Goal: Task Accomplishment & Management: Use online tool/utility

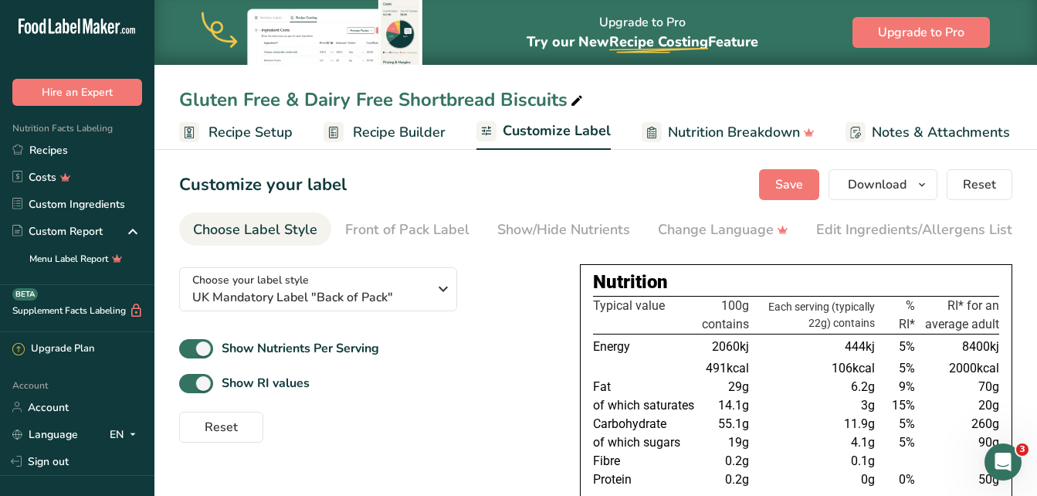
scroll to position [0, 155]
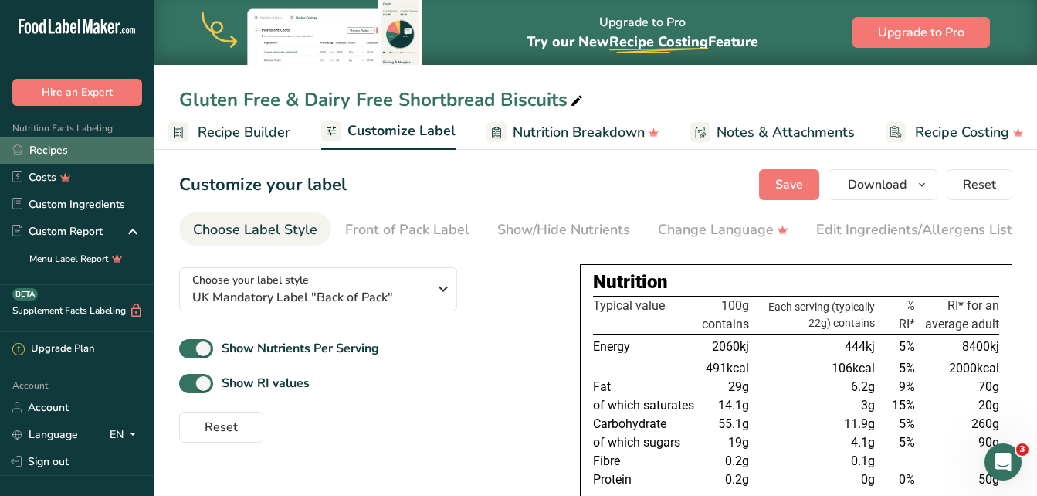
click at [76, 153] on link "Recipes" at bounding box center [77, 150] width 154 height 27
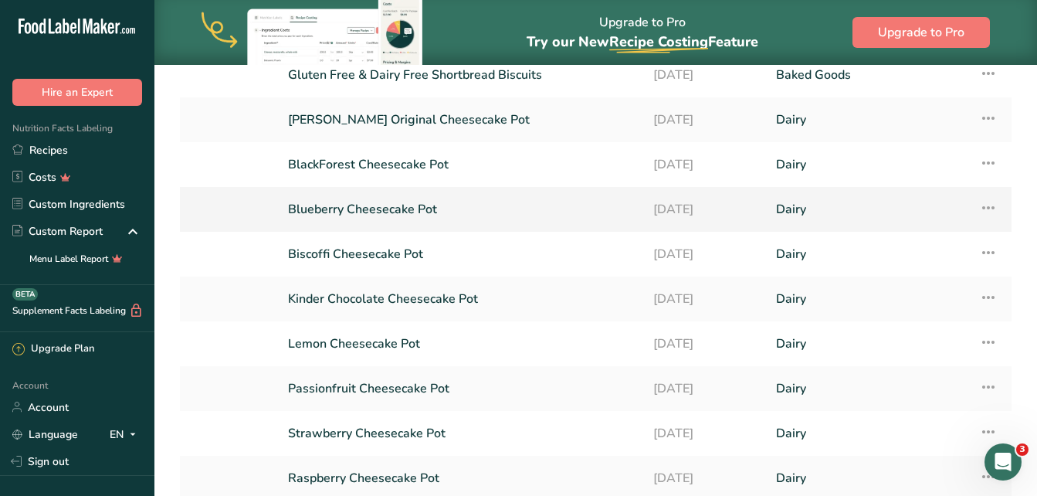
scroll to position [154, 0]
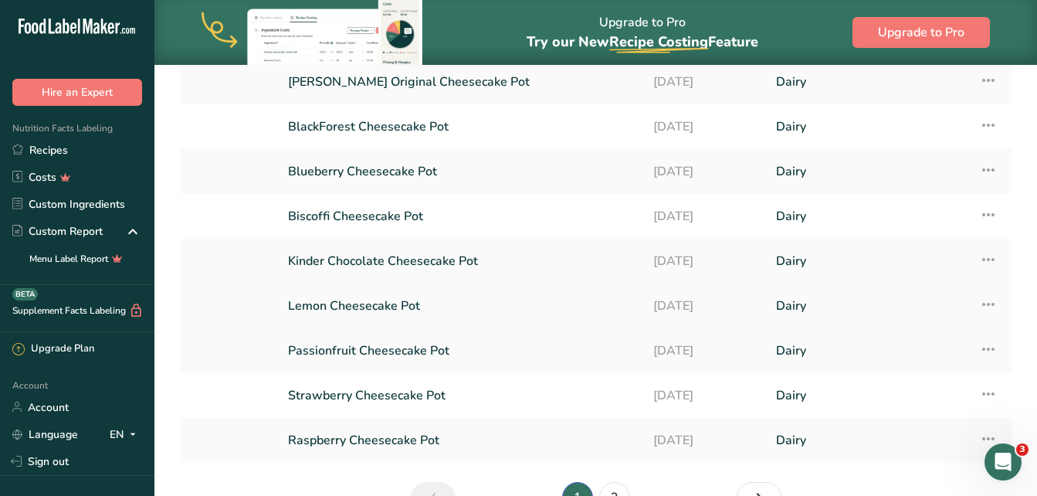
click at [344, 296] on link "Lemon Cheesecake Pot" at bounding box center [461, 306] width 347 height 32
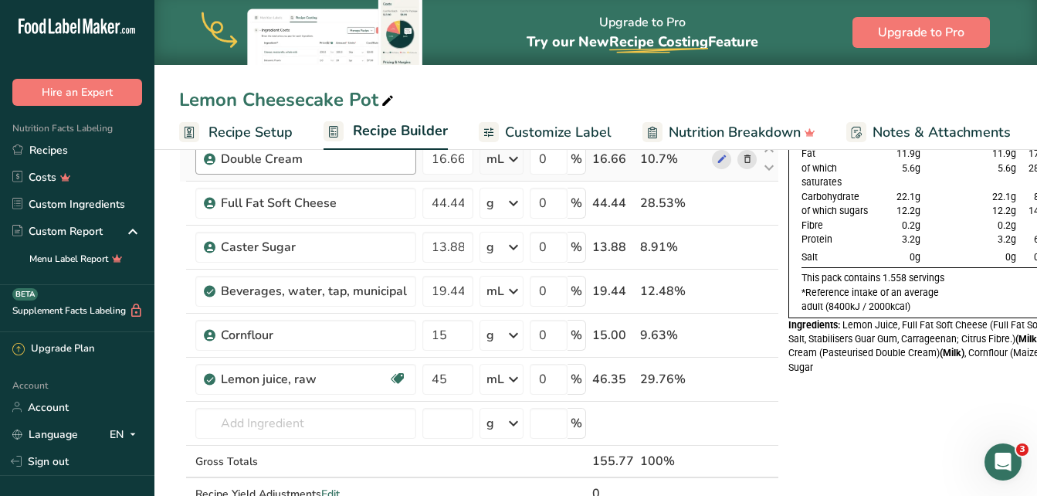
scroll to position [154, 0]
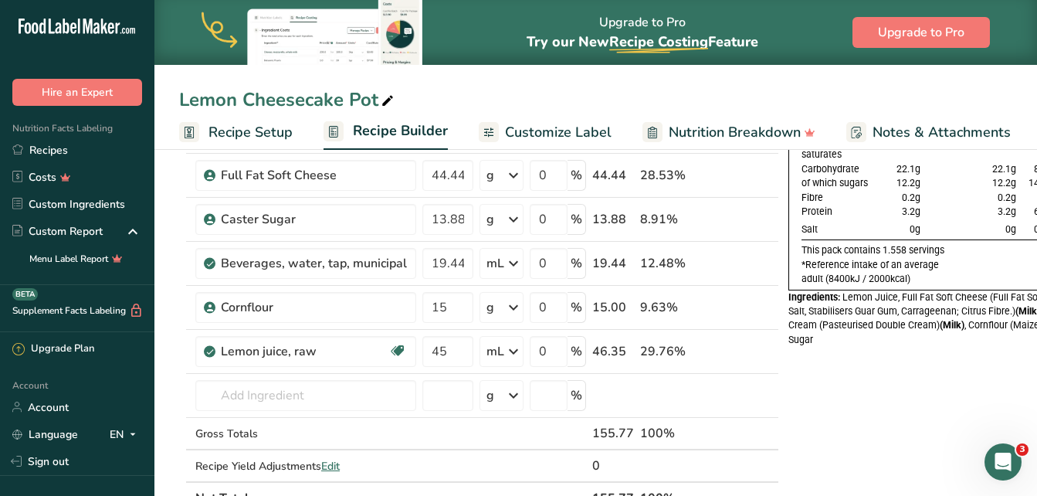
click at [243, 130] on span "Recipe Setup" at bounding box center [251, 132] width 84 height 21
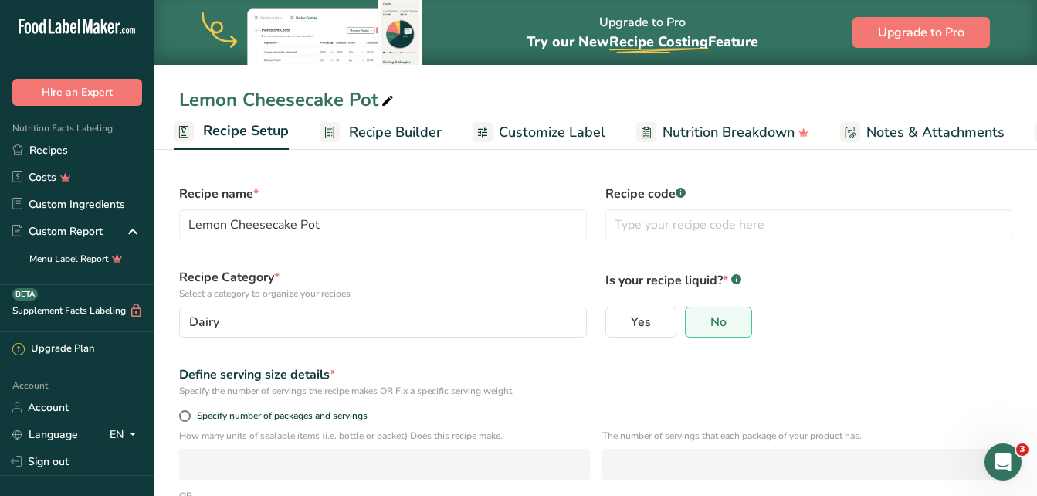
click at [419, 127] on span "Recipe Builder" at bounding box center [395, 132] width 93 height 21
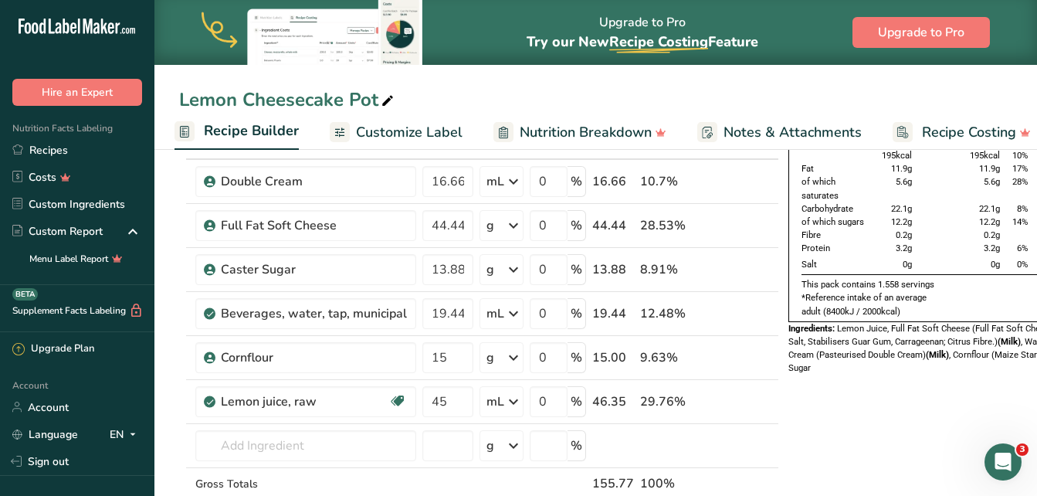
scroll to position [77, 0]
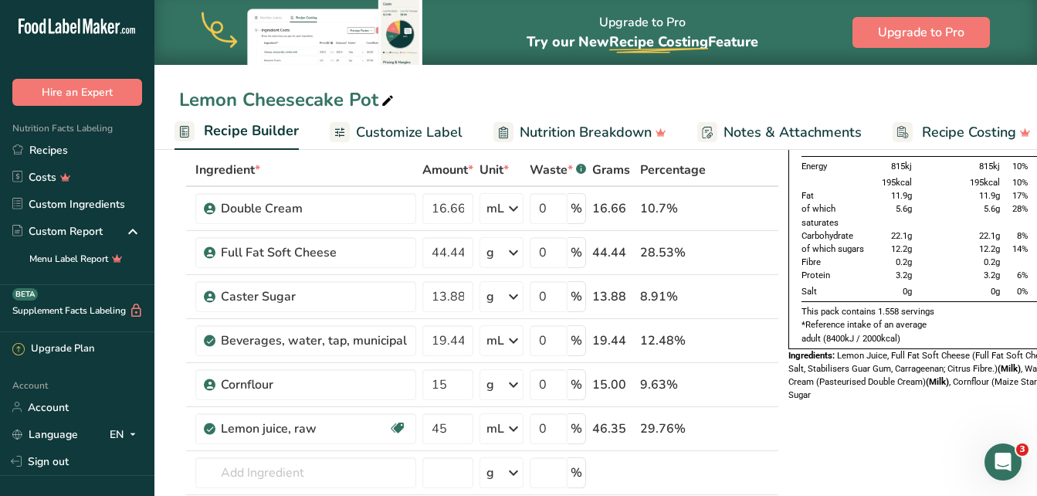
click at [246, 134] on span "Recipe Builder" at bounding box center [251, 130] width 95 height 21
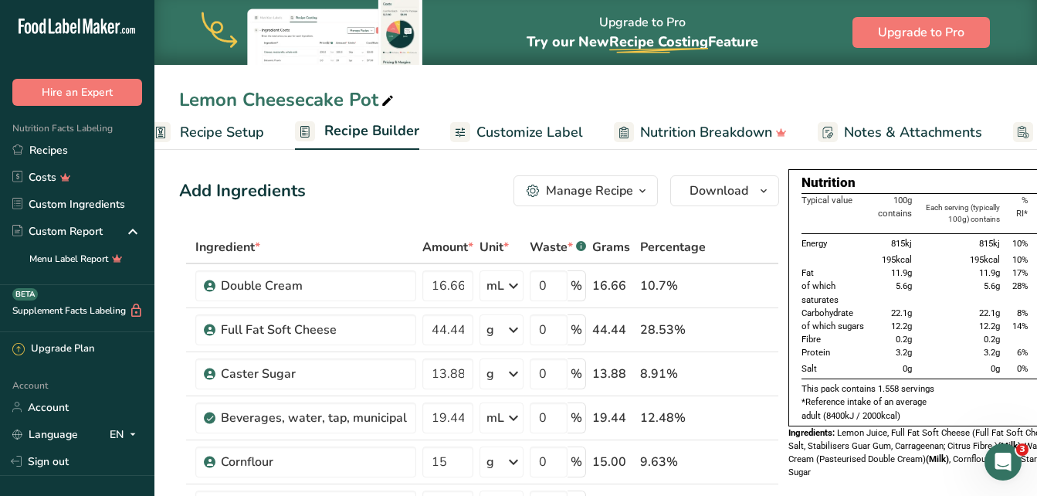
scroll to position [0, 0]
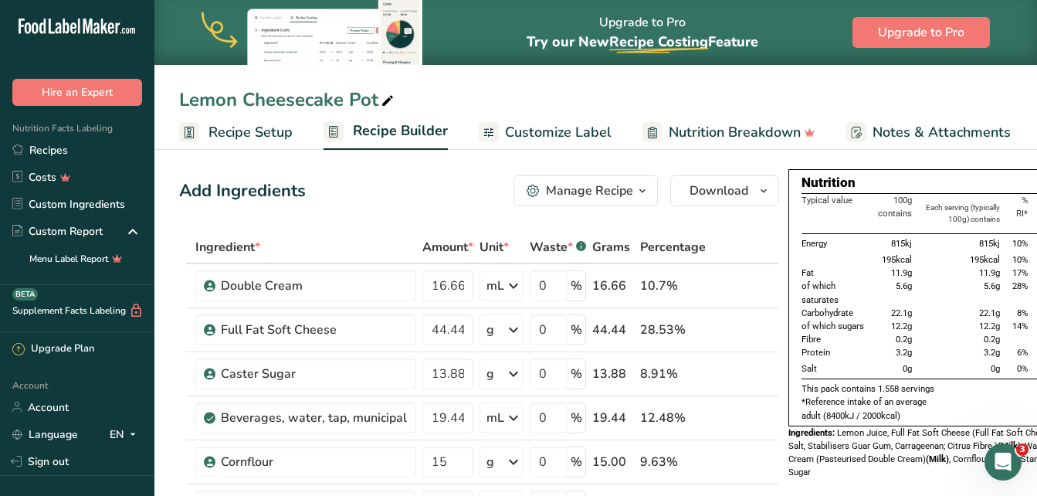
click at [232, 131] on span "Recipe Setup" at bounding box center [251, 132] width 84 height 21
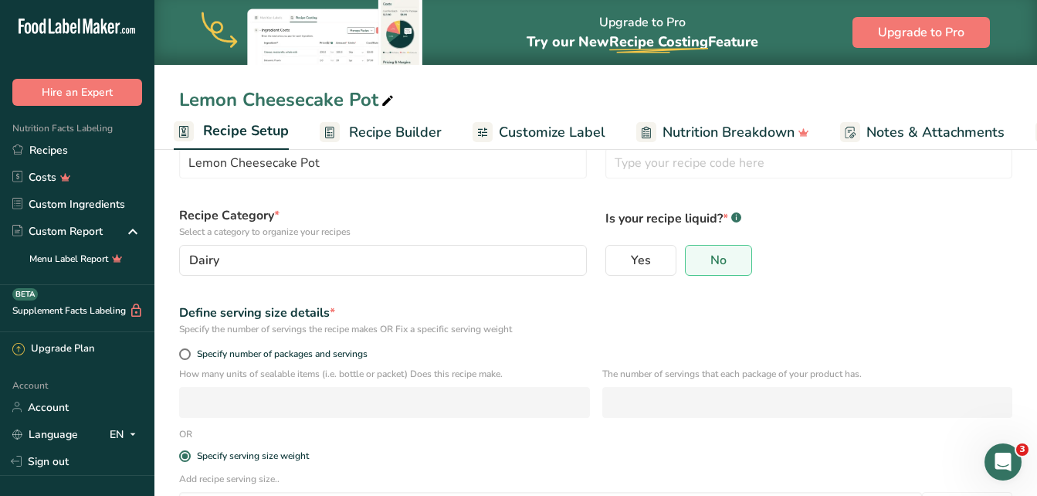
scroll to position [178, 0]
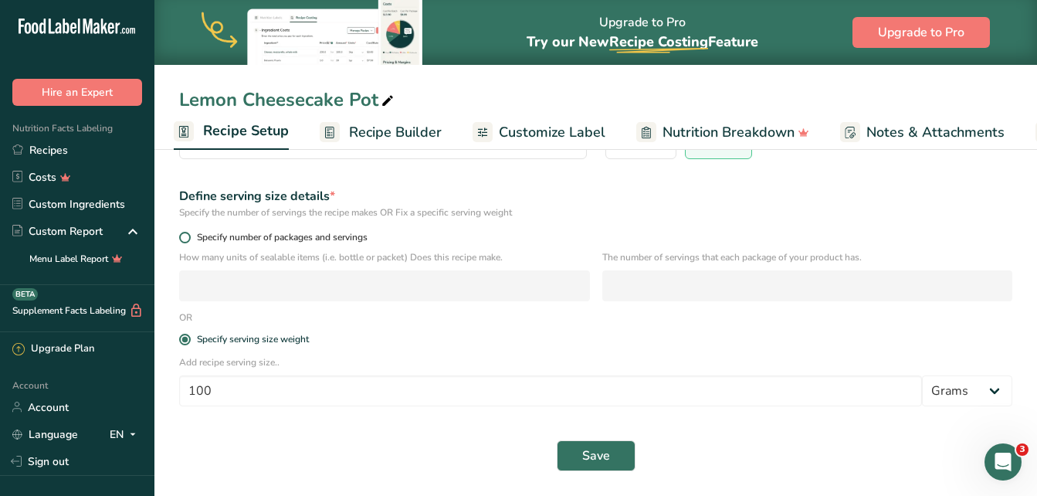
click at [185, 239] on span at bounding box center [185, 238] width 12 height 12
click at [185, 239] on input "Specify number of packages and servings" at bounding box center [184, 237] width 10 height 10
radio input "true"
radio input "false"
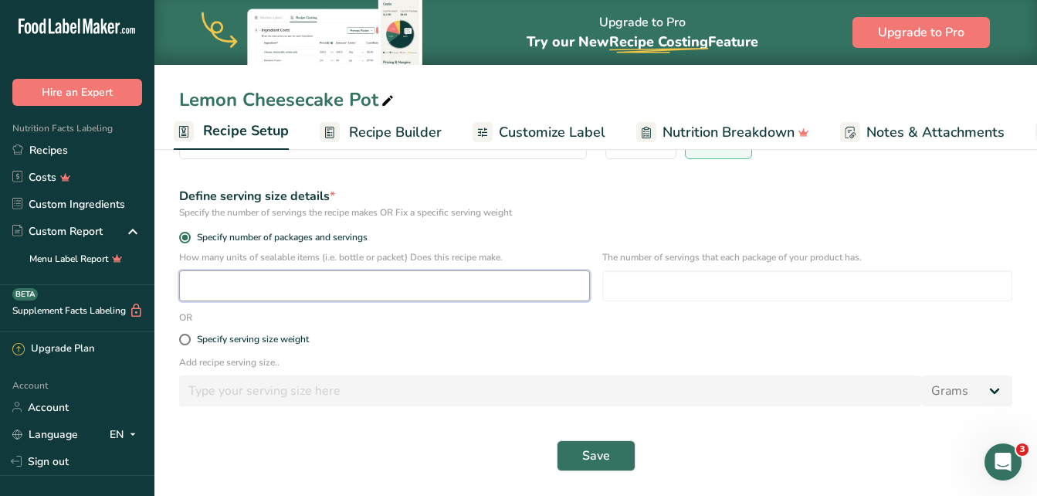
click at [332, 282] on input "number" at bounding box center [384, 285] width 411 height 31
type input "1"
click at [614, 280] on input "number" at bounding box center [807, 285] width 411 height 31
type input "6"
type input "1"
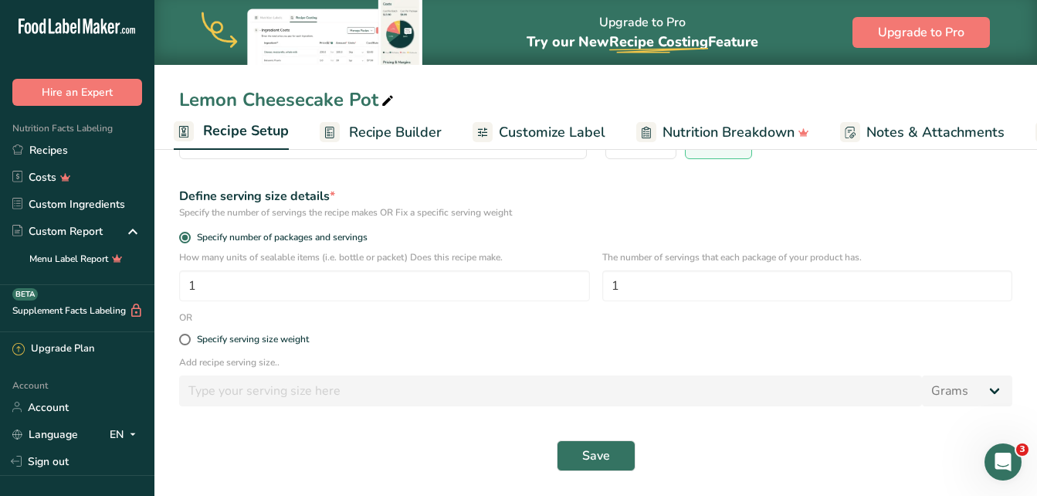
drag, startPoint x: 370, startPoint y: 129, endPoint x: 383, endPoint y: 128, distance: 13.2
click at [370, 129] on span "Recipe Builder" at bounding box center [395, 132] width 93 height 21
click at [383, 128] on span "Recipe Builder" at bounding box center [395, 132] width 93 height 21
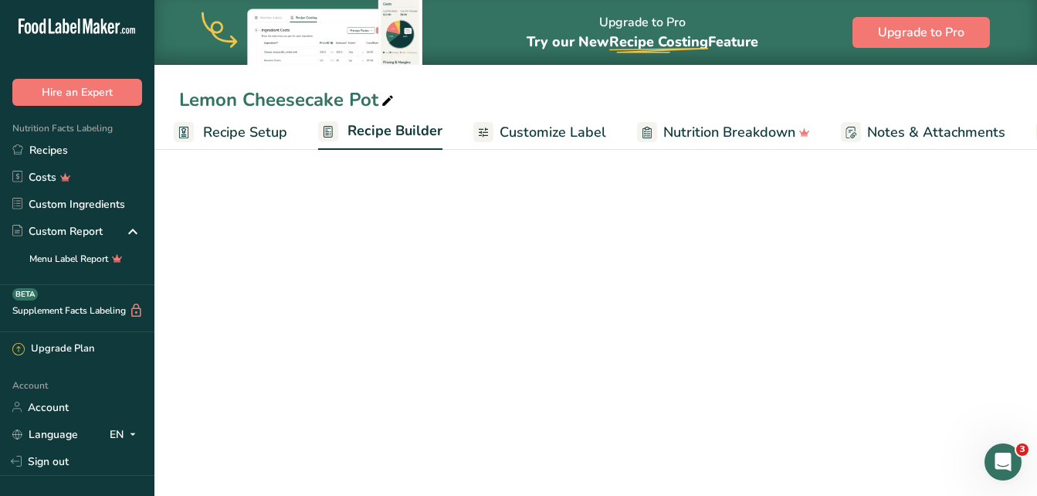
scroll to position [0, 149]
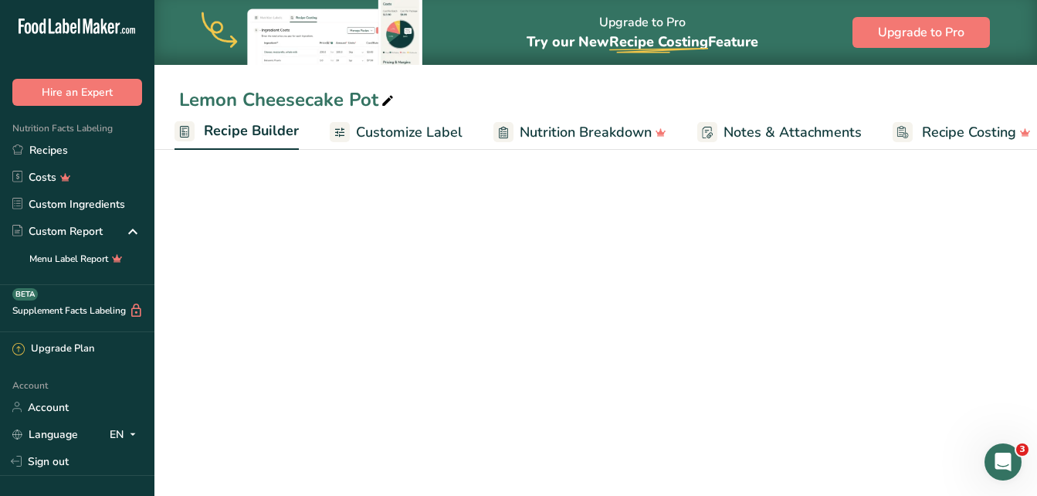
click at [270, 133] on span "Recipe Builder" at bounding box center [251, 130] width 95 height 21
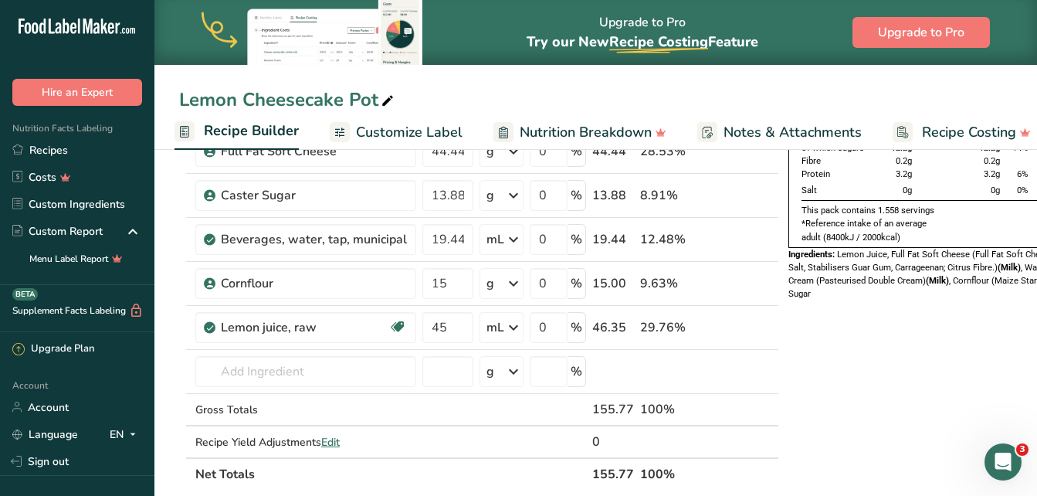
click at [273, 127] on span "Recipe Builder" at bounding box center [251, 130] width 95 height 21
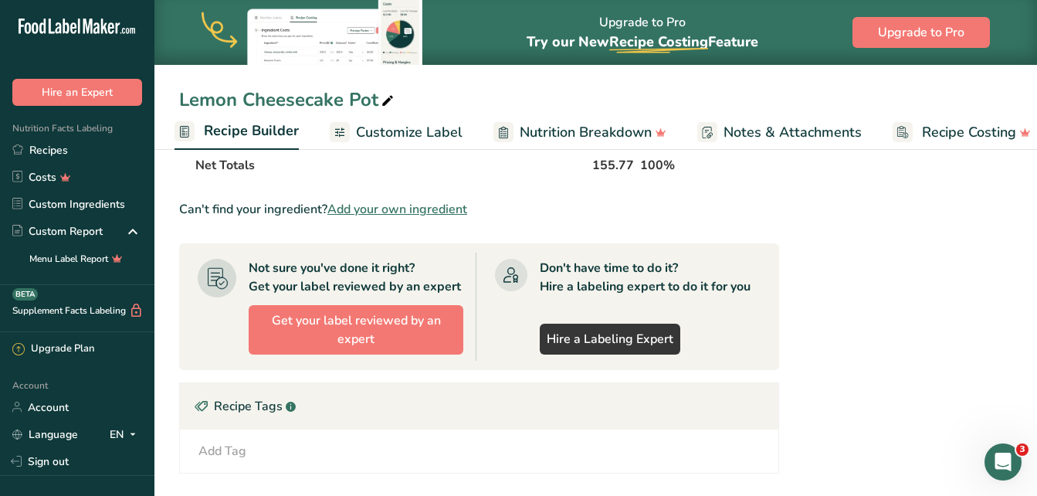
scroll to position [0, 0]
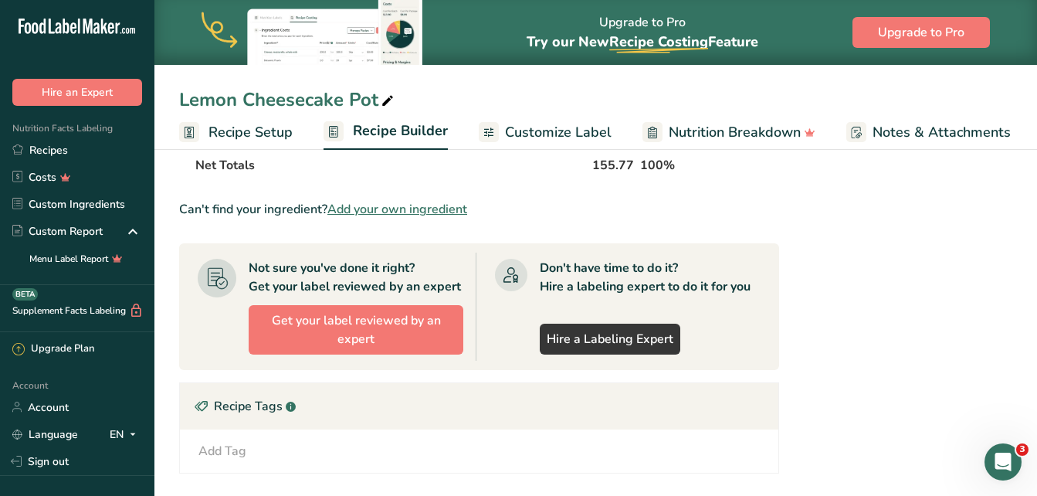
click at [229, 128] on span "Recipe Setup" at bounding box center [251, 132] width 84 height 21
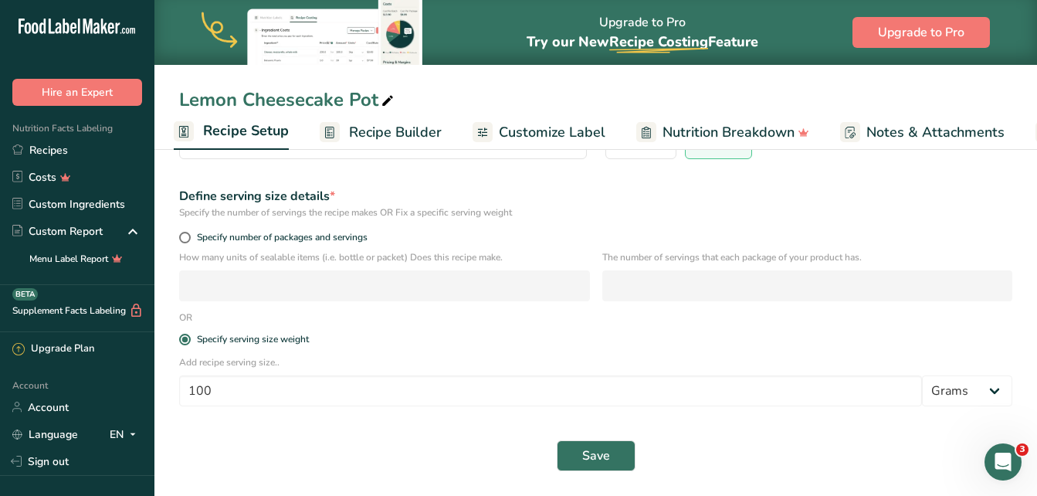
scroll to position [178, 0]
click at [182, 232] on span at bounding box center [185, 238] width 12 height 12
click at [182, 232] on input "Specify number of packages and servings" at bounding box center [184, 237] width 10 height 10
radio input "true"
radio input "false"
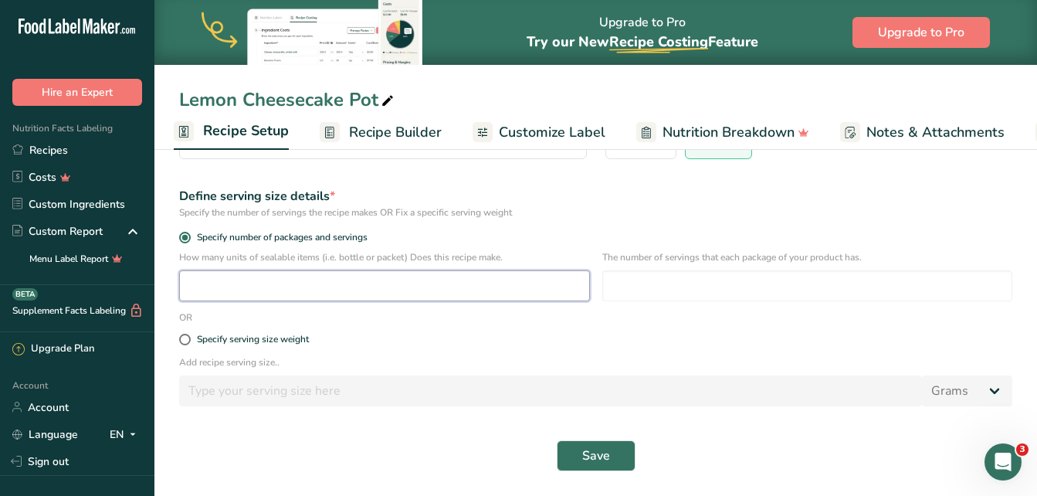
click at [289, 289] on input "number" at bounding box center [384, 285] width 411 height 31
type input "1"
click at [616, 286] on input "number" at bounding box center [807, 285] width 411 height 31
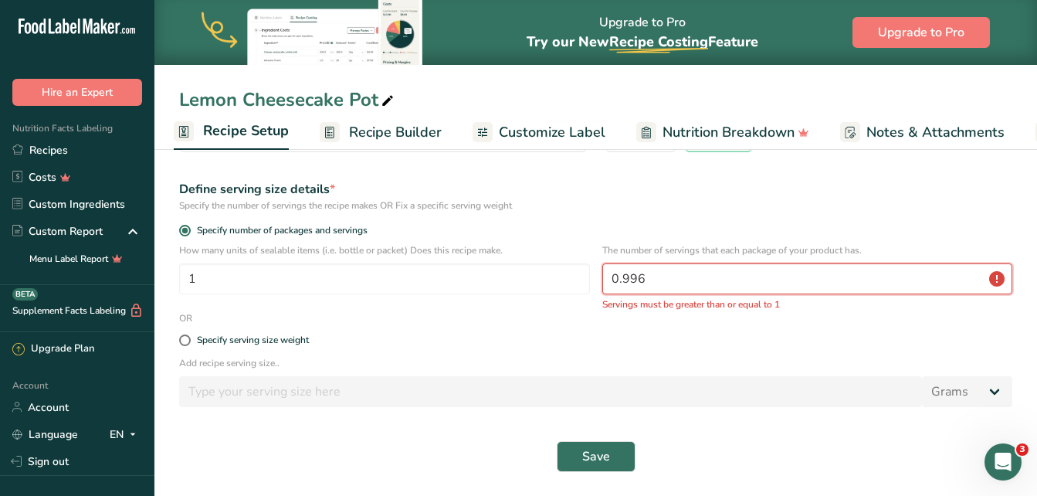
scroll to position [186, 0]
click at [612, 446] on button "Save" at bounding box center [596, 455] width 79 height 31
click at [673, 287] on input "0.996" at bounding box center [807, 278] width 411 height 31
type input "0"
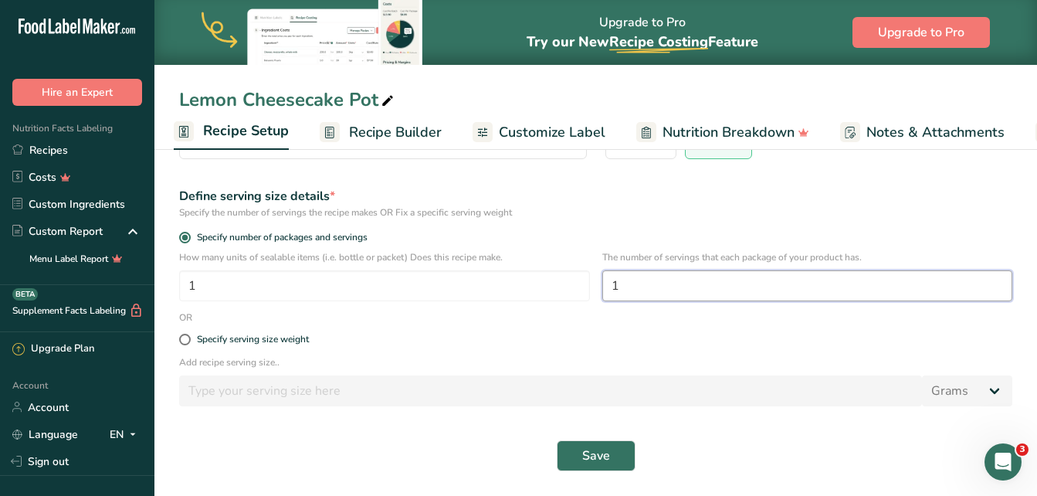
scroll to position [178, 0]
type input "1"
click at [584, 453] on span "Save" at bounding box center [596, 455] width 28 height 19
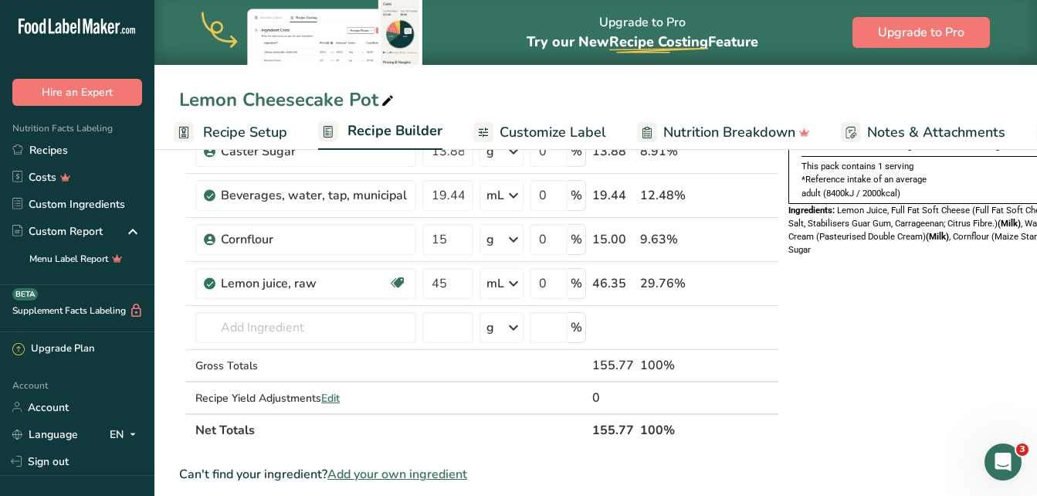
scroll to position [232, 0]
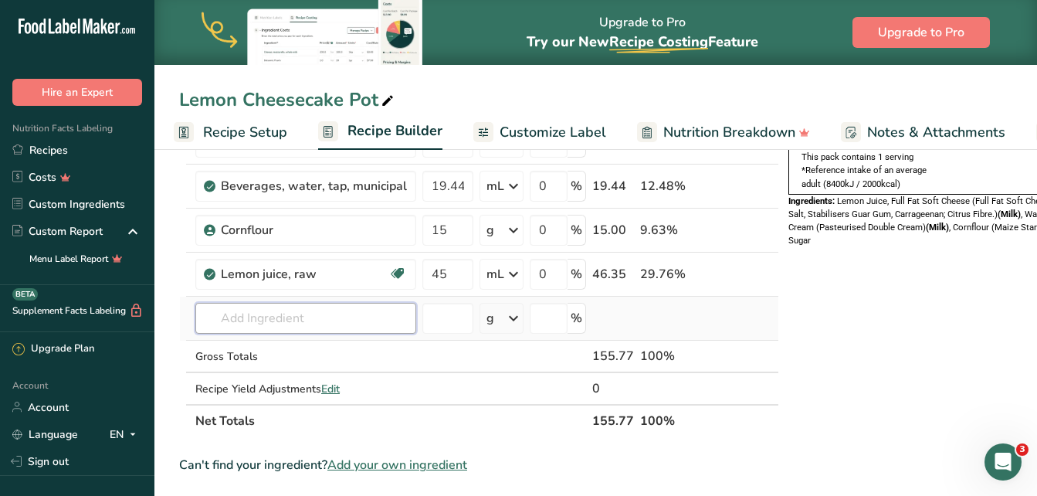
click at [351, 315] on input "text" at bounding box center [305, 318] width 221 height 31
click at [429, 308] on input "number" at bounding box center [447, 318] width 51 height 31
type input "20"
click at [329, 319] on input "text" at bounding box center [305, 318] width 221 height 31
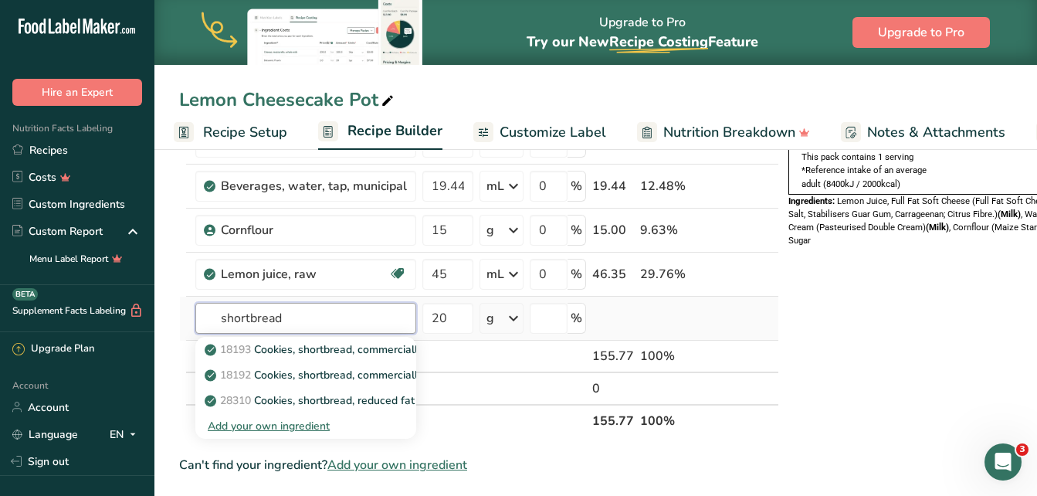
type input "shortbread"
click at [270, 419] on div "Add your own ingredient" at bounding box center [306, 426] width 196 height 16
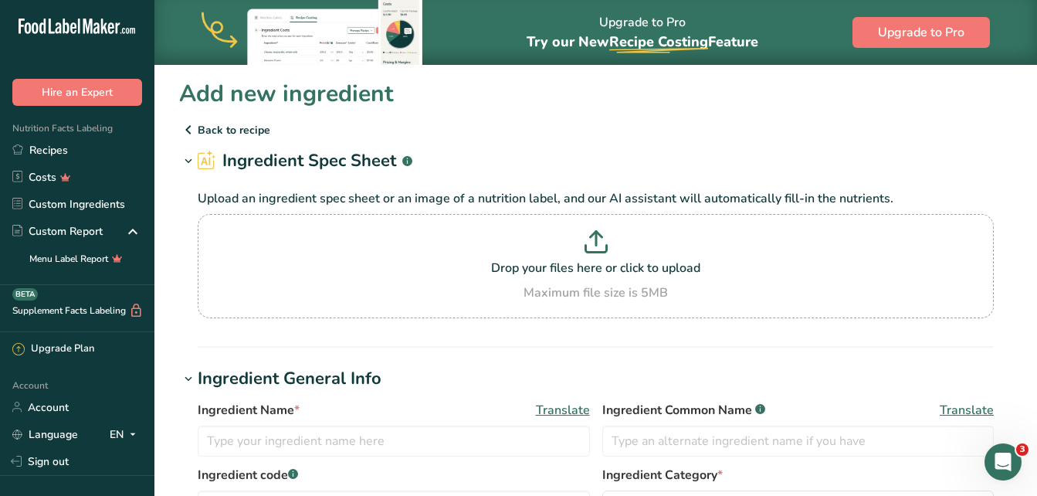
scroll to position [77, 0]
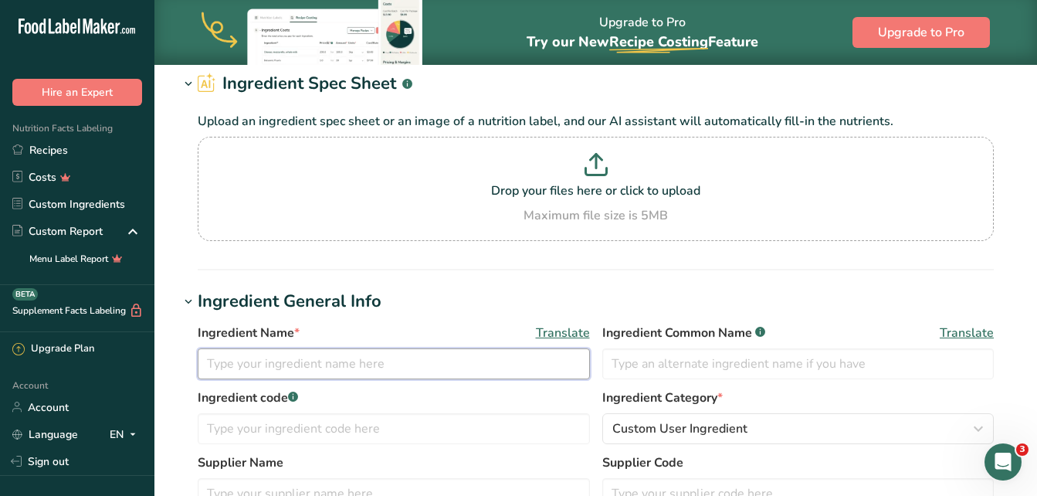
click at [399, 363] on input "text" at bounding box center [394, 363] width 392 height 31
type input "g"
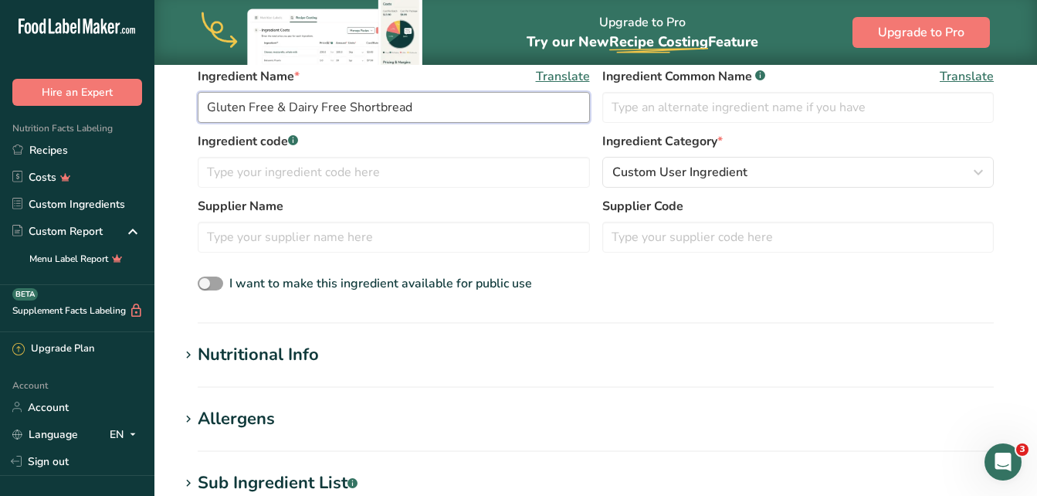
scroll to position [386, 0]
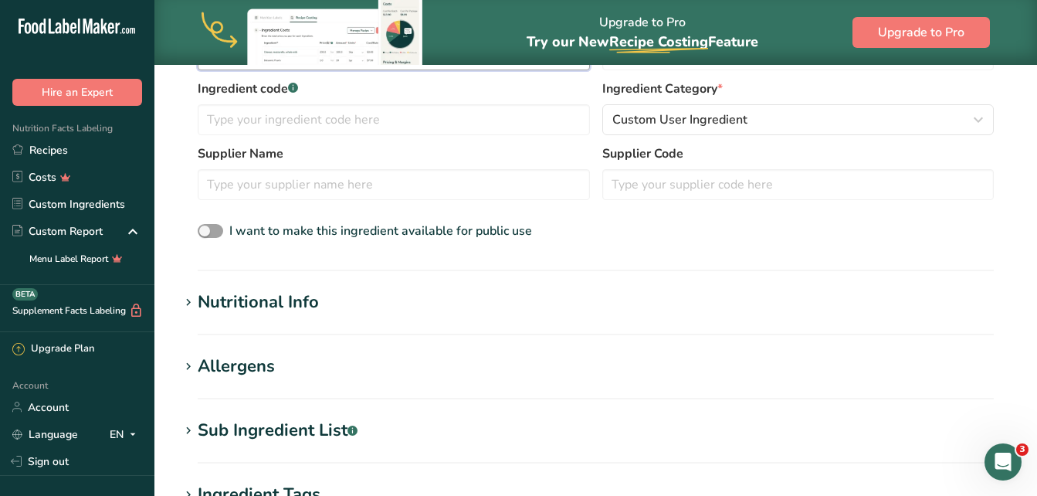
type input "Gluten Free & Dairy Free Shortbread"
click at [304, 297] on div "Nutritional Info" at bounding box center [258, 302] width 121 height 25
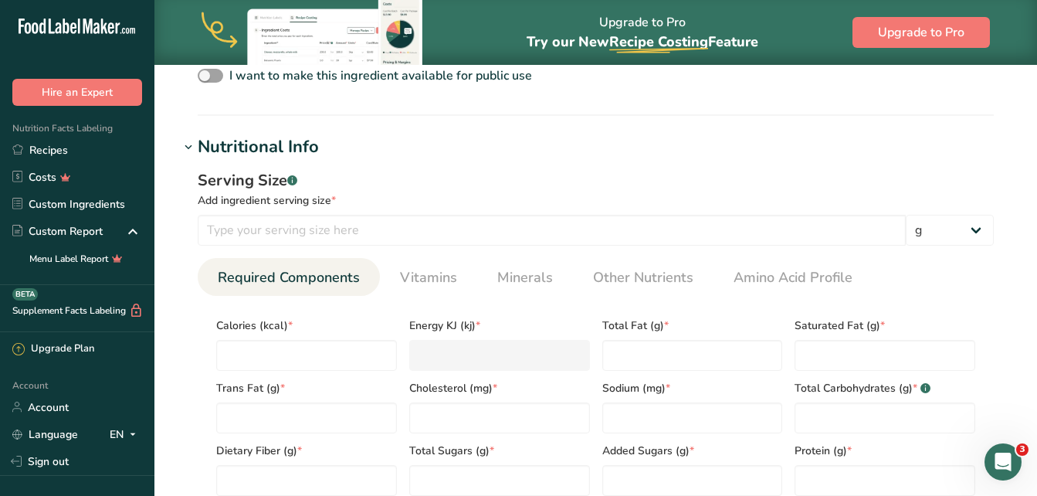
scroll to position [541, 0]
click at [297, 241] on input "number" at bounding box center [552, 230] width 708 height 31
type input "20"
click at [249, 357] on input "number" at bounding box center [306, 356] width 181 height 31
type input "1"
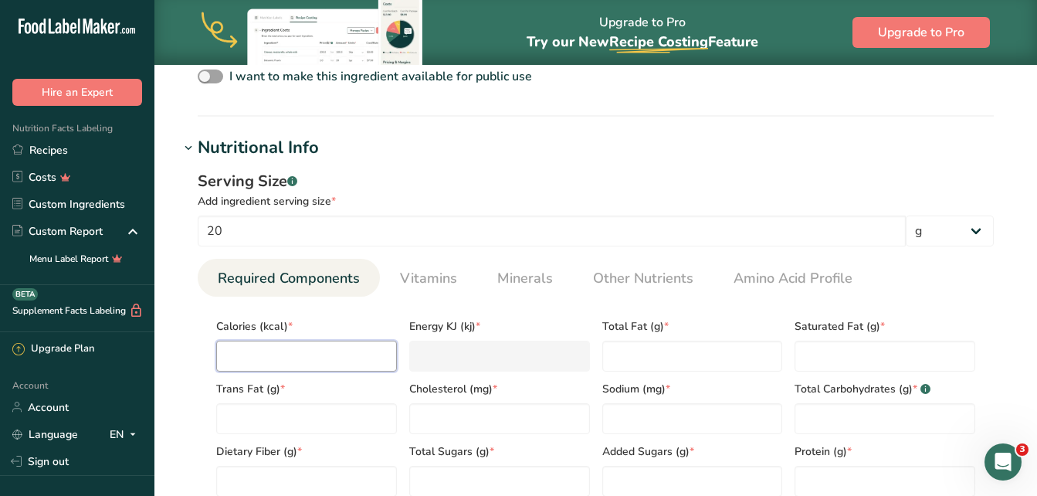
type KJ "4.2"
type input "10"
type KJ "41.8"
type input "106"
type KJ "443.5"
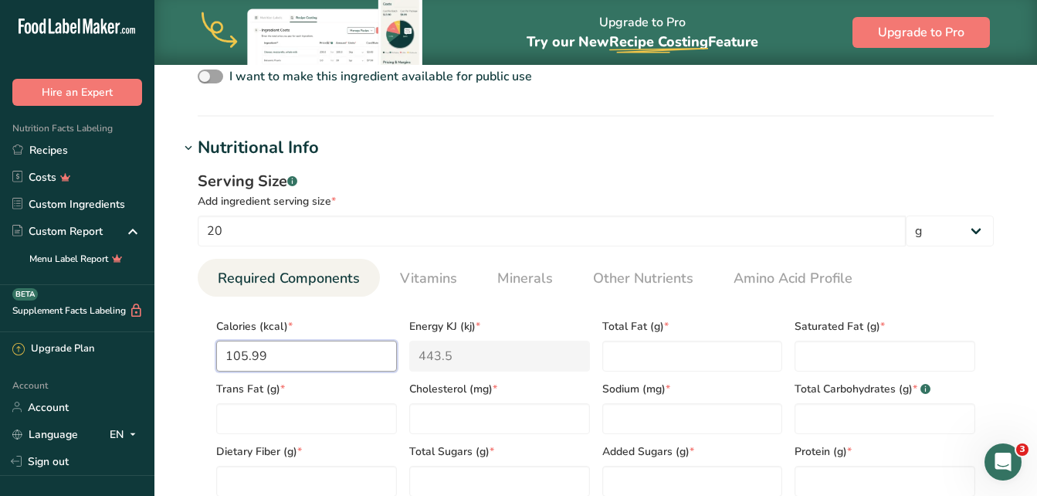
type input "105.9"
type KJ "443.1"
type input "105"
type KJ "439.3"
type input "10"
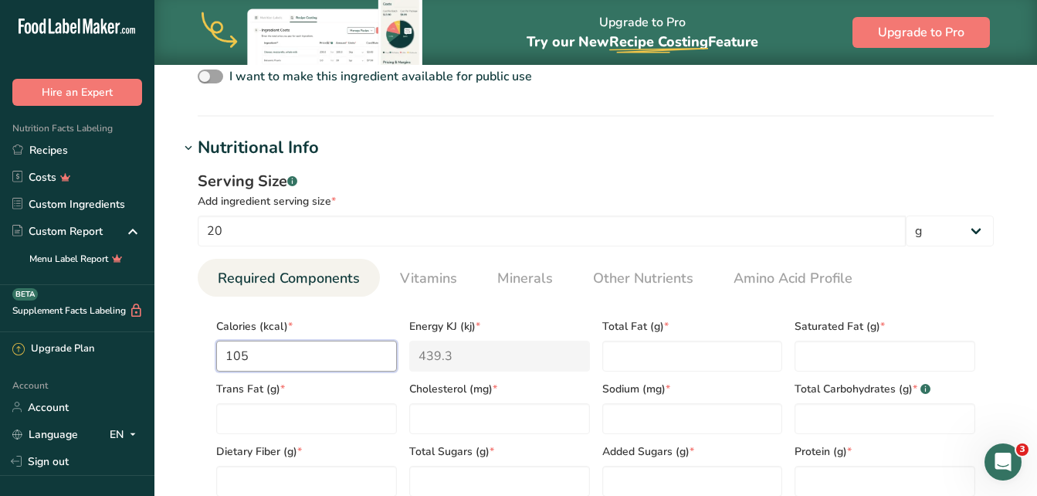
type KJ "41.8"
type input "106"
type KJ "443.5"
type input "106"
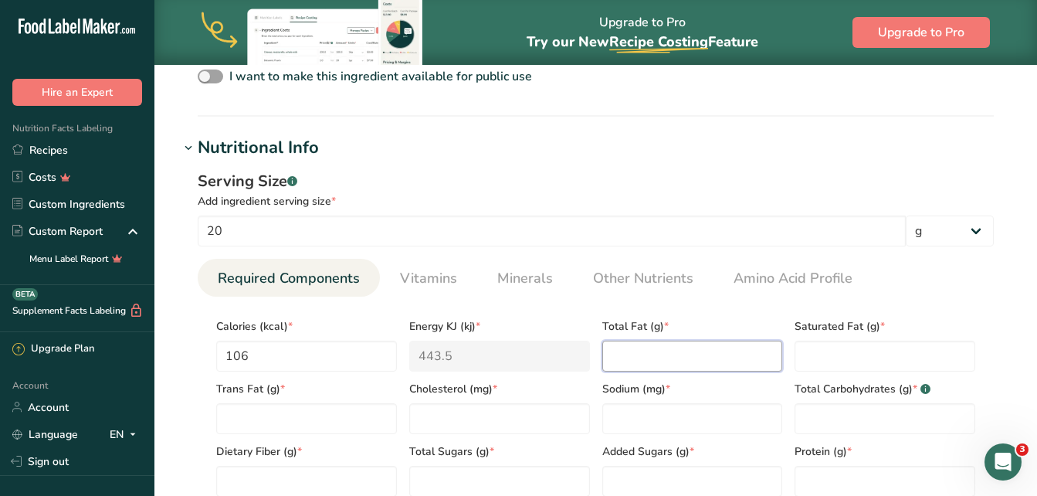
click at [653, 359] on Fat "number" at bounding box center [692, 356] width 181 height 31
type Fat "6.2"
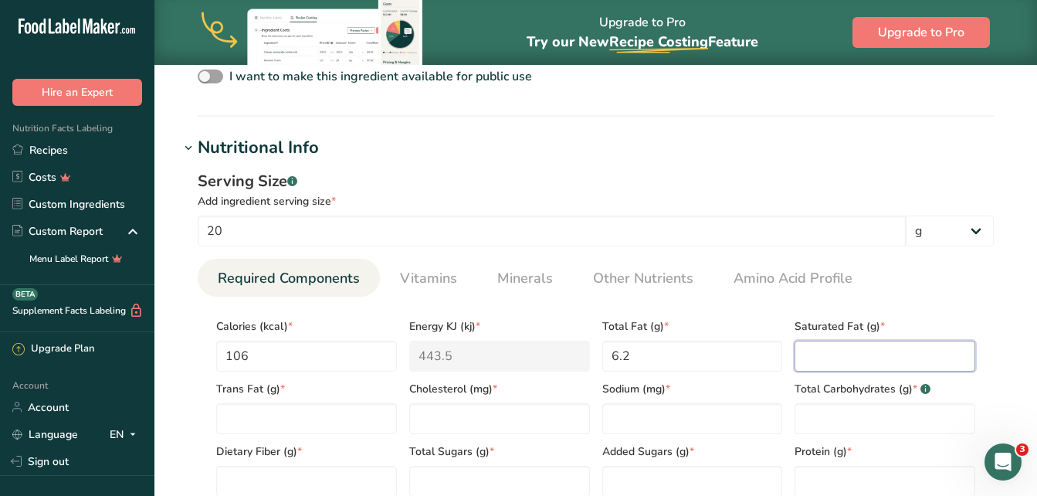
click at [811, 359] on Fat "number" at bounding box center [885, 356] width 181 height 31
type Fat "3"
click at [484, 422] on input "number" at bounding box center [499, 418] width 181 height 31
click at [622, 430] on input "number" at bounding box center [692, 418] width 181 height 31
click at [258, 419] on Fat "number" at bounding box center [306, 418] width 181 height 31
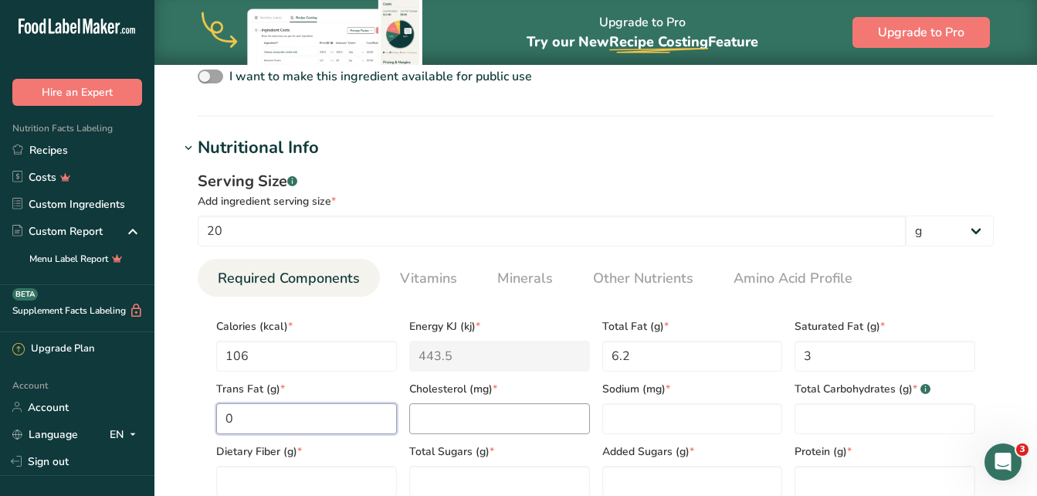
type Fat "0"
click at [446, 427] on input "number" at bounding box center [499, 418] width 181 height 31
type input "0"
click at [615, 421] on input "number" at bounding box center [692, 418] width 181 height 31
type input "0"
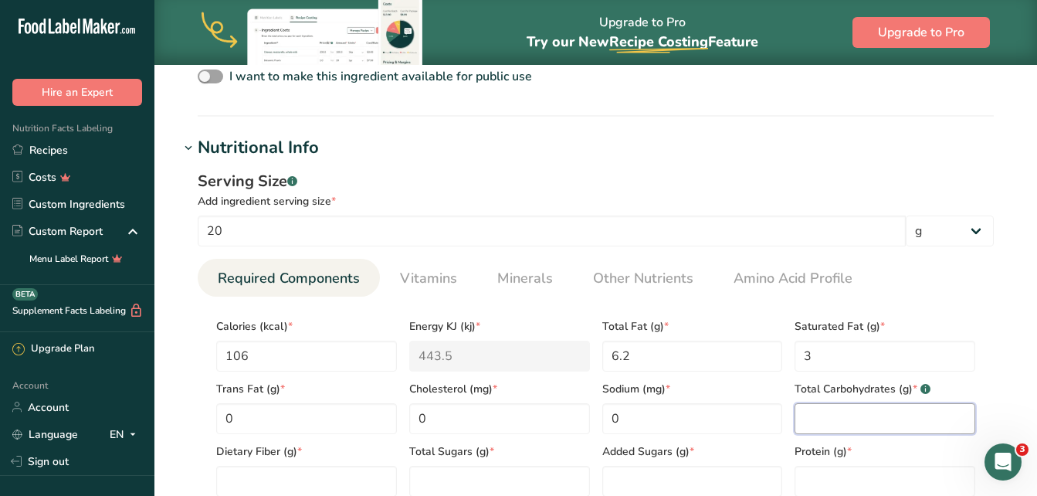
click at [824, 422] on Carbohydrates "number" at bounding box center [885, 418] width 181 height 31
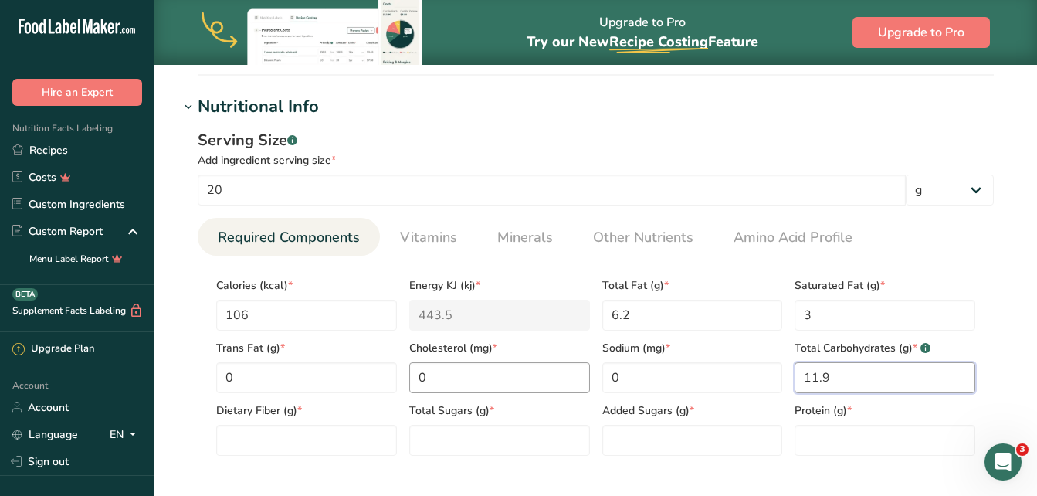
scroll to position [618, 0]
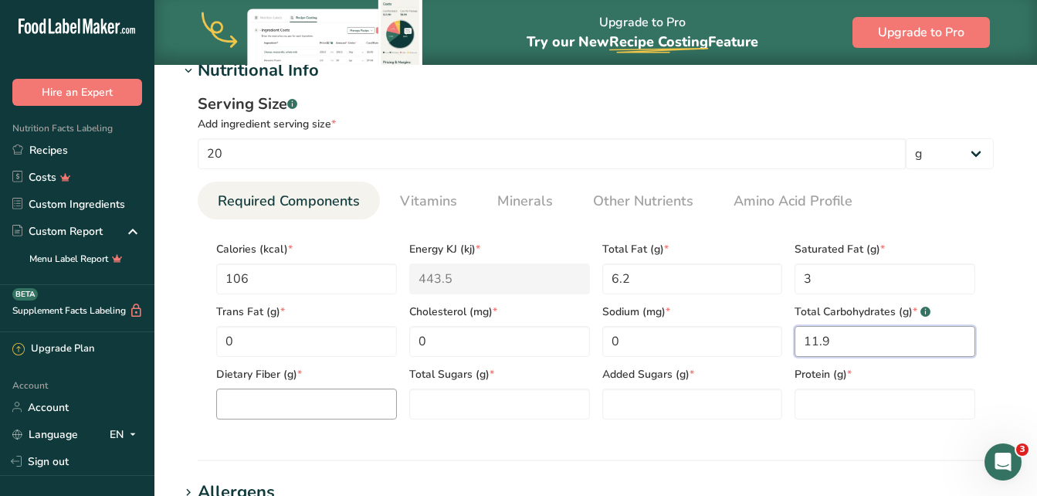
type Carbohydrates "11.9"
click at [293, 409] on Fiber "number" at bounding box center [306, 403] width 181 height 31
type Fiber "0.1"
click at [528, 407] on Sugars "number" at bounding box center [499, 403] width 181 height 31
type Sugars "4.1"
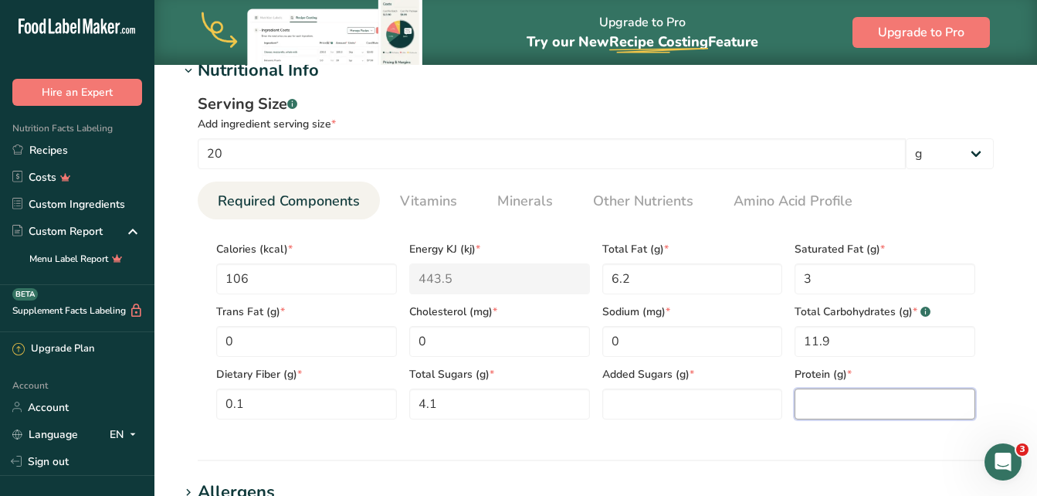
click at [820, 408] on input "number" at bounding box center [885, 403] width 181 height 31
type input "0"
click at [704, 399] on Sugars "number" at bounding box center [692, 403] width 181 height 31
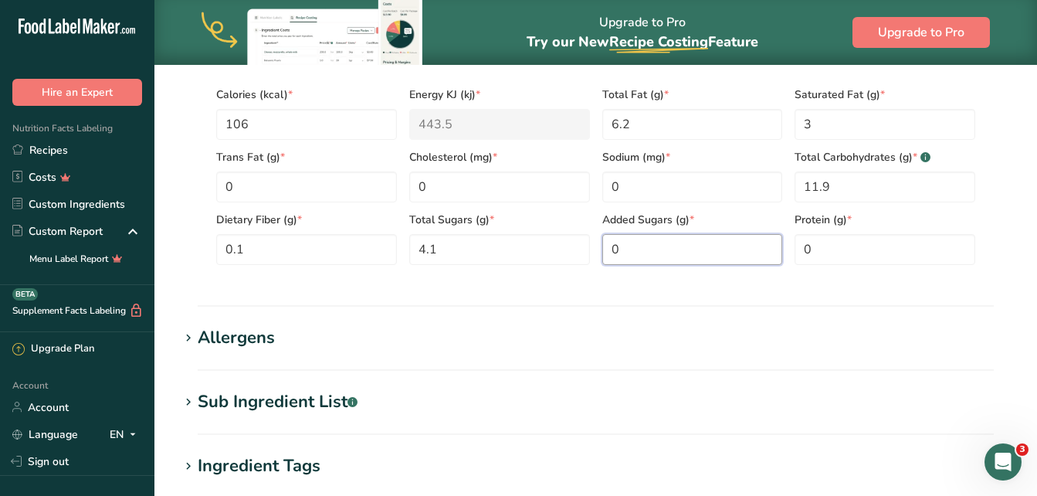
scroll to position [850, 0]
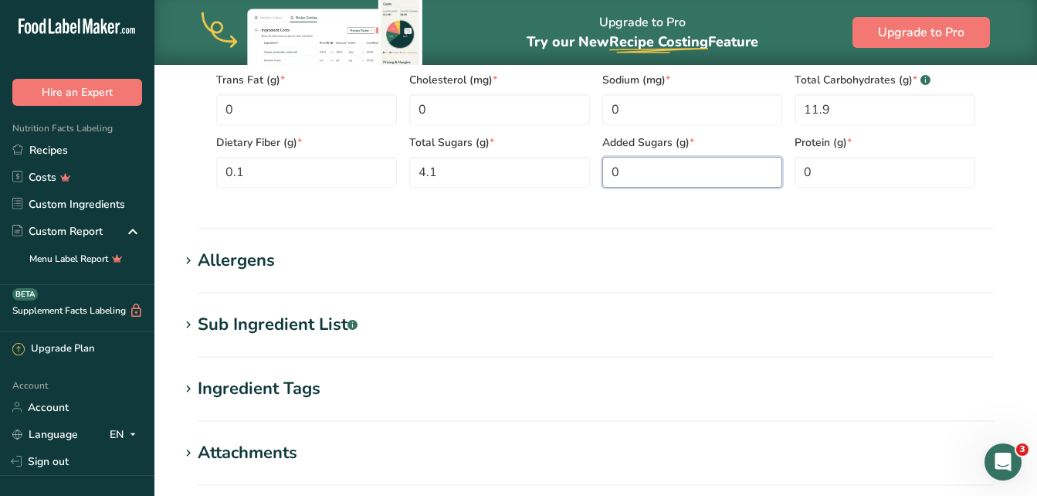
type Sugars "0"
click at [465, 316] on h1 "Sub Ingredient List .a-a{fill:#347362;}.b-a{fill:#fff;}" at bounding box center [595, 324] width 833 height 25
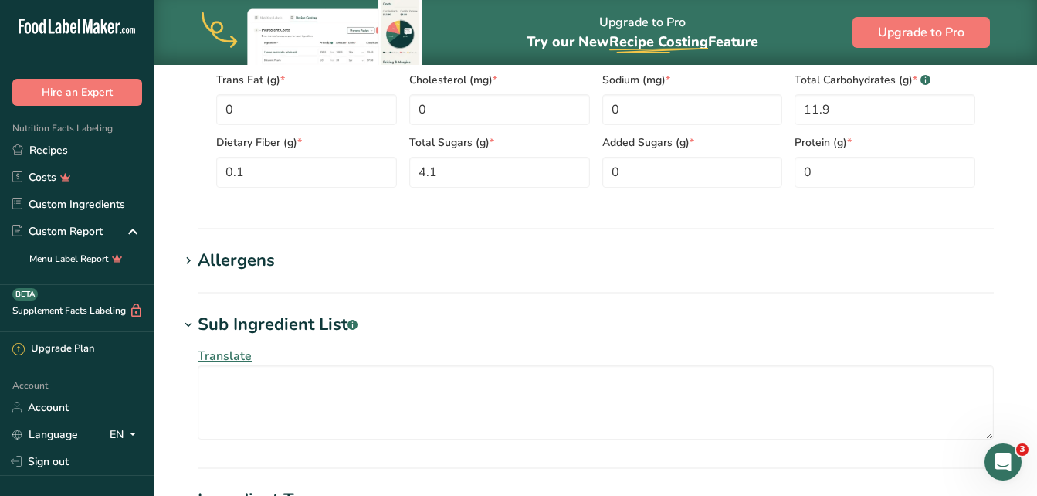
click at [219, 317] on div "Sub Ingredient List .a-a{fill:#347362;}.b-a{fill:#fff;}" at bounding box center [278, 324] width 160 height 25
click at [274, 325] on div "Sub Ingredient List .a-a{fill:#347362;}.b-a{fill:#fff;}" at bounding box center [278, 324] width 160 height 25
click at [317, 467] on hr at bounding box center [596, 468] width 796 height 2
drag, startPoint x: 334, startPoint y: 446, endPoint x: 339, endPoint y: 424, distance: 22.1
click at [334, 441] on div "Translate" at bounding box center [595, 393] width 833 height 111
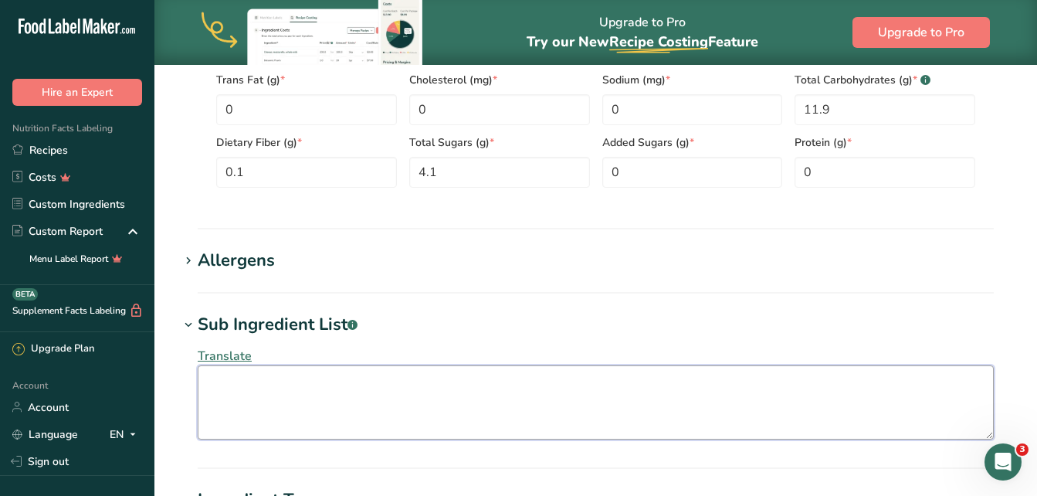
click at [339, 422] on textarea at bounding box center [596, 402] width 796 height 74
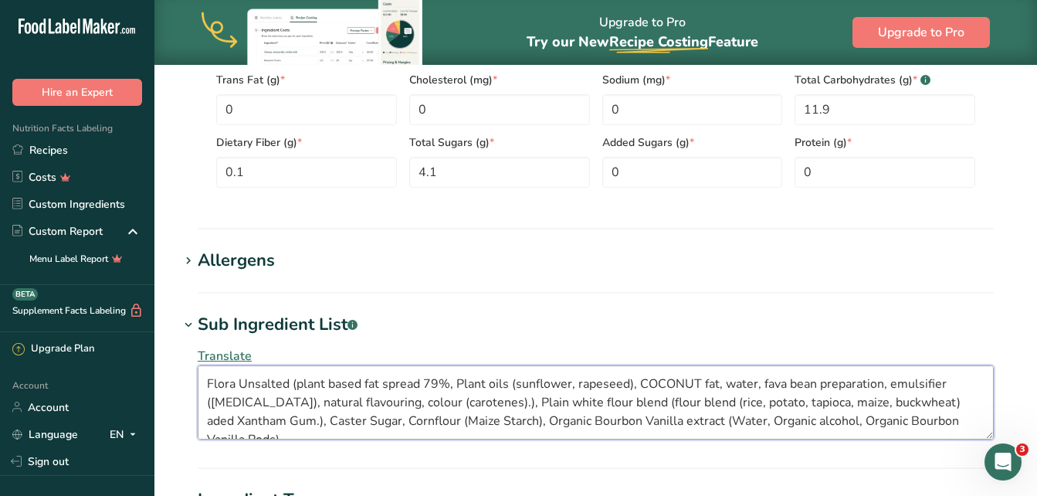
click at [917, 399] on textarea "Flora Unsalted (plant based fat spread 79%, Plant oils (sunflower, rapeseed), C…" at bounding box center [596, 402] width 796 height 74
click at [913, 402] on textarea "Flora Unsalted (plant based fat spread 79%, Plant oils (sunflower, rapeseed), C…" at bounding box center [596, 402] width 796 height 74
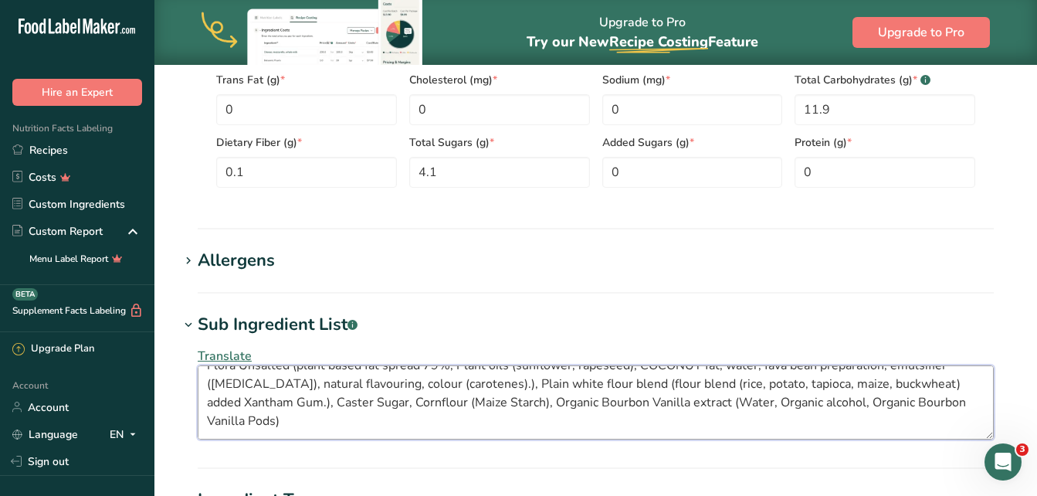
type textarea "Flora Unsalted (plant based fat spread 79%, Plant oils (sunflower, rapeseed), C…"
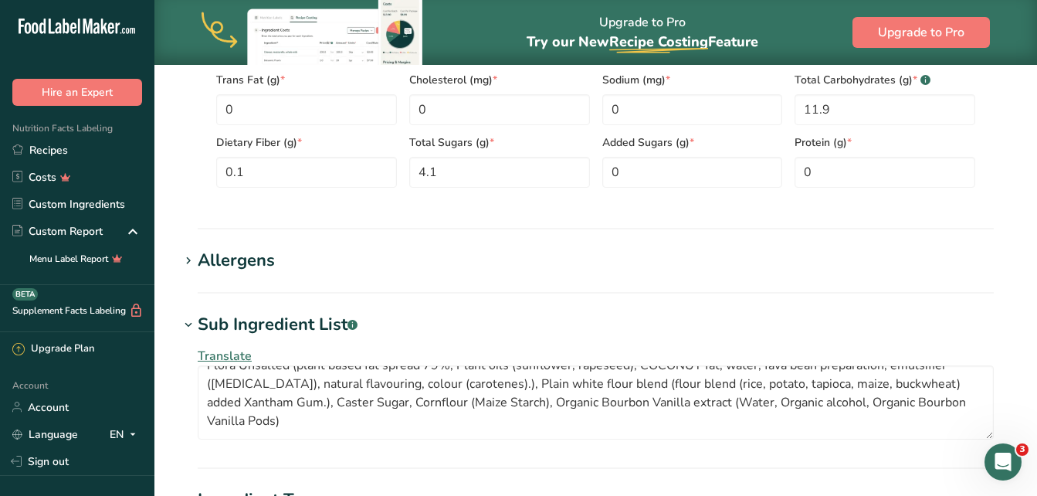
click at [673, 263] on h1 "Allergens" at bounding box center [595, 260] width 833 height 25
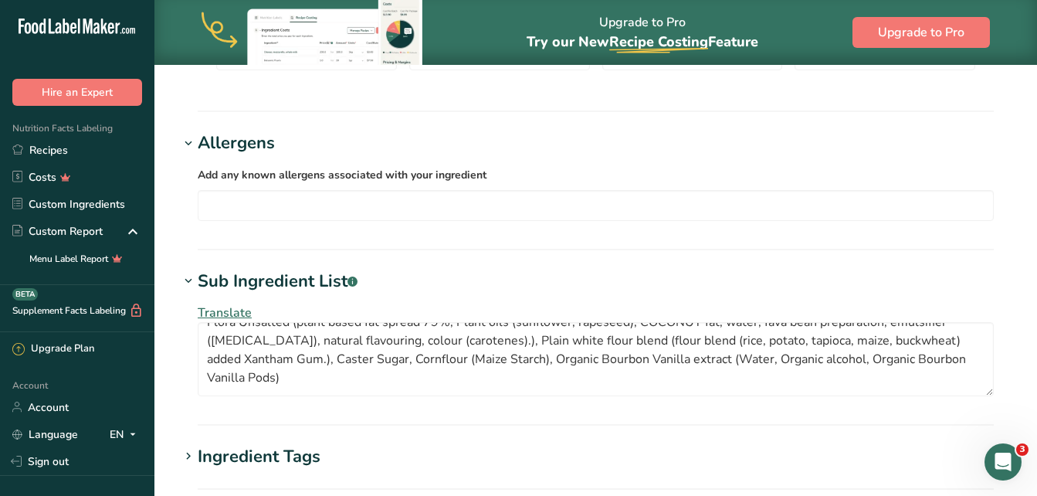
scroll to position [890, 0]
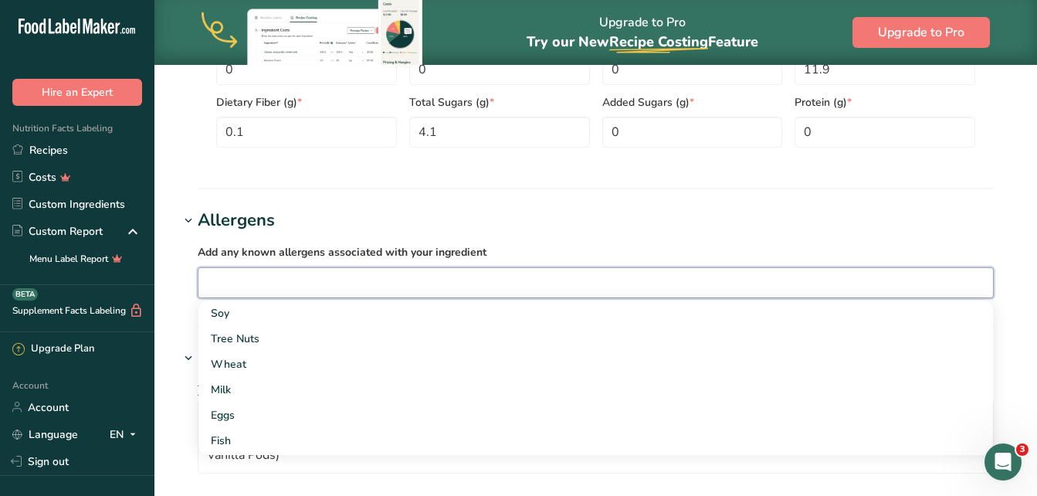
click at [315, 280] on input "text" at bounding box center [595, 282] width 795 height 24
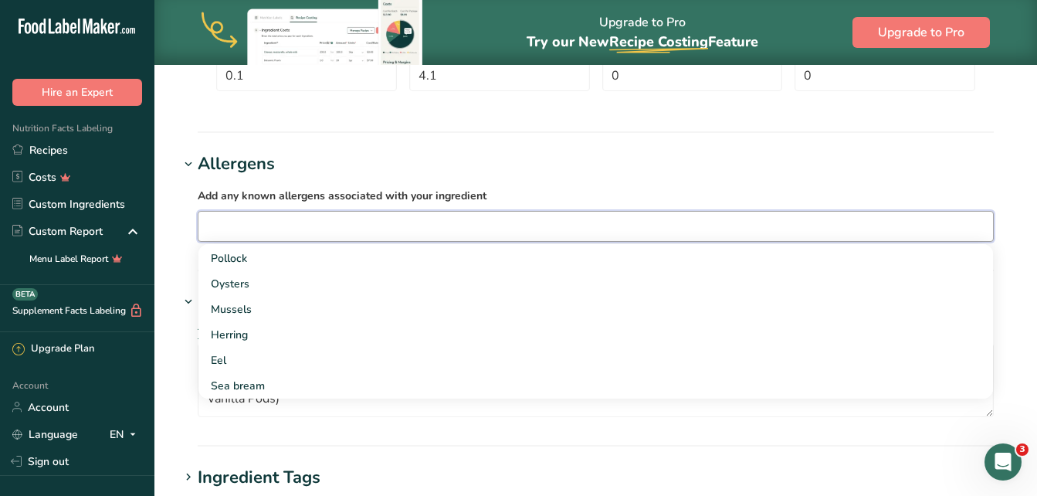
scroll to position [812, 0]
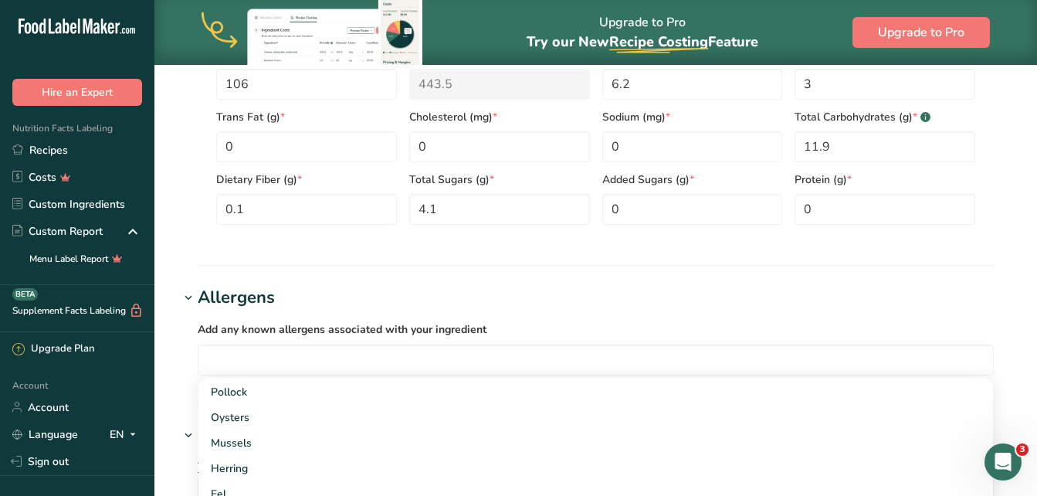
click at [365, 281] on section "Add new ingredient Back to recipe Ingredient Spec Sheet .a-a{fill:#347362;}.b-a…" at bounding box center [595, 81] width 883 height 1658
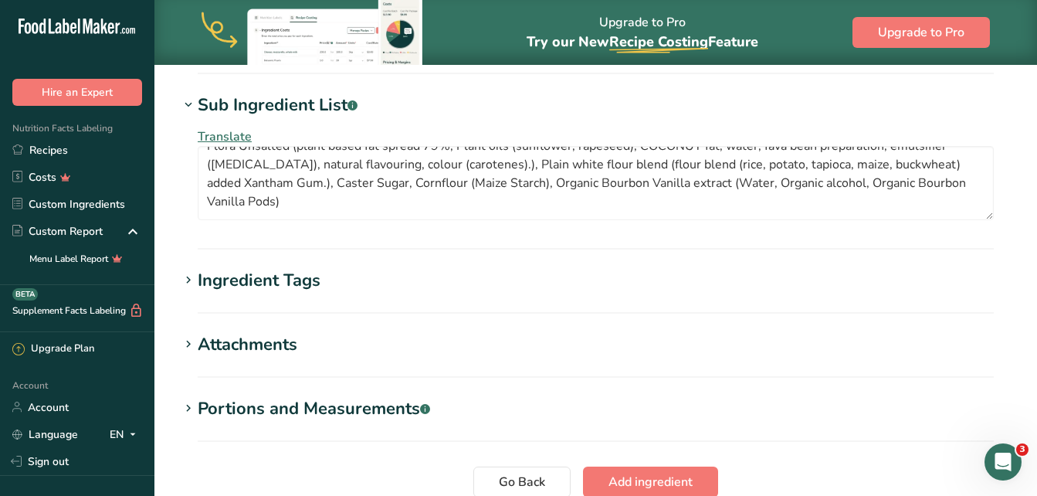
scroll to position [1199, 0]
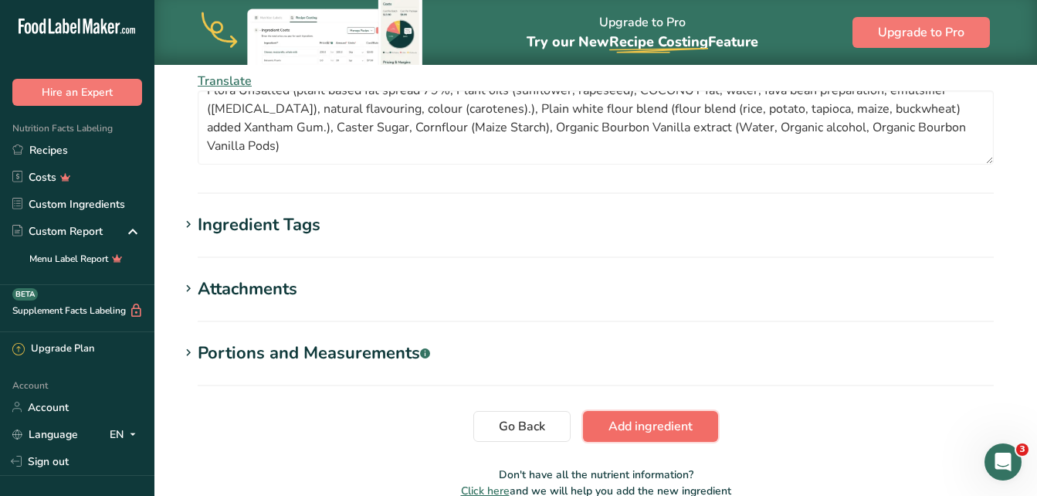
click at [619, 419] on span "Add ingredient" at bounding box center [651, 426] width 84 height 19
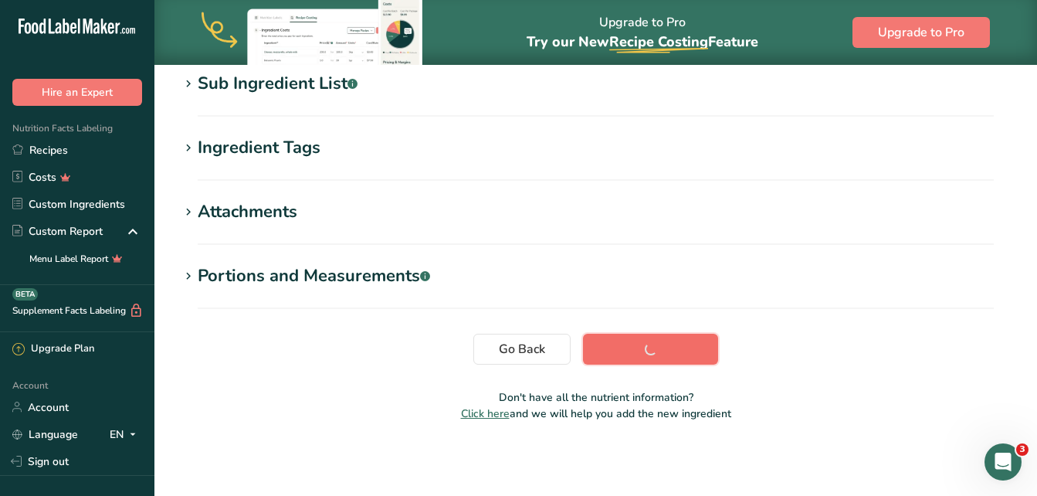
scroll to position [334, 0]
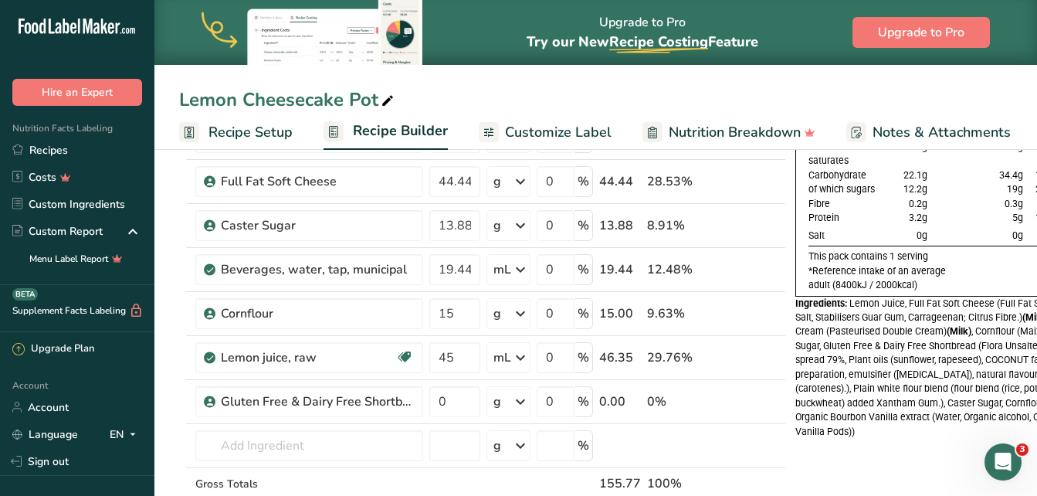
scroll to position [154, 0]
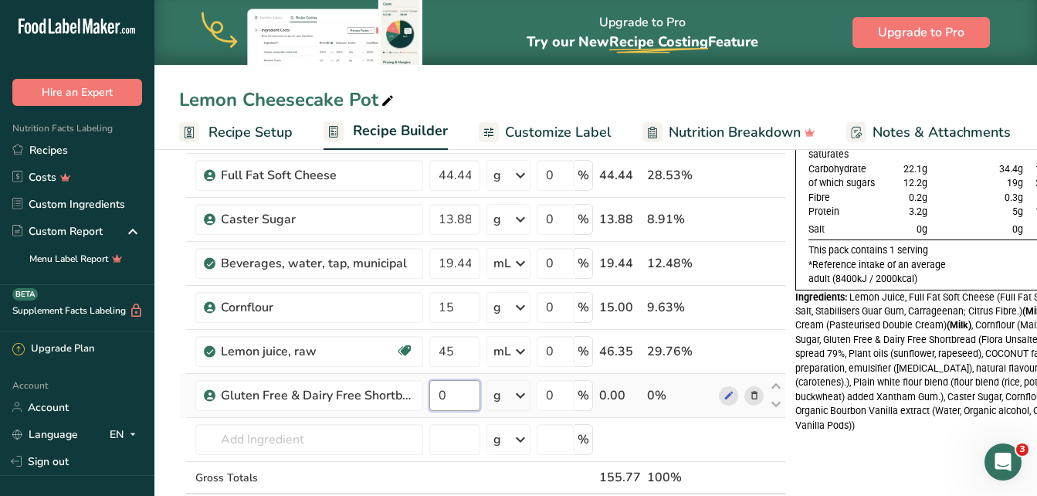
click at [453, 394] on input "0" at bounding box center [454, 395] width 51 height 31
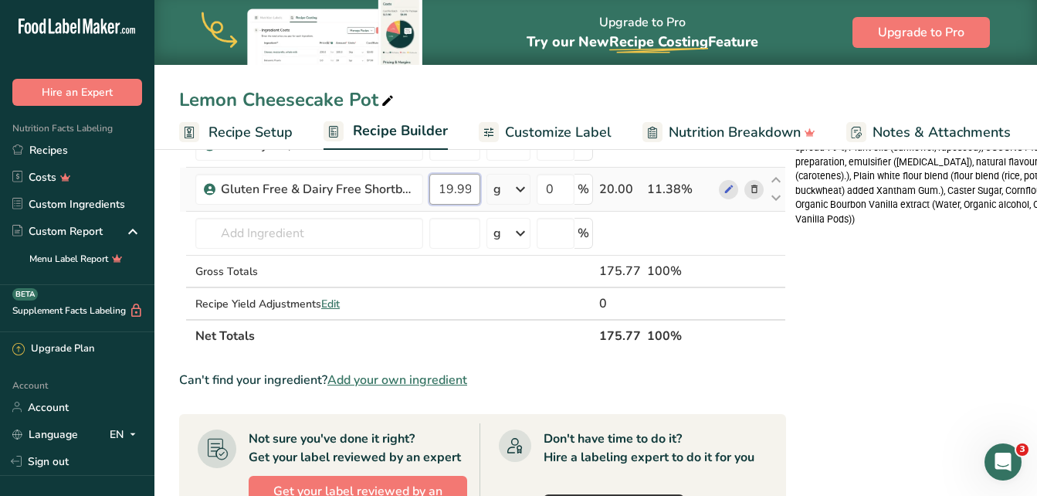
scroll to position [300, 0]
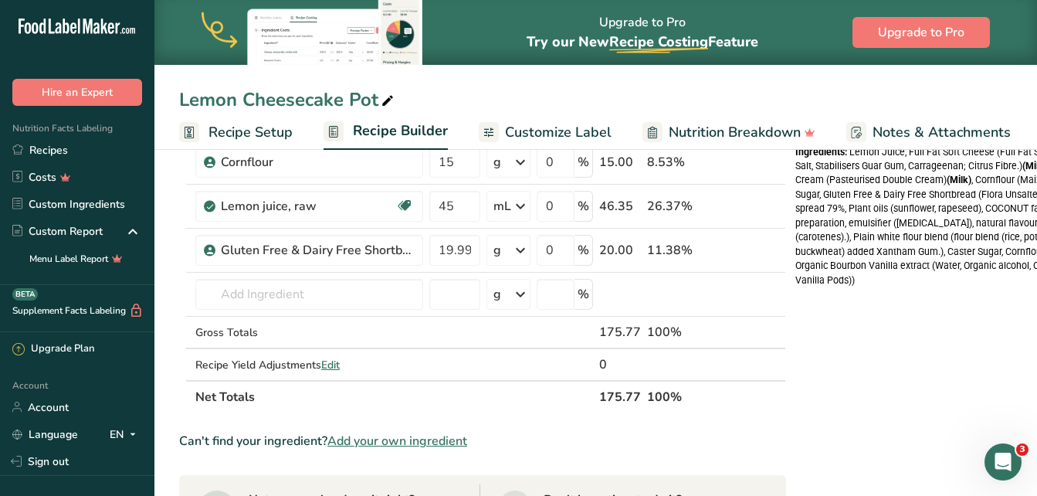
click at [894, 367] on div "Nutrition Typical value 100g contains Each serving (typically 156g) contains % …" at bounding box center [963, 395] width 334 height 1053
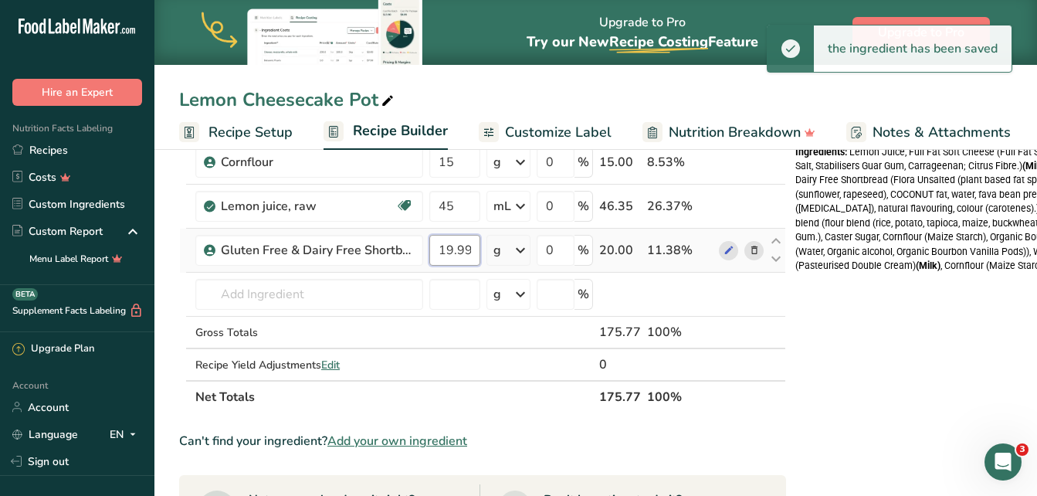
click at [475, 251] on input "19.999999" at bounding box center [454, 250] width 51 height 31
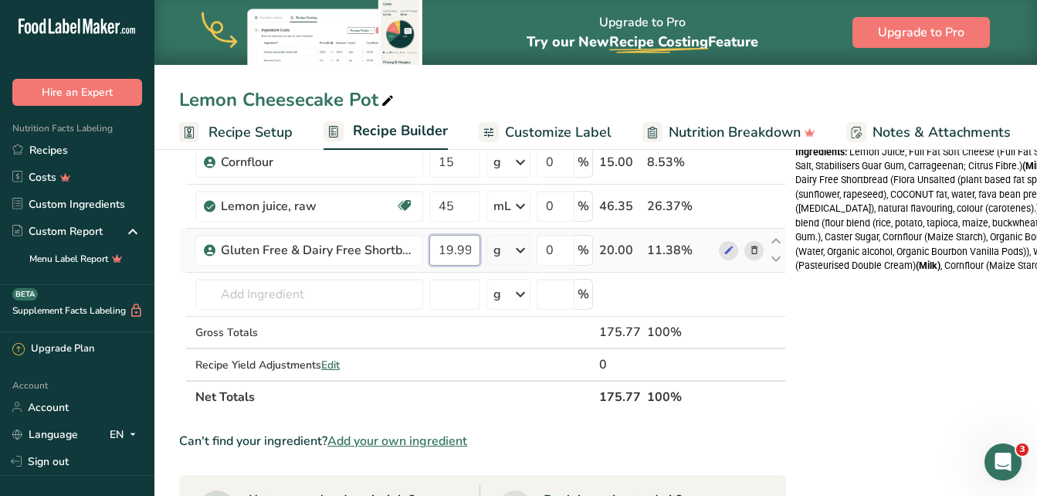
click at [475, 247] on input "19.99999" at bounding box center [454, 250] width 51 height 31
click at [477, 249] on input "99" at bounding box center [454, 250] width 51 height 31
type input "9"
type input "20"
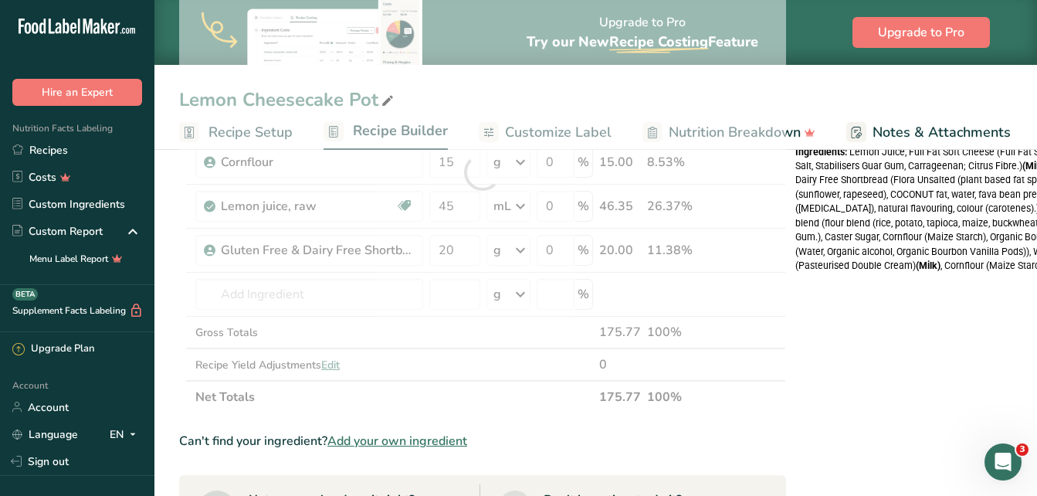
click at [823, 338] on div "Nutrition Typical value 100g contains Each serving (typically 176g) contains % …" at bounding box center [963, 395] width 334 height 1053
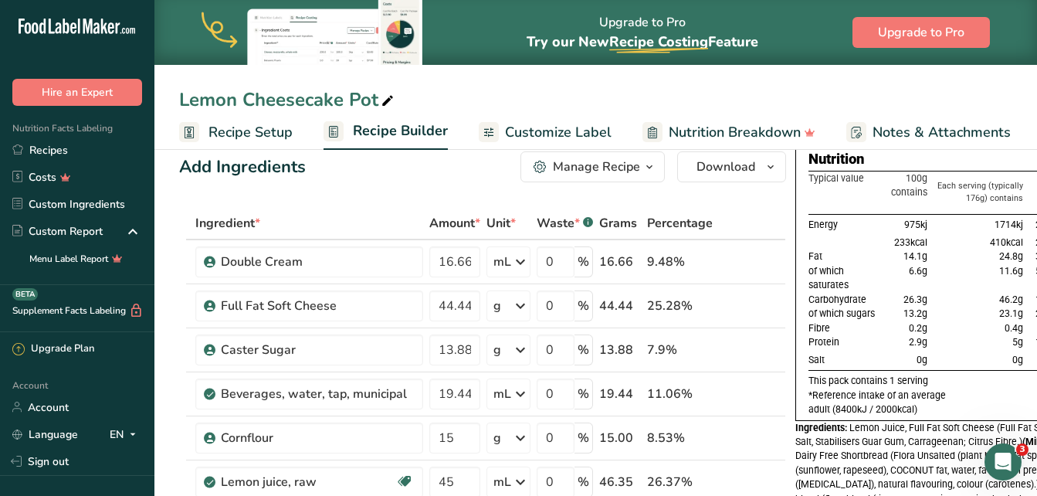
scroll to position [0, 0]
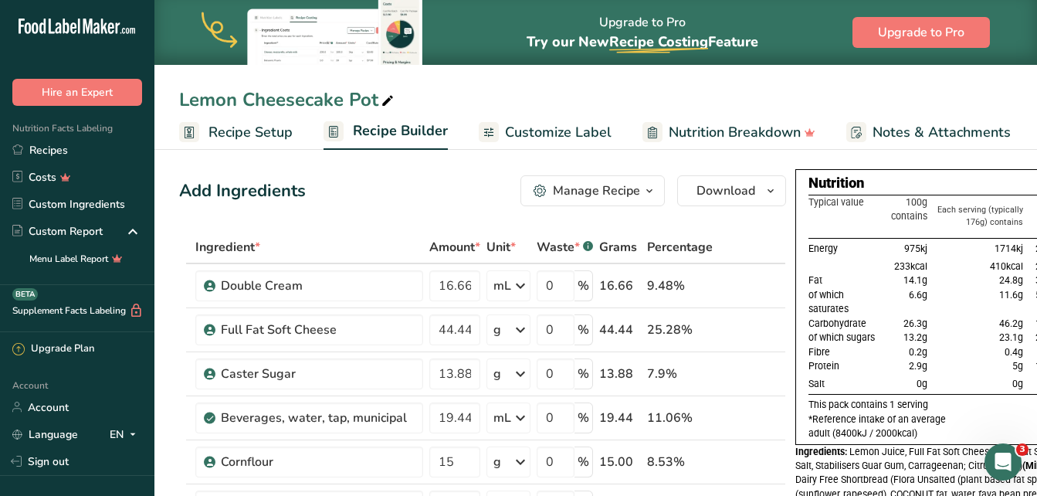
click at [551, 132] on span "Customize Label" at bounding box center [558, 132] width 107 height 21
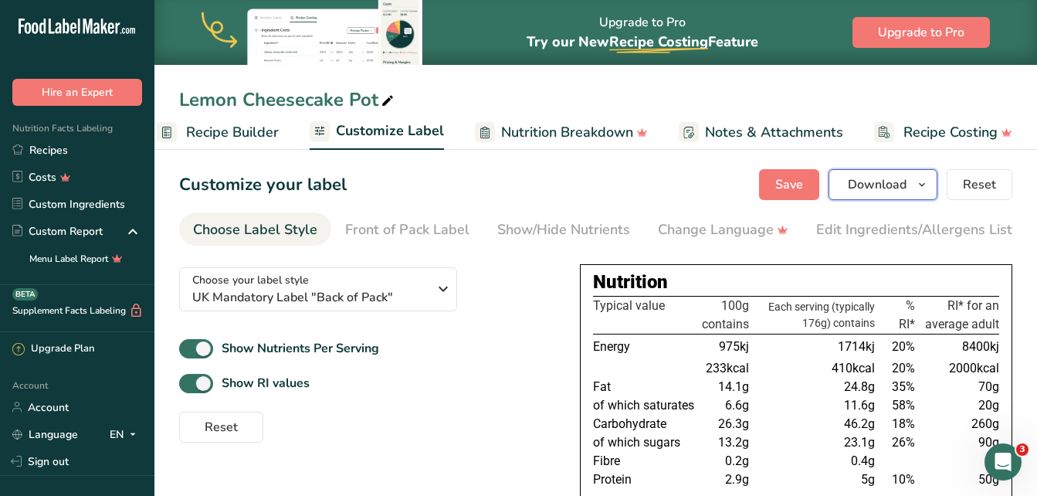
click at [853, 178] on span "Download" at bounding box center [877, 184] width 59 height 19
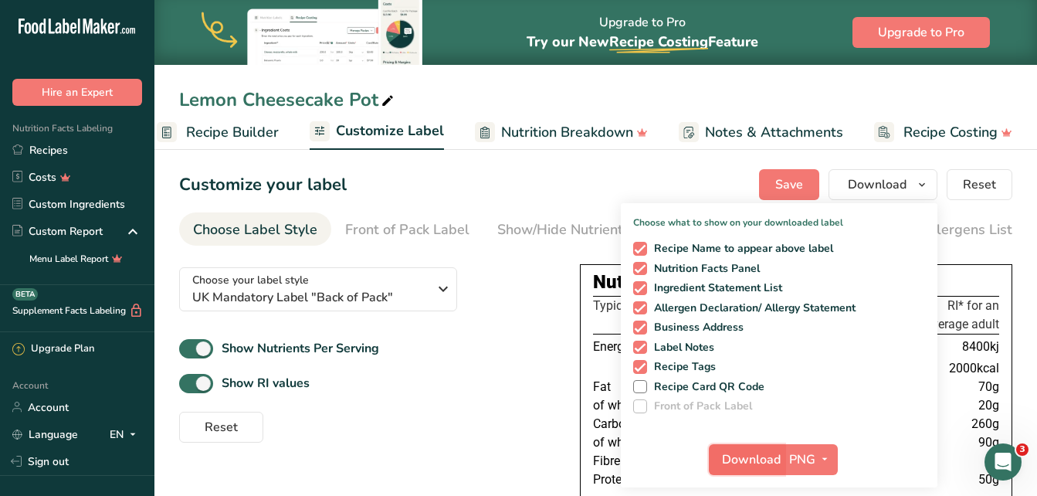
click at [749, 459] on span "Download" at bounding box center [751, 459] width 59 height 19
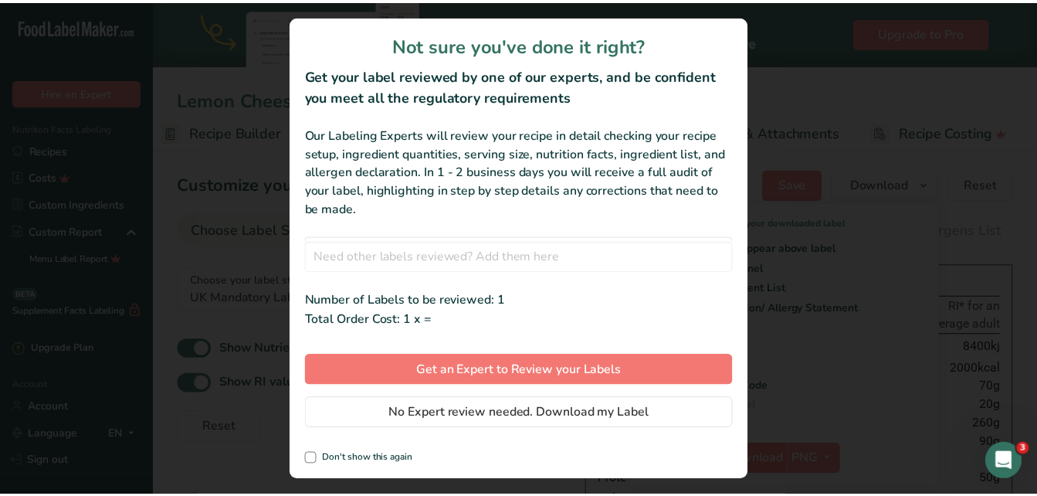
scroll to position [0, 155]
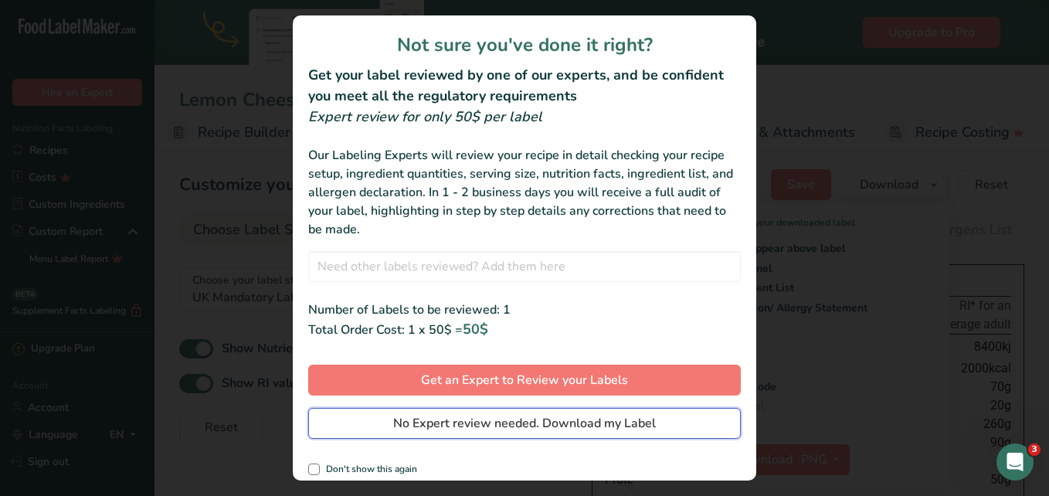
click at [587, 419] on span "No Expert review needed. Download my Label" at bounding box center [524, 423] width 263 height 19
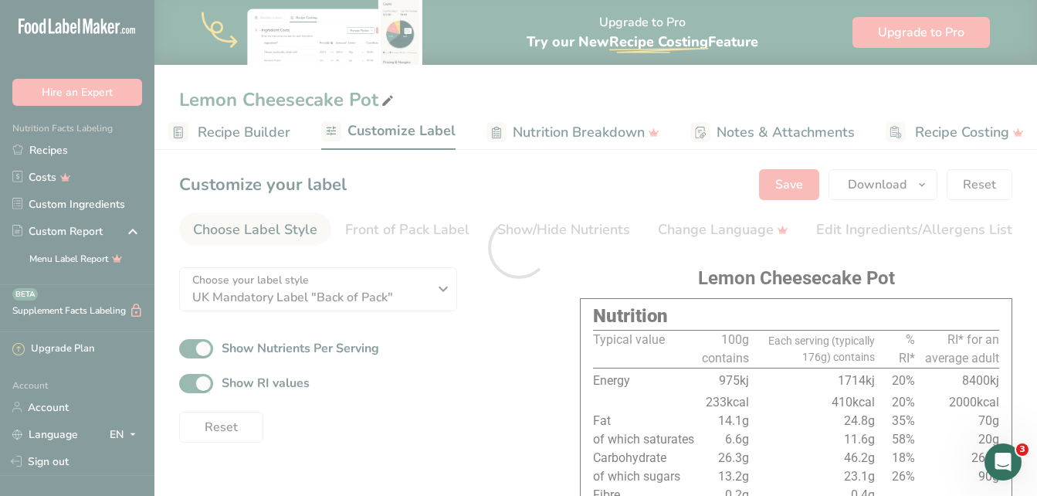
scroll to position [0, 0]
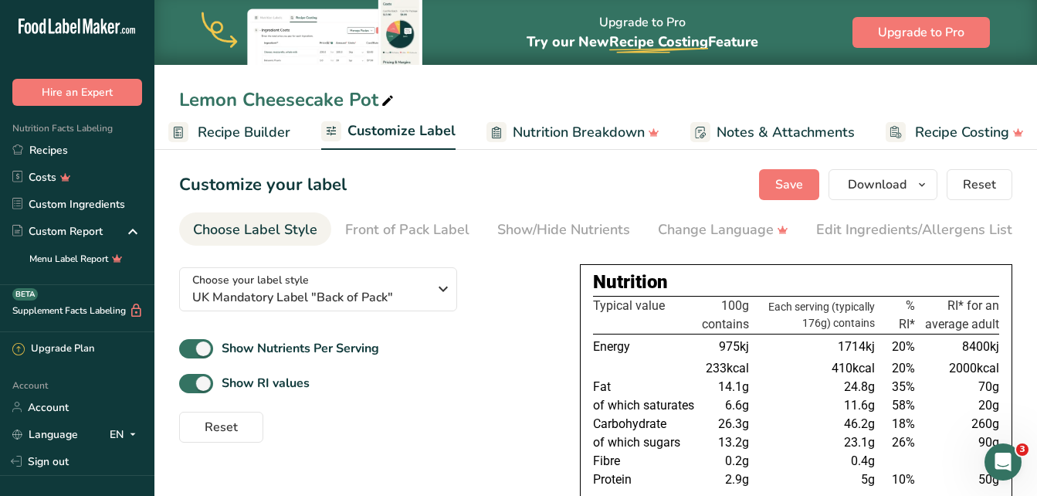
click at [496, 316] on div "Choose your label style UK Mandatory Label "Back of Pack" USA (FDA) Standard FD…" at bounding box center [367, 349] width 376 height 188
click at [179, 231] on li "Choose Label Style" at bounding box center [255, 228] width 152 height 33
click at [354, 434] on div "Reset" at bounding box center [367, 423] width 376 height 37
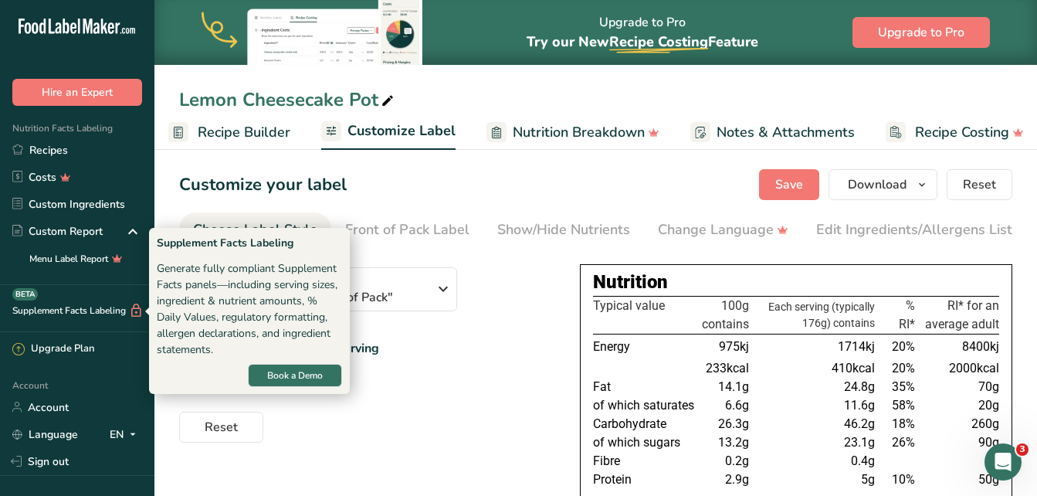
click at [161, 251] on div "Supplement Facts Labeling Generate fully compliant Supplement Facts panels—incl…" at bounding box center [249, 311] width 185 height 152
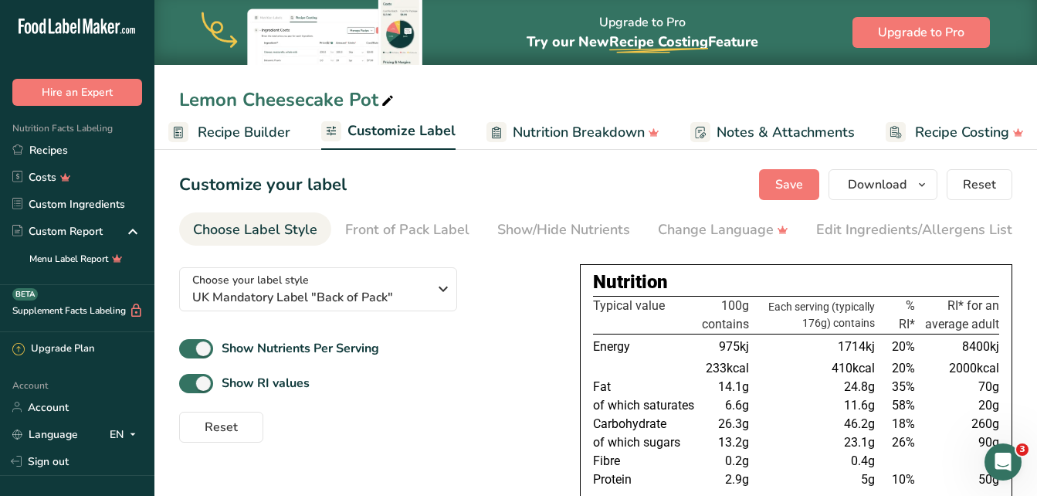
click at [159, 246] on section "Customize your label Save Download Choose what to show on your downloaded label…" at bounding box center [595, 460] width 883 height 633
click at [171, 253] on section "Customize your label Save Download Choose what to show on your downloaded label…" at bounding box center [595, 460] width 883 height 633
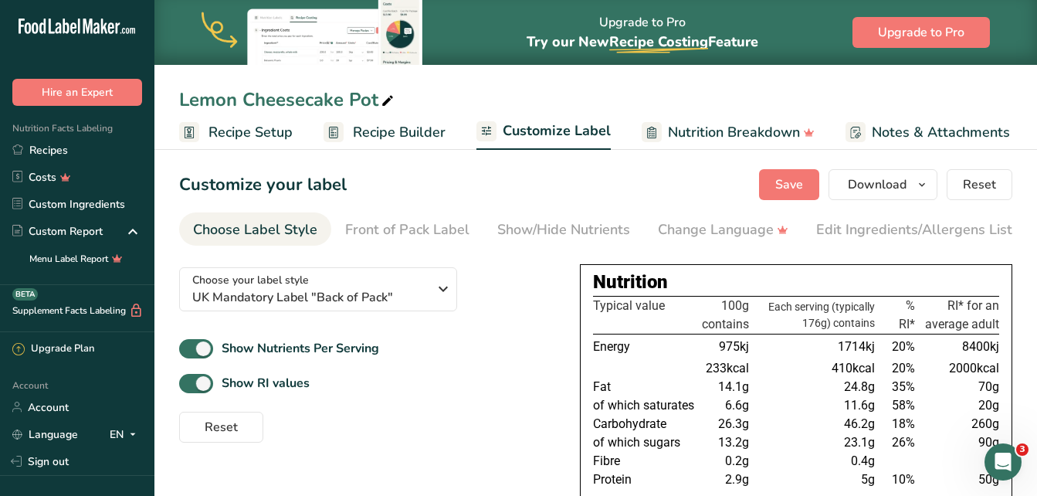
click at [419, 127] on span "Recipe Builder" at bounding box center [399, 132] width 93 height 21
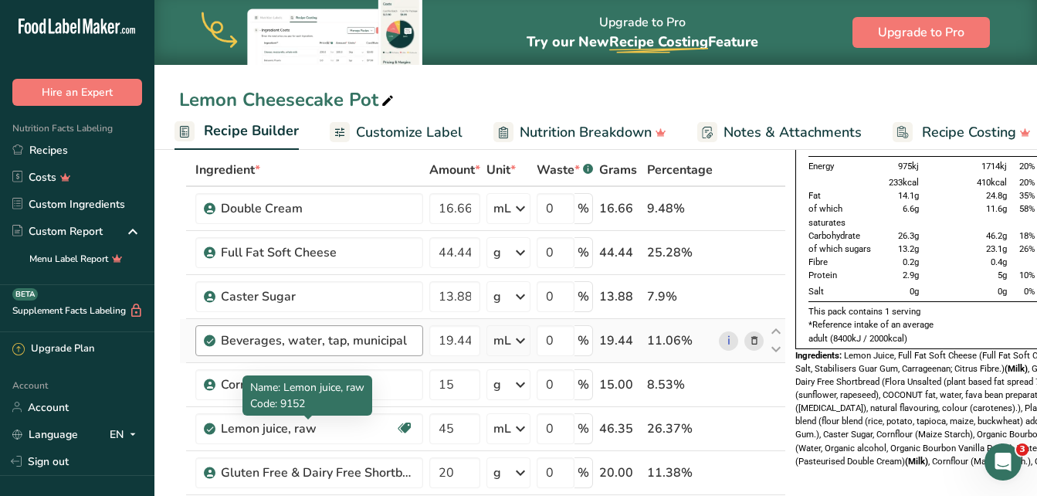
scroll to position [154, 0]
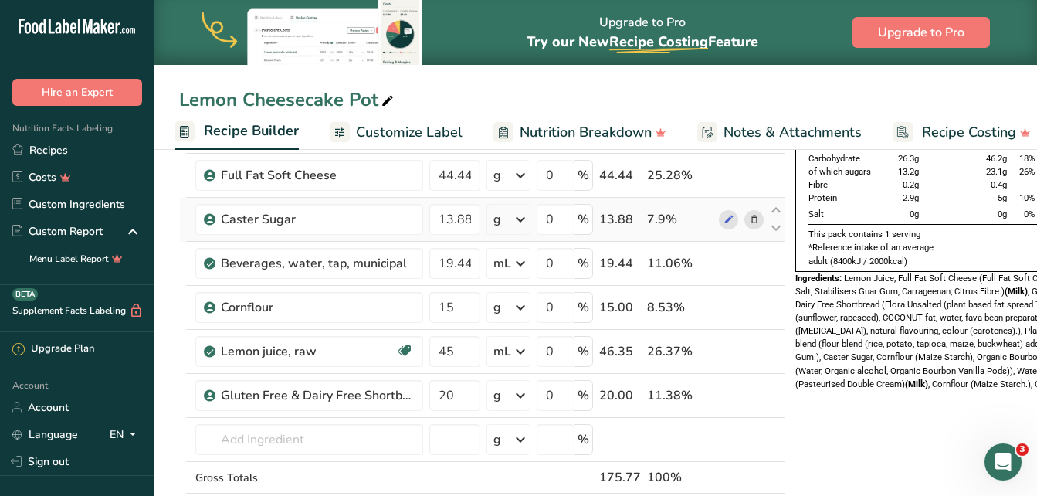
click at [752, 220] on icon at bounding box center [754, 220] width 11 height 16
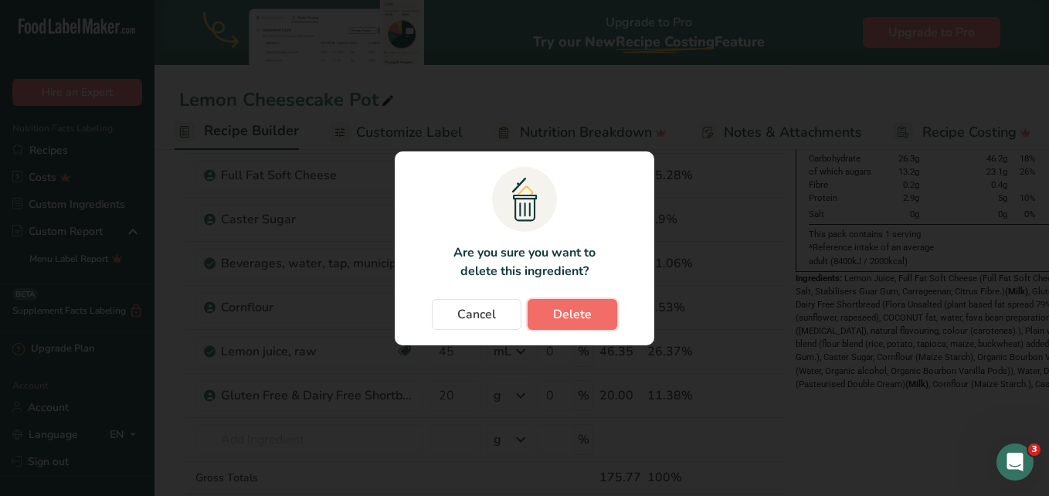
click at [597, 313] on button "Delete" at bounding box center [573, 314] width 90 height 31
type input "19.44"
type input "15"
type input "45"
type input "20"
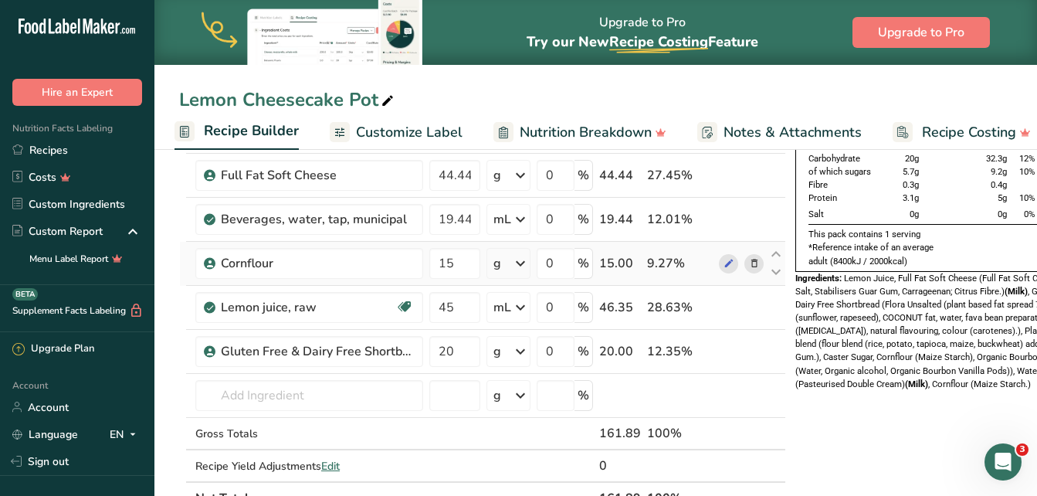
click at [749, 260] on icon at bounding box center [754, 264] width 11 height 16
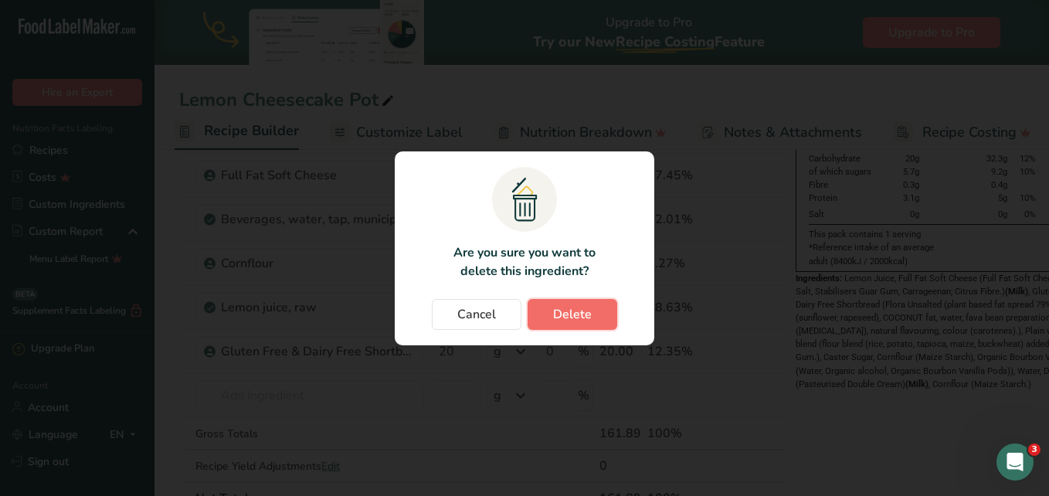
click at [592, 305] on button "Delete" at bounding box center [573, 314] width 90 height 31
type input "45"
type input "20"
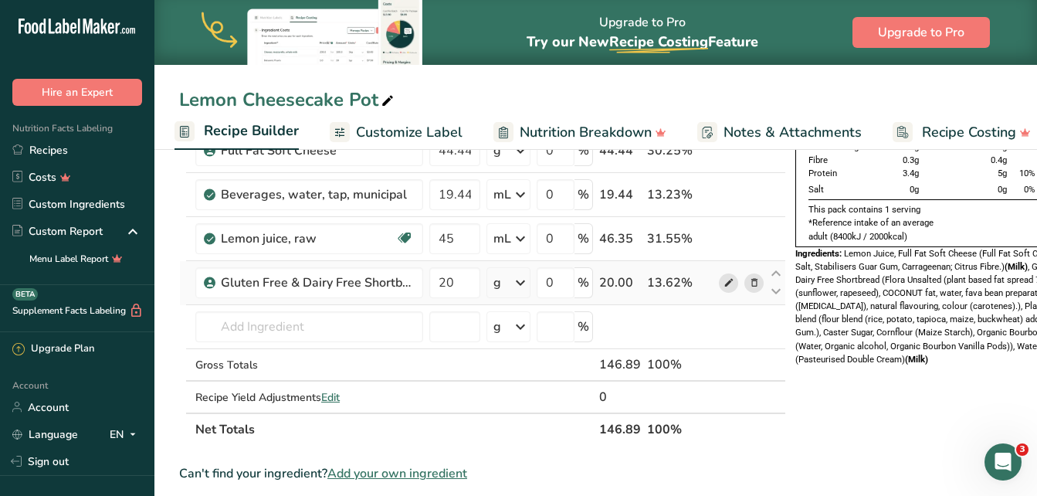
scroll to position [77, 0]
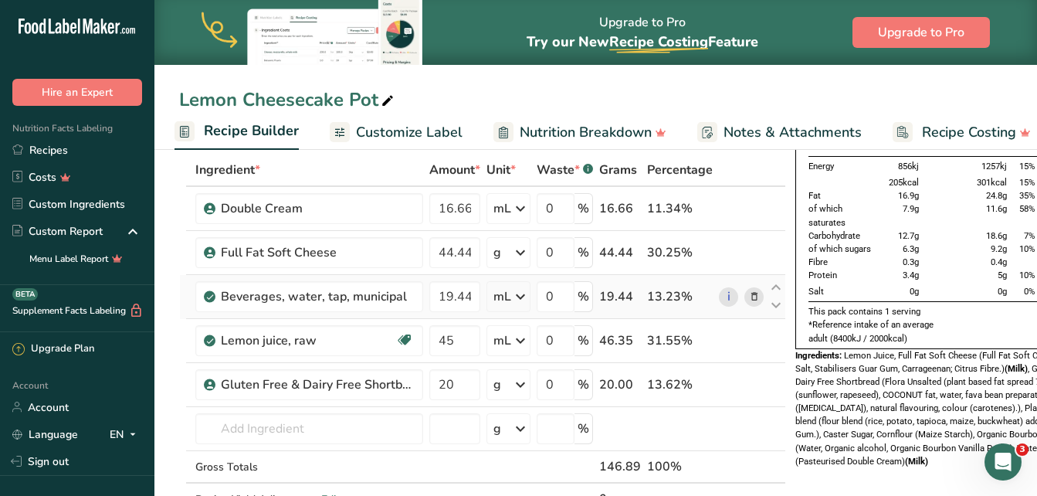
click at [751, 293] on icon at bounding box center [754, 297] width 11 height 16
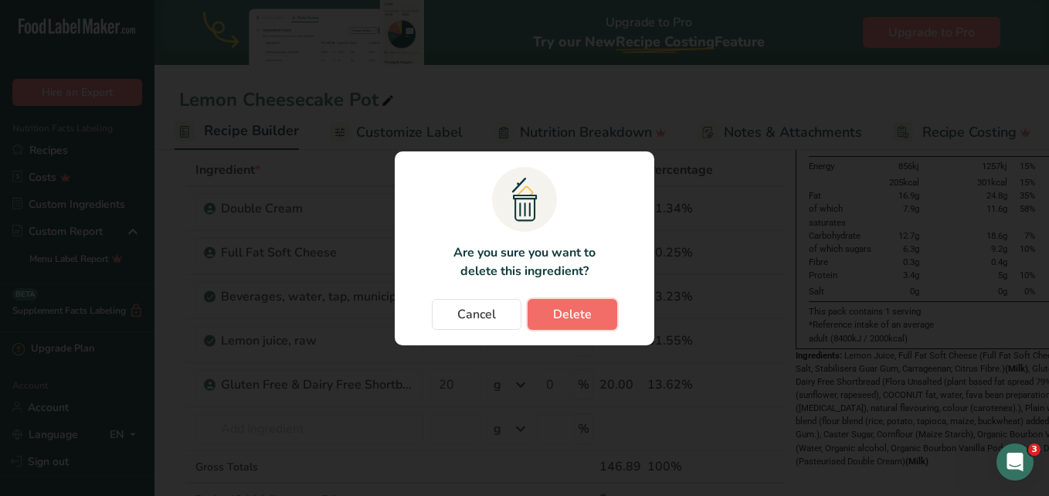
click at [589, 309] on span "Delete" at bounding box center [572, 314] width 39 height 19
type input "45"
type input "20"
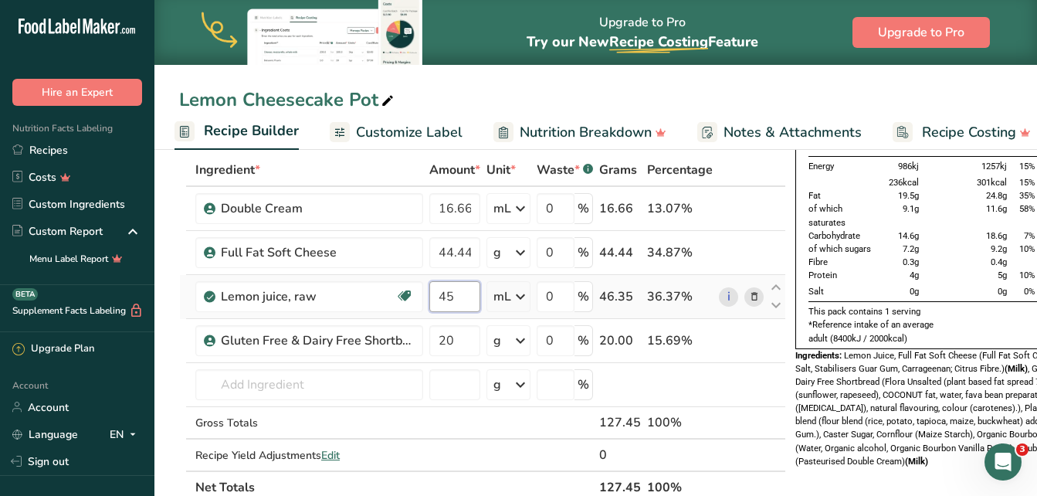
click at [469, 297] on input "45" at bounding box center [454, 296] width 51 height 31
type input "4"
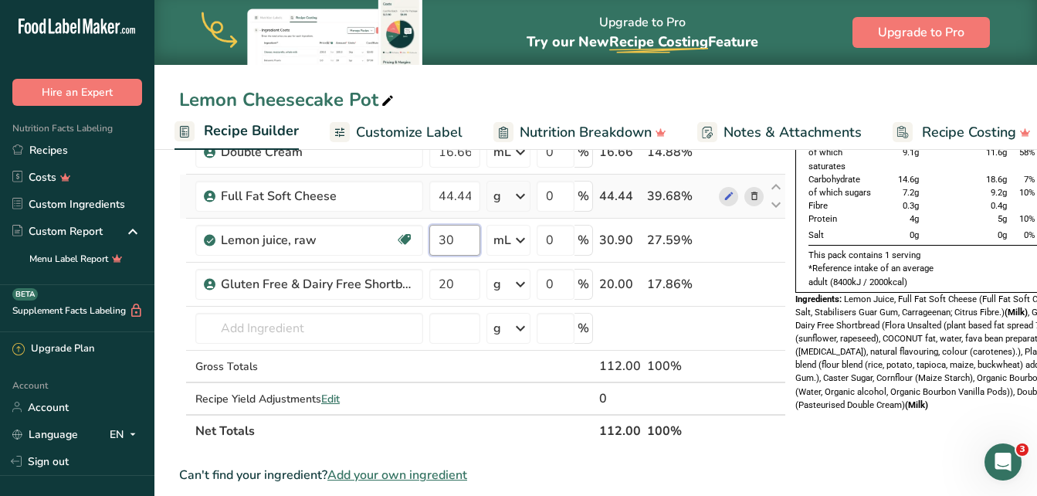
scroll to position [154, 0]
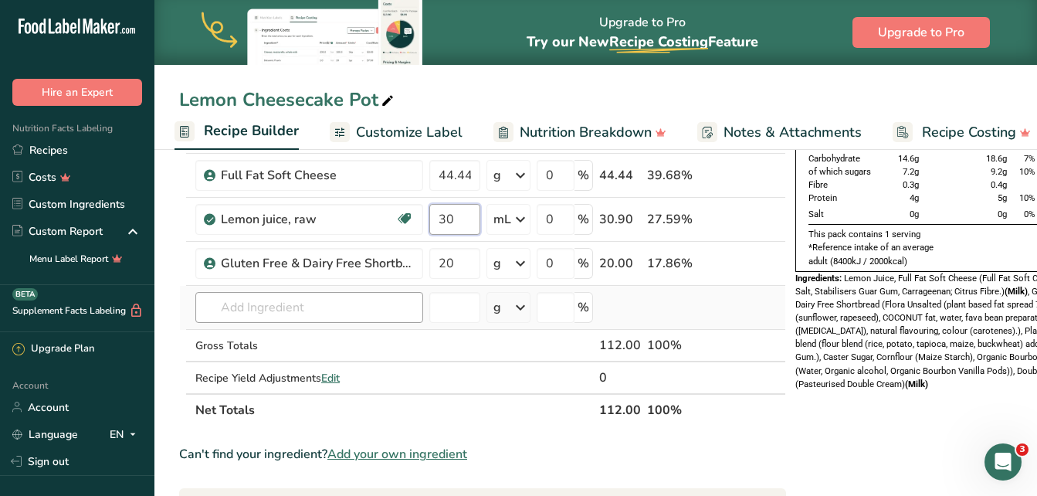
type input "30"
click at [334, 313] on div "Ingredient * Amount * Unit * Waste * .a-a{fill:#347362;}.b-a{fill:#fff;} Grams …" at bounding box center [482, 251] width 607 height 350
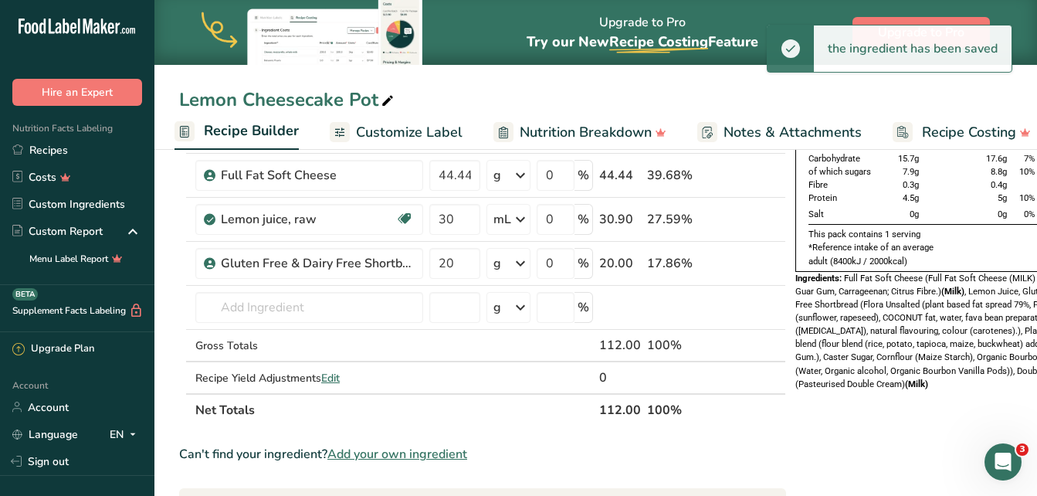
click at [354, 449] on span "Add your own ingredient" at bounding box center [397, 454] width 140 height 19
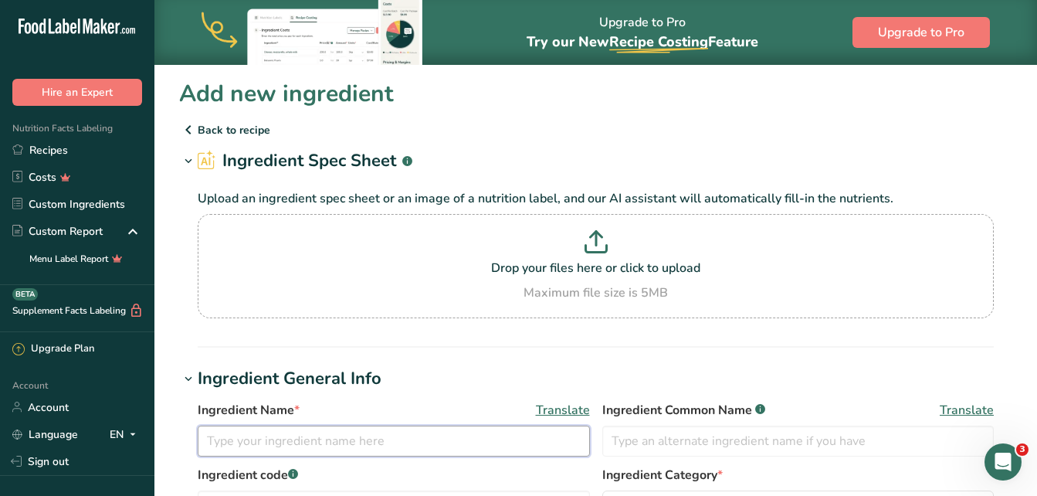
click at [354, 449] on input "text" at bounding box center [394, 441] width 392 height 31
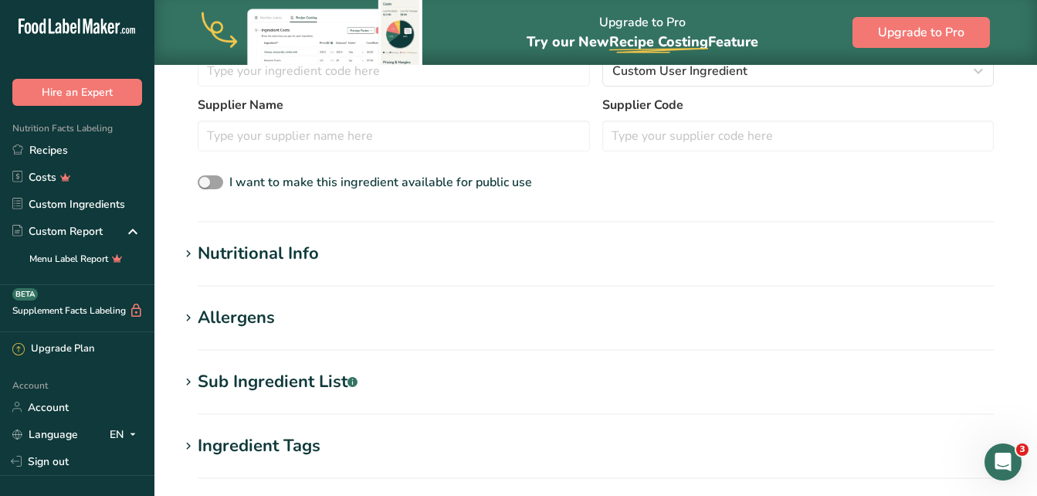
scroll to position [463, 0]
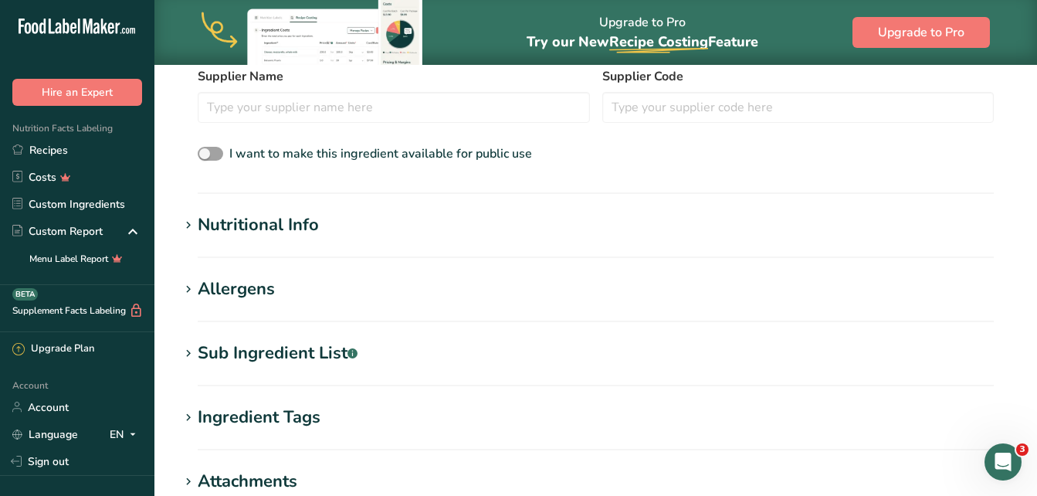
type input "Lemon Sauce"
click at [256, 348] on div "Sub Ingredient List .a-a{fill:#347362;}.b-a{fill:#fff;}" at bounding box center [278, 353] width 160 height 25
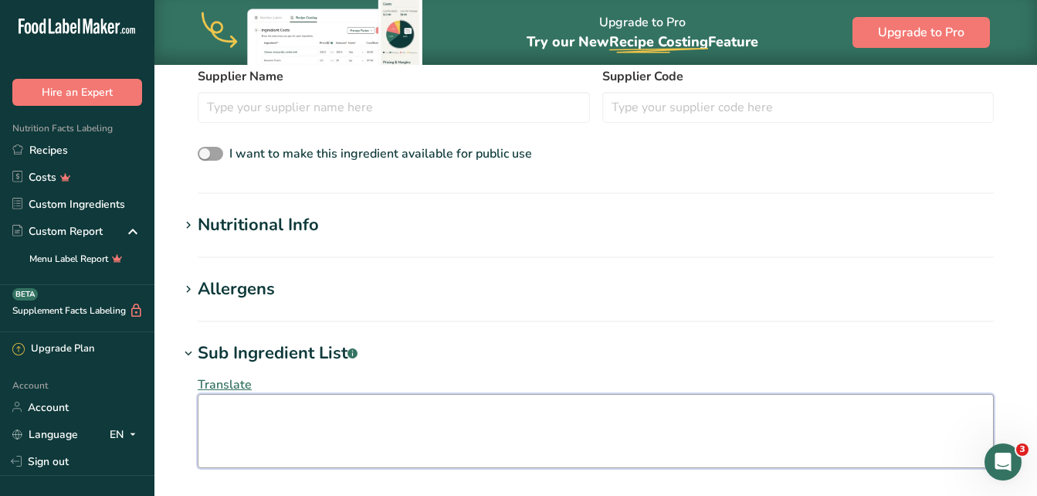
click at [253, 426] on textarea at bounding box center [596, 431] width 796 height 74
click at [337, 411] on textarea "Caster Sugar, Cornflour, Lemon Juice. Water." at bounding box center [596, 431] width 796 height 74
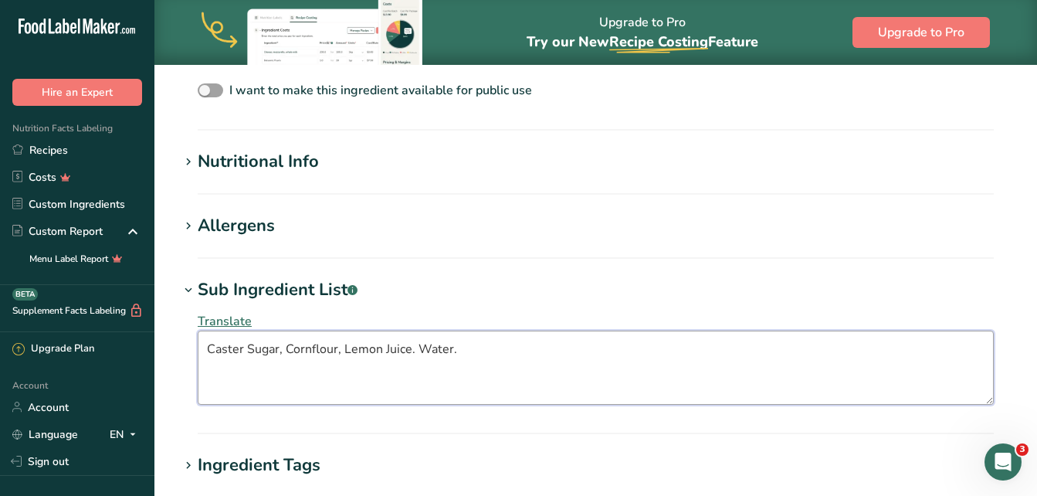
scroll to position [541, 0]
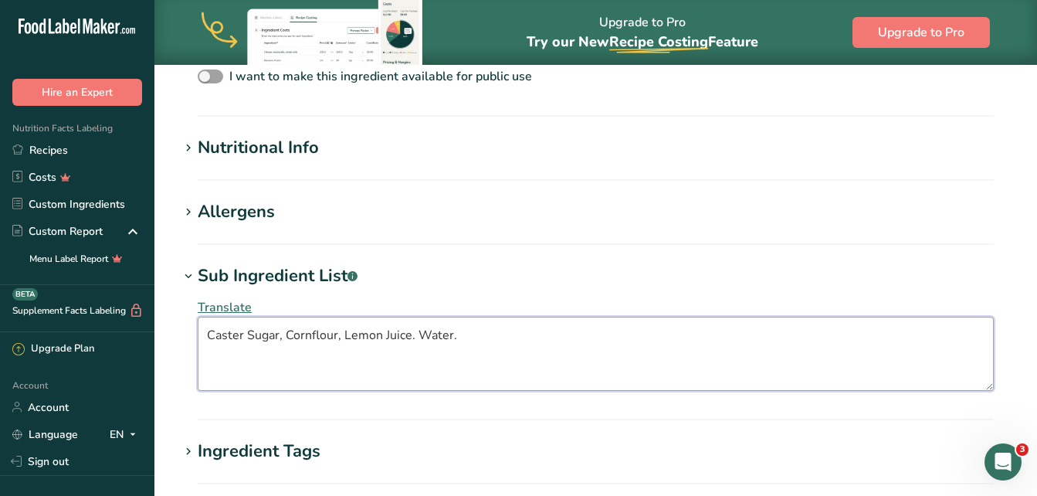
type textarea "Caster Sugar, Cornflour, Lemon Juice. Water."
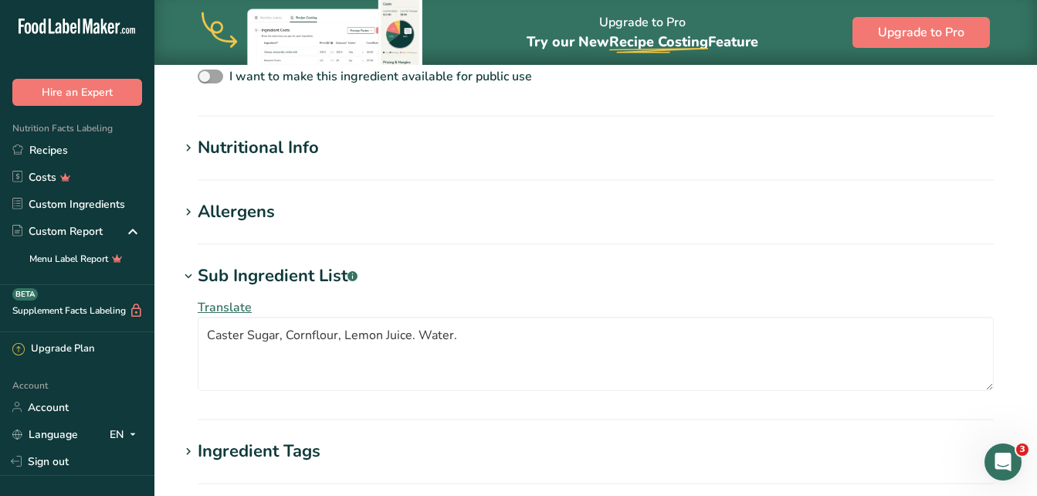
click at [310, 147] on div "Nutritional Info" at bounding box center [258, 147] width 121 height 25
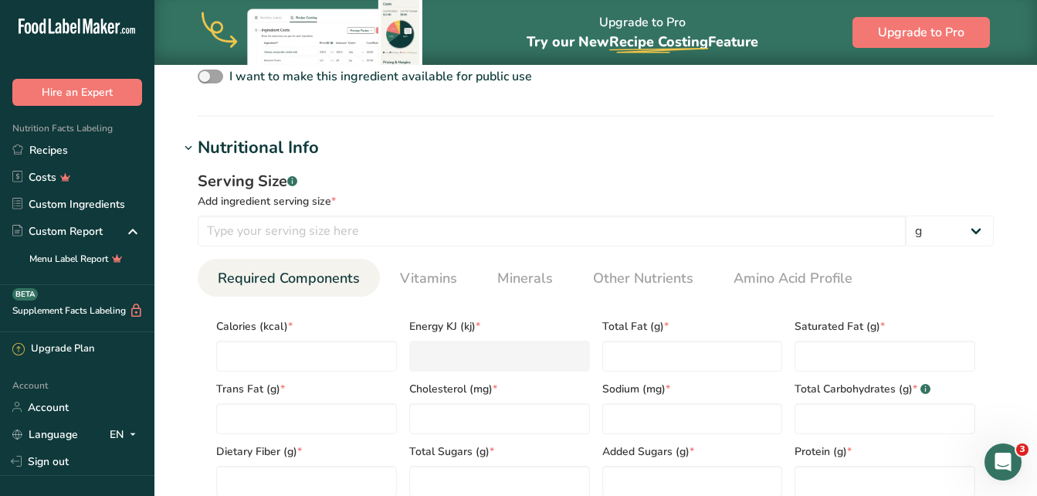
click at [310, 147] on div "Nutritional Info" at bounding box center [258, 147] width 121 height 25
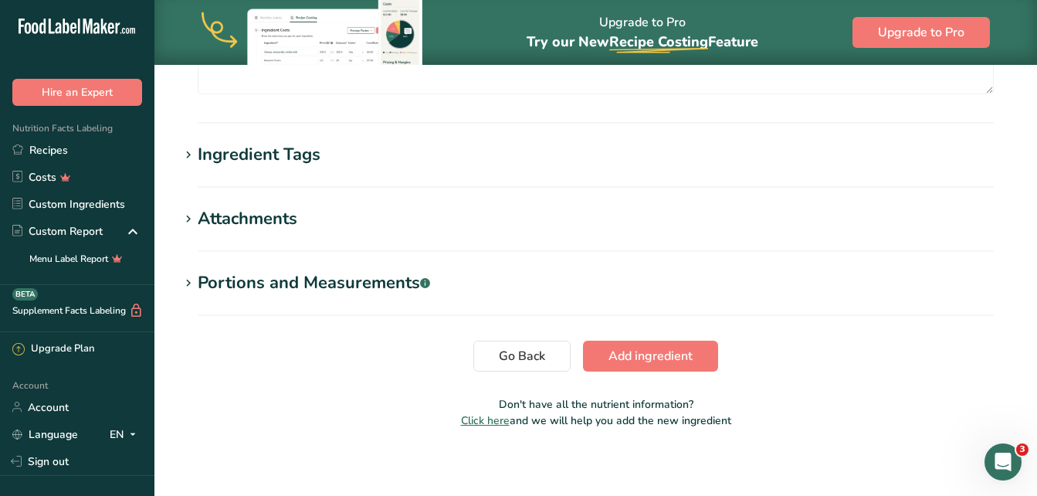
scroll to position [844, 0]
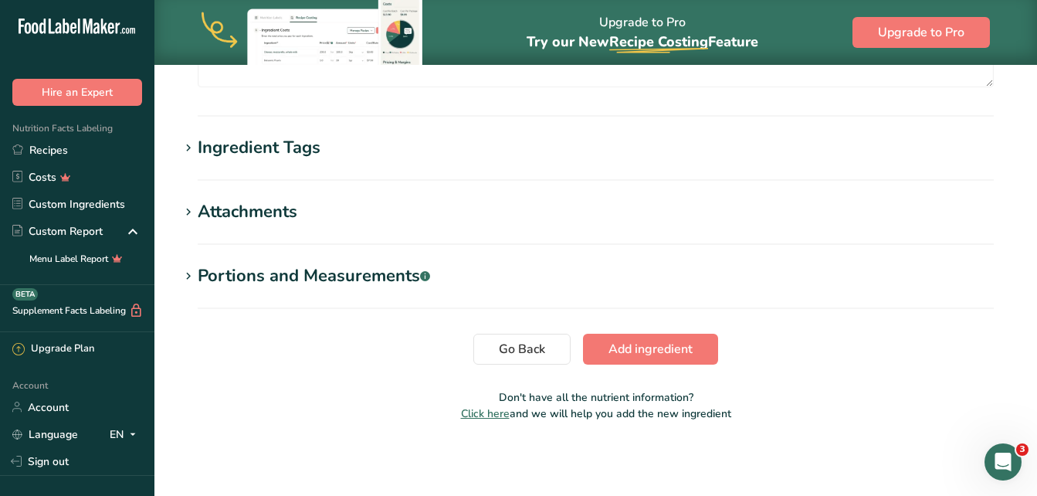
click at [290, 266] on div "Portions and Measurements .a-a{fill:#347362;}.b-a{fill:#fff;}" at bounding box center [314, 275] width 232 height 25
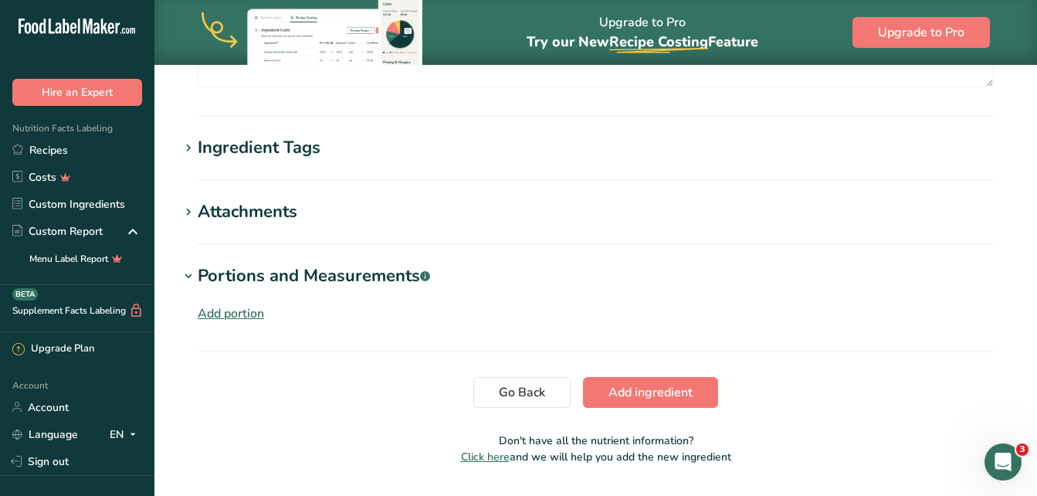
click at [264, 315] on div "Add portion" at bounding box center [231, 313] width 66 height 19
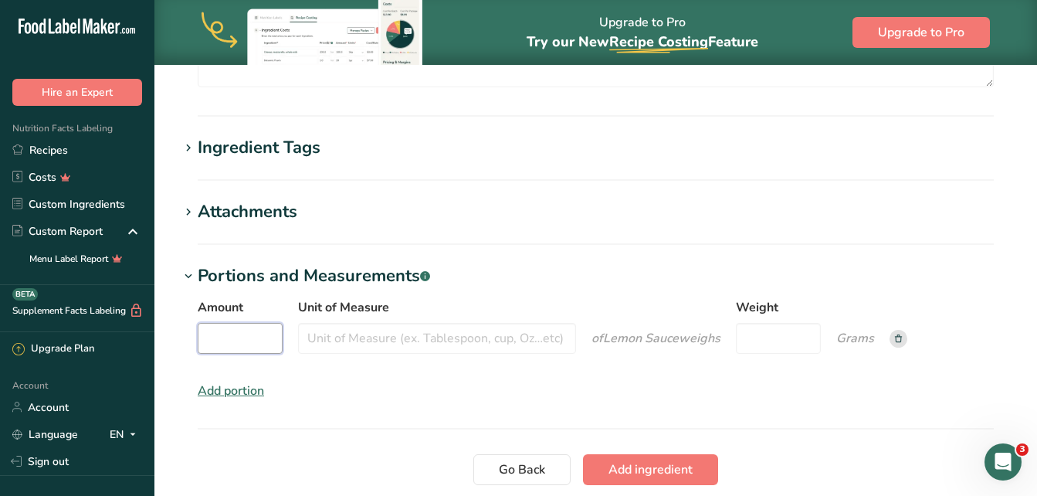
click at [246, 331] on input "Amount" at bounding box center [240, 338] width 85 height 31
type input "1"
click at [346, 341] on input "Unit of Measure" at bounding box center [437, 338] width 278 height 31
type input "tablespoon"
click at [338, 374] on div "Amount 1 Unit of Measure tablespoon of Lemon Sauce weigh s Weight Grams Add por…" at bounding box center [595, 349] width 833 height 120
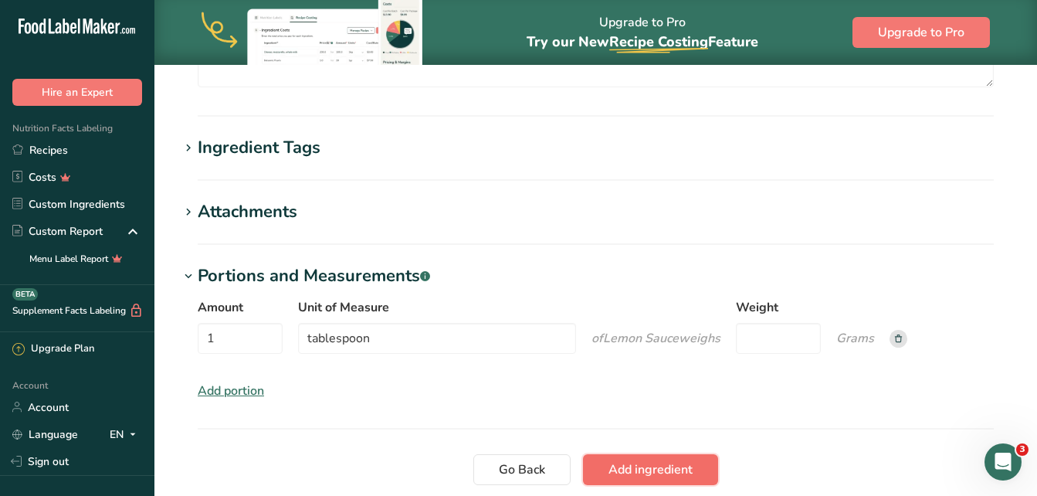
click at [657, 465] on span "Add ingredient" at bounding box center [651, 469] width 84 height 19
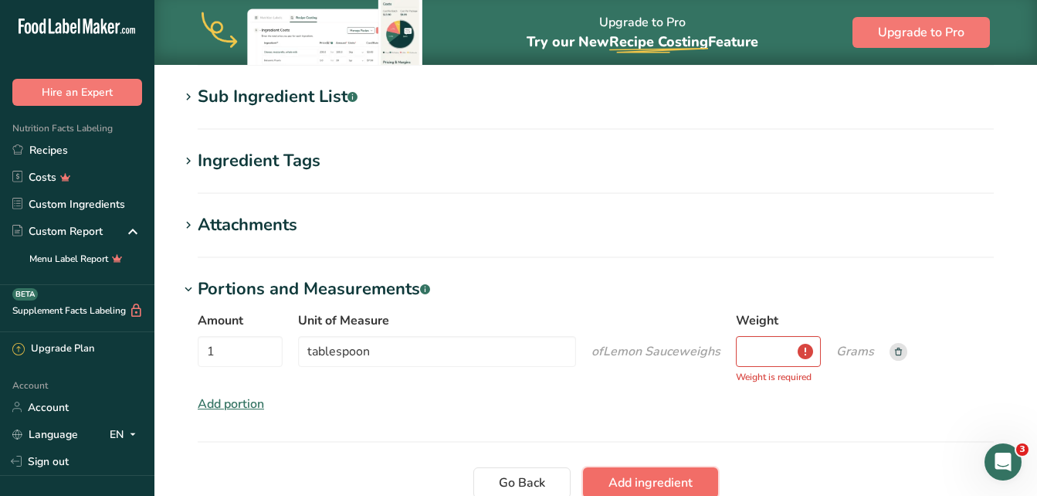
scroll to position [676, 0]
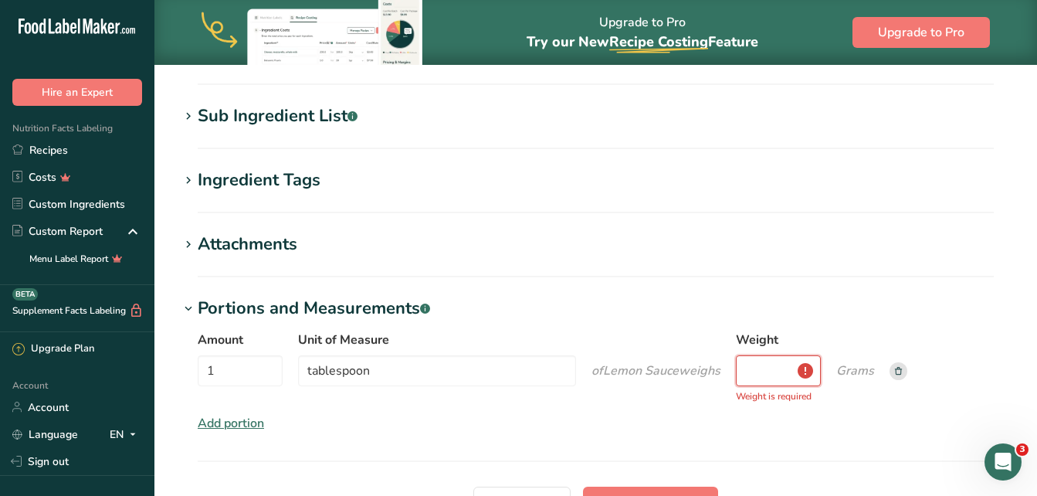
click at [776, 370] on input "Weight" at bounding box center [778, 370] width 85 height 31
click at [899, 371] on icon at bounding box center [898, 371] width 7 height 8
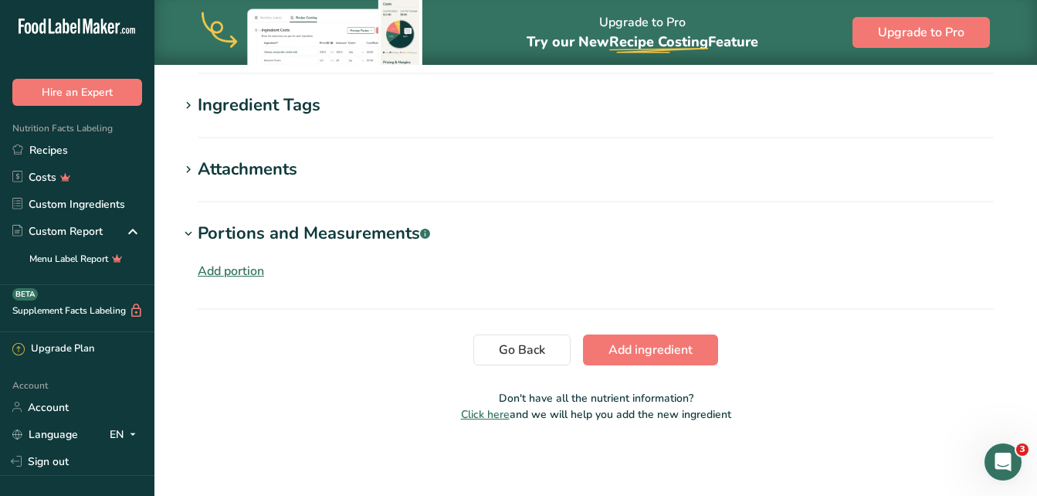
scroll to position [751, 0]
click at [249, 273] on div "Add portion" at bounding box center [231, 270] width 66 height 19
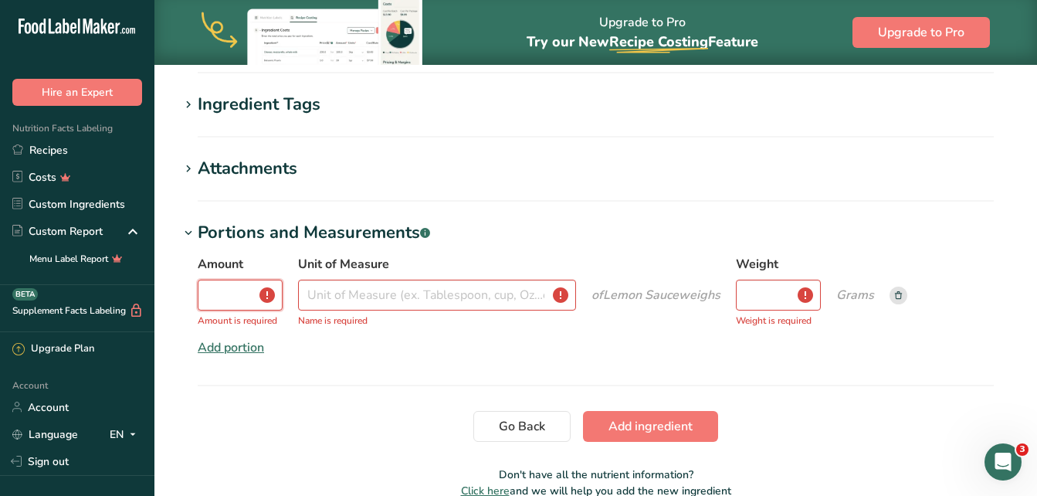
click at [233, 301] on input "Amount" at bounding box center [240, 295] width 85 height 31
type input "1"
click at [322, 302] on input "Unit of Measure" at bounding box center [437, 295] width 278 height 31
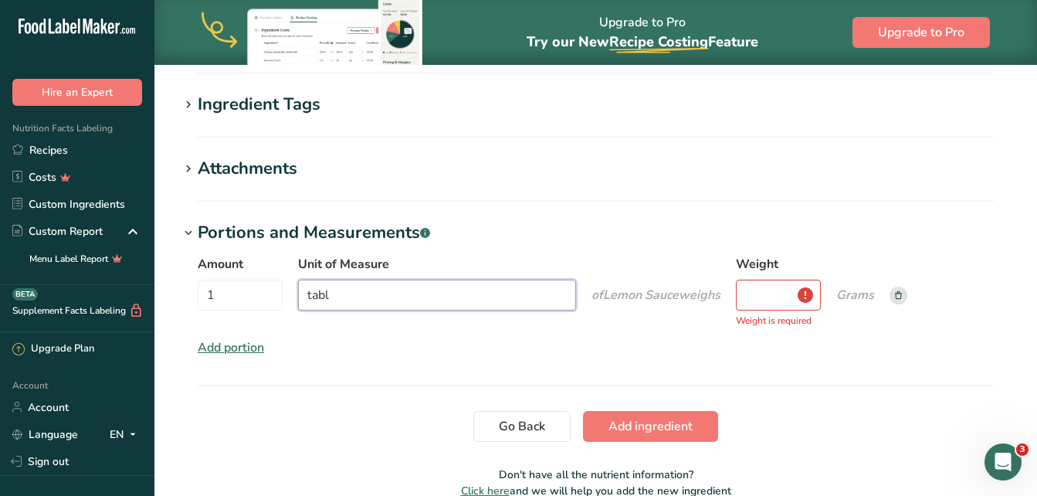
type input "tablespoon"
type input "20"
type input "106"
type Fat "6.2"
type Fat "3"
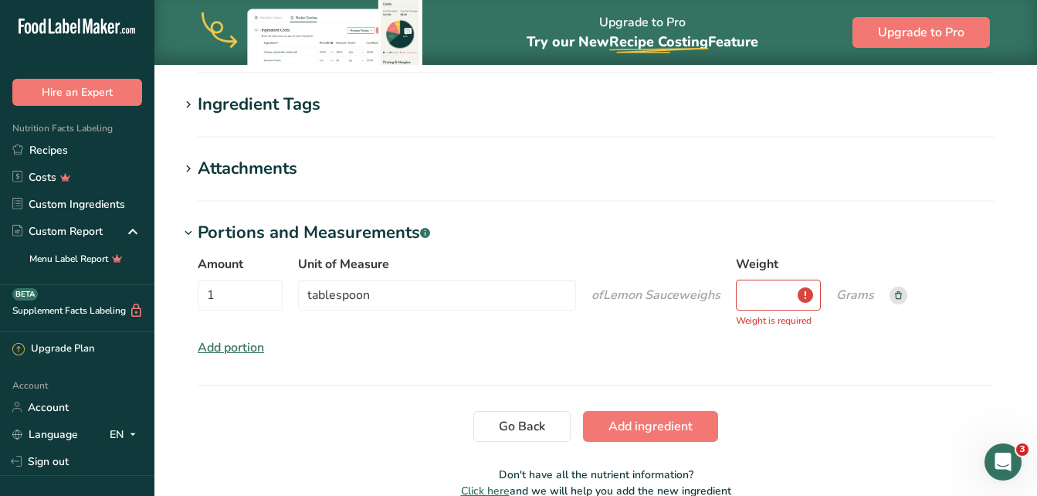
type Fat "0"
type input "0"
type Carbohydrates "11.9"
type Fiber "0.1"
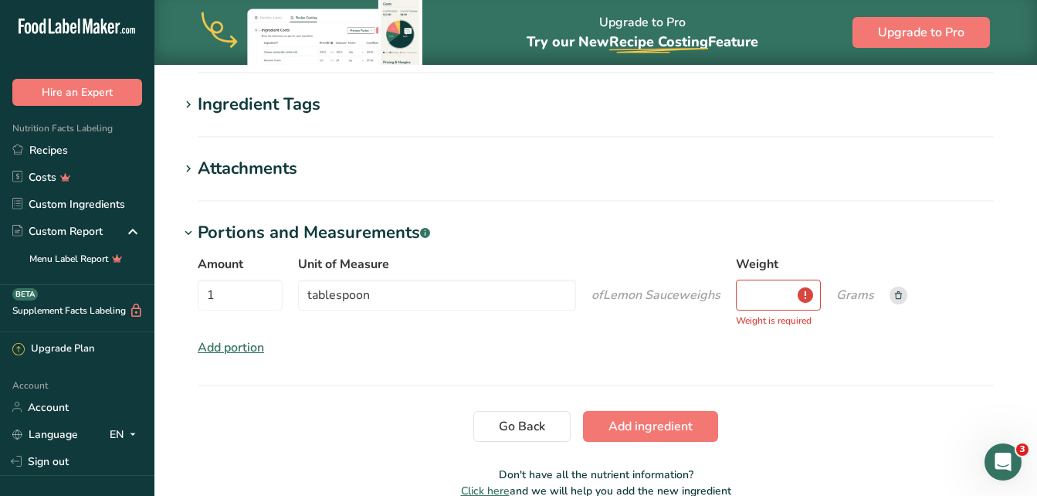
type Sugars "4.1"
type Sugars "0"
type input "0"
type KJ "443.5"
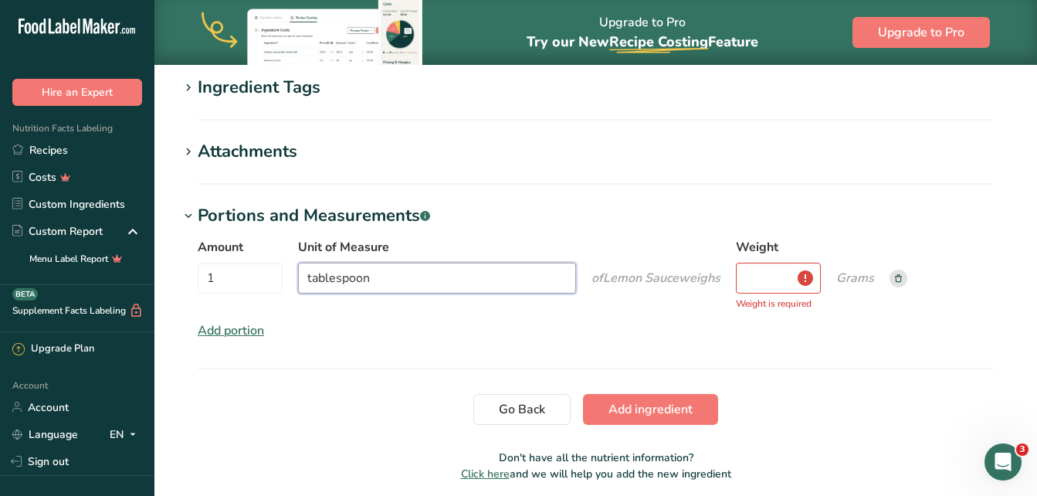
scroll to position [734, 0]
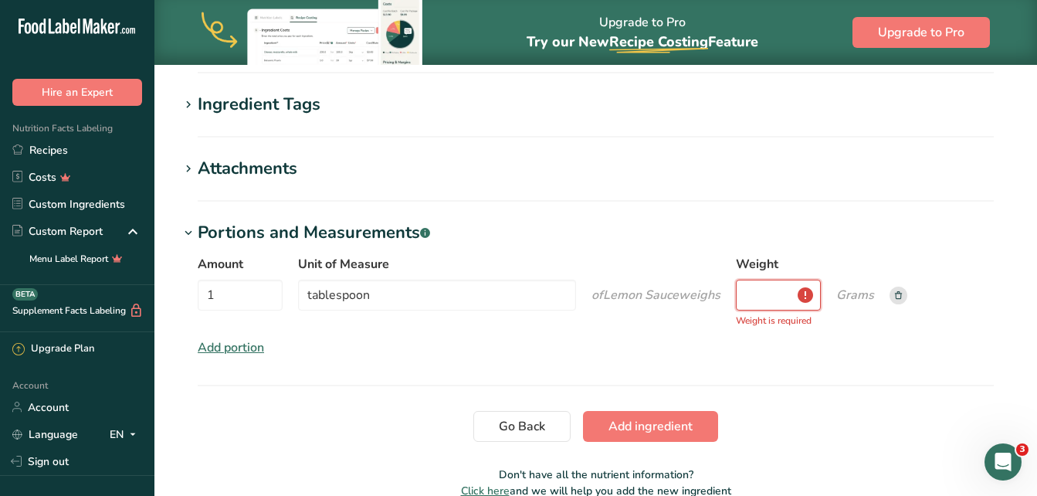
click at [774, 297] on input "Weight" at bounding box center [778, 295] width 85 height 31
click at [849, 296] on icon "Grams" at bounding box center [855, 295] width 38 height 17
click at [778, 294] on input "Weight" at bounding box center [778, 295] width 85 height 31
type input "14"
click at [853, 297] on icon "Grams" at bounding box center [855, 295] width 38 height 17
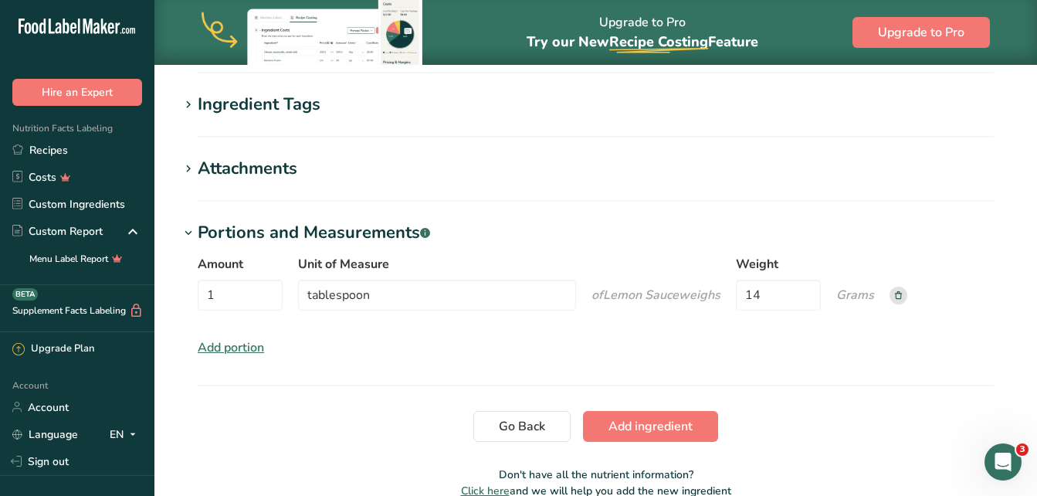
click at [782, 371] on section "Portions and Measurements .a-a{fill:#347362;}.b-a{fill:#fff;} Amount 1 Unit of …" at bounding box center [595, 303] width 833 height 166
click at [673, 422] on span "Add ingredient" at bounding box center [651, 426] width 84 height 19
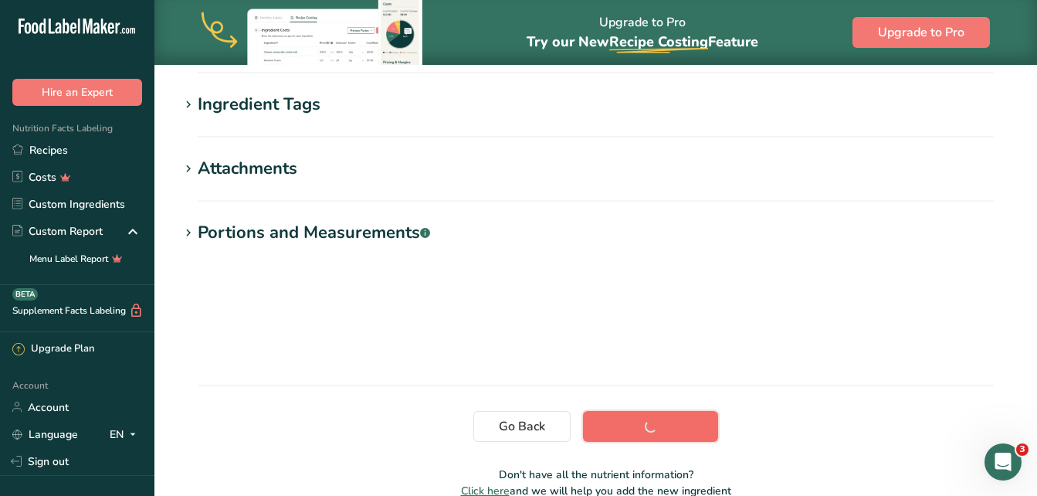
scroll to position [334, 0]
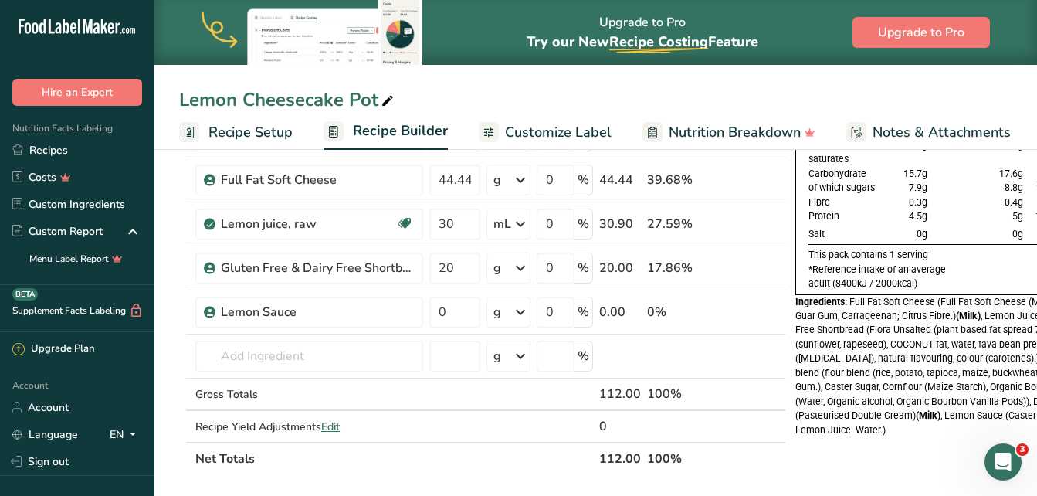
scroll to position [154, 0]
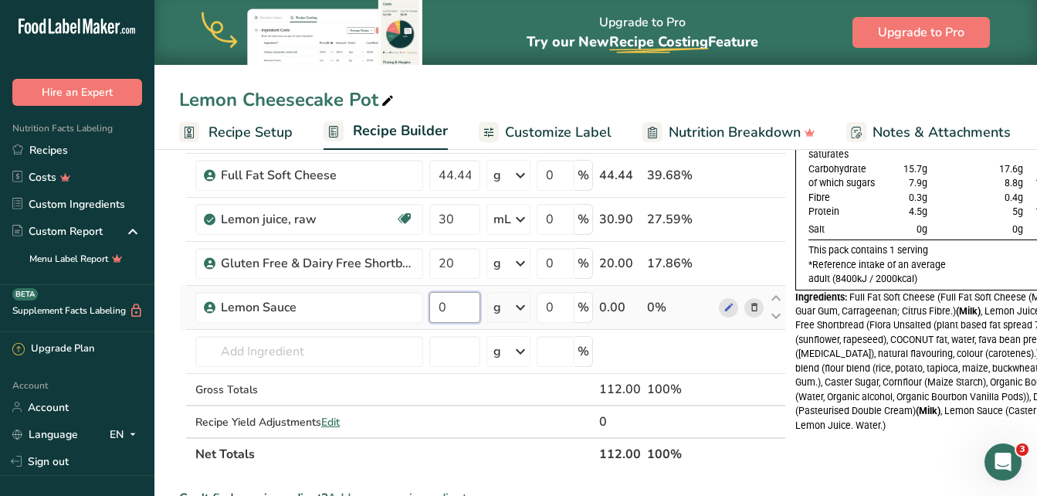
click at [456, 302] on input "0" at bounding box center [454, 307] width 51 height 31
type input "14"
click at [418, 454] on div "Ingredient * Amount * Unit * Waste * .a-a{fill:#347362;}.b-a{fill:#fff;} Grams …" at bounding box center [482, 273] width 607 height 394
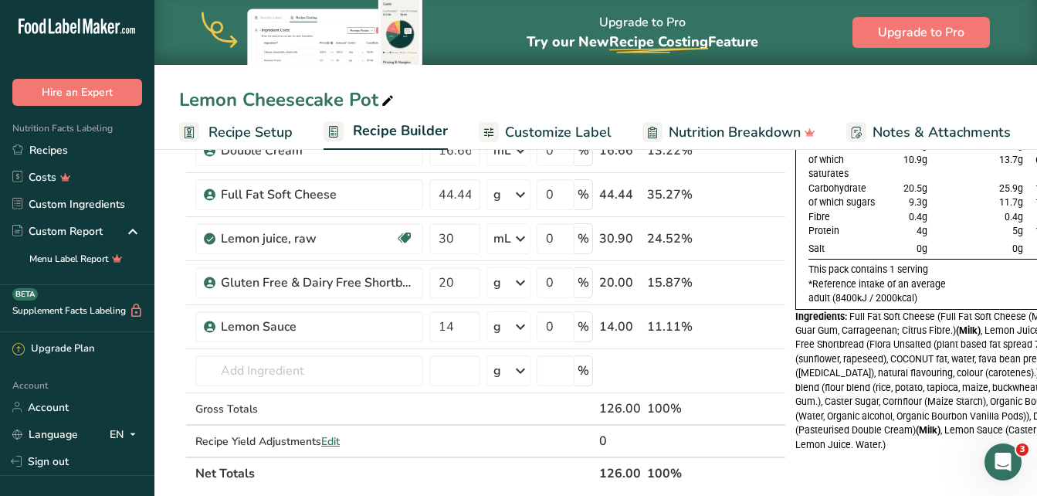
scroll to position [134, 0]
click at [521, 132] on span "Customize Label" at bounding box center [558, 132] width 107 height 21
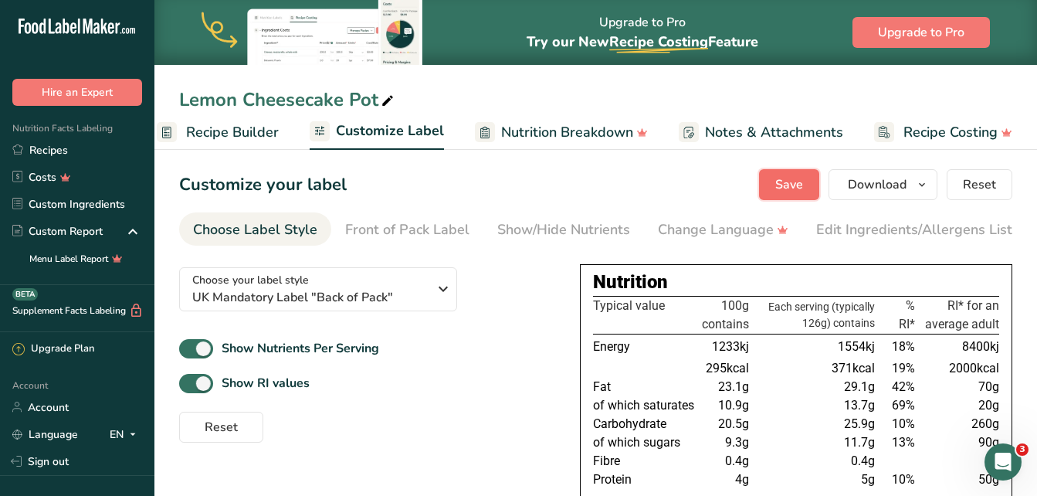
click at [790, 181] on span "Save" at bounding box center [789, 184] width 28 height 19
click at [857, 184] on span "Download" at bounding box center [877, 184] width 59 height 19
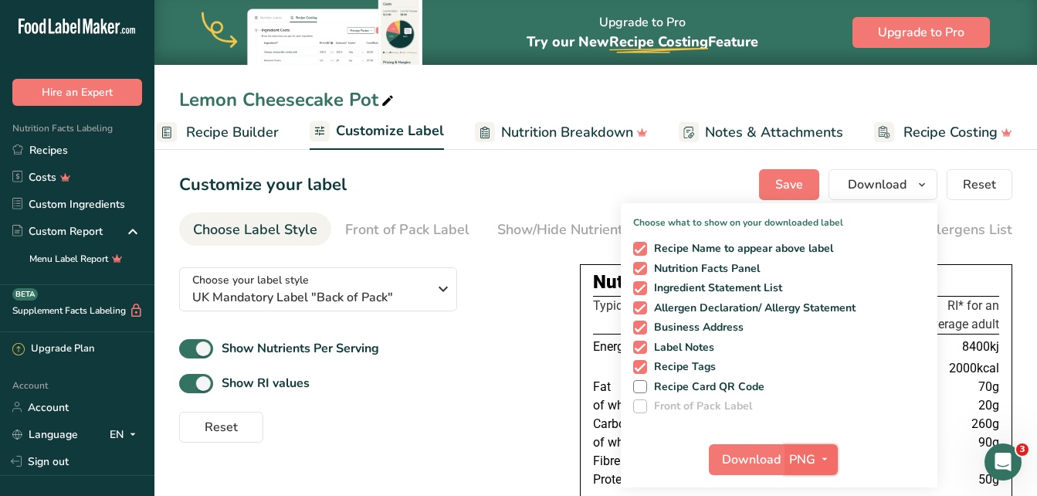
click at [790, 451] on span "PNG" at bounding box center [802, 459] width 26 height 19
click at [752, 450] on span "Download" at bounding box center [751, 459] width 59 height 19
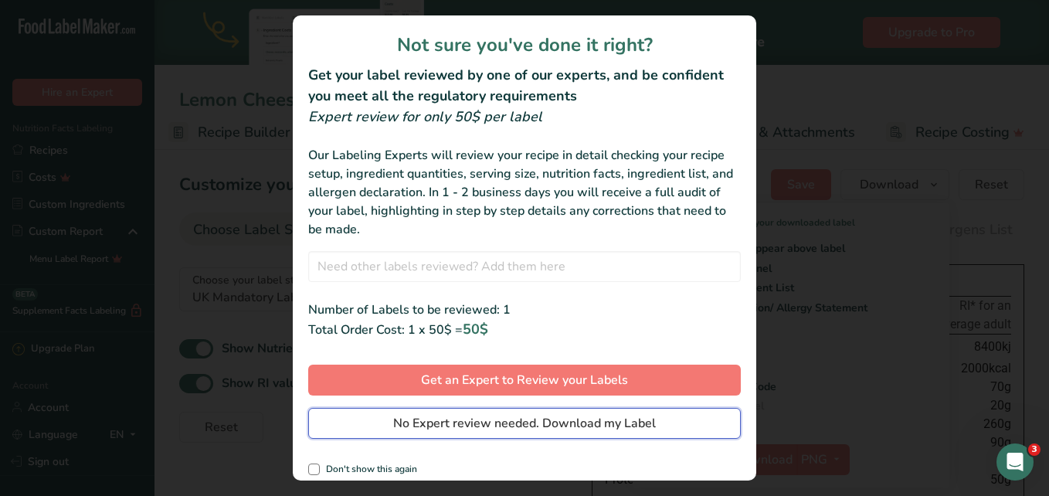
click at [686, 419] on button "No Expert review needed. Download my Label" at bounding box center [524, 423] width 433 height 31
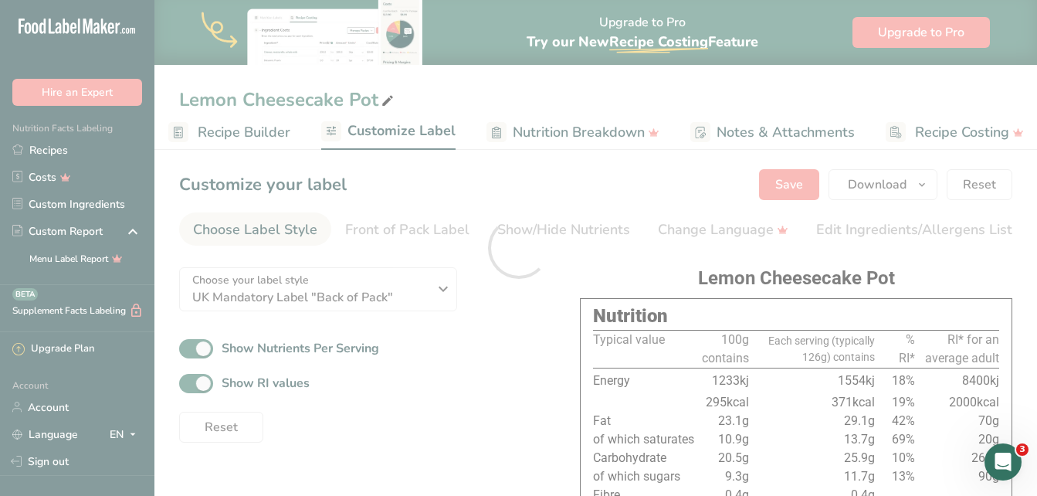
scroll to position [0, 0]
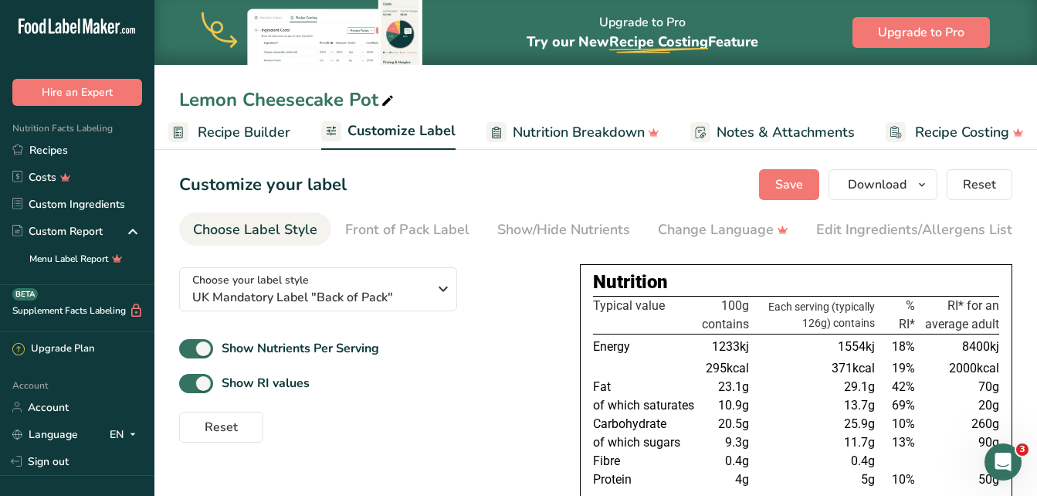
click at [666, 463] on td "Fibre" at bounding box center [646, 461] width 106 height 19
click at [850, 182] on span "Download" at bounding box center [877, 184] width 59 height 19
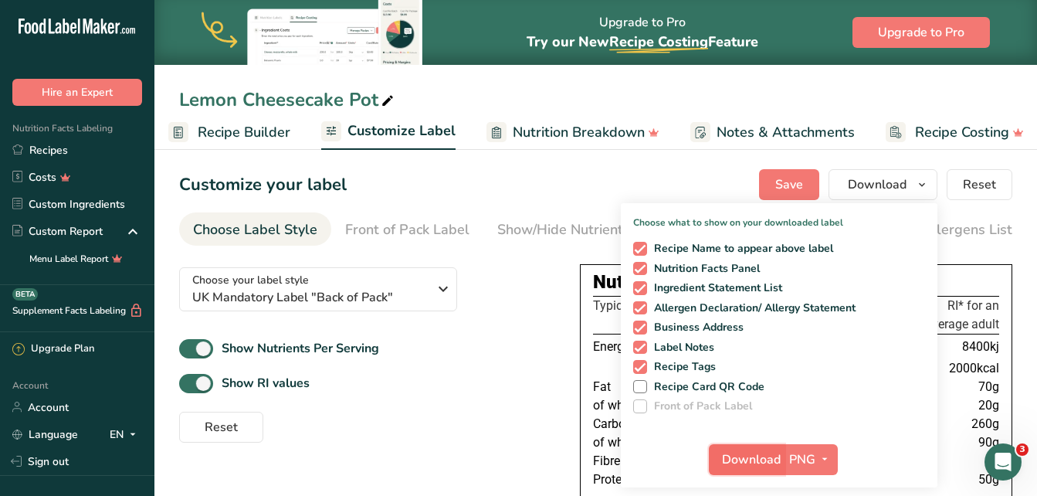
click at [745, 450] on span "Download" at bounding box center [751, 459] width 59 height 19
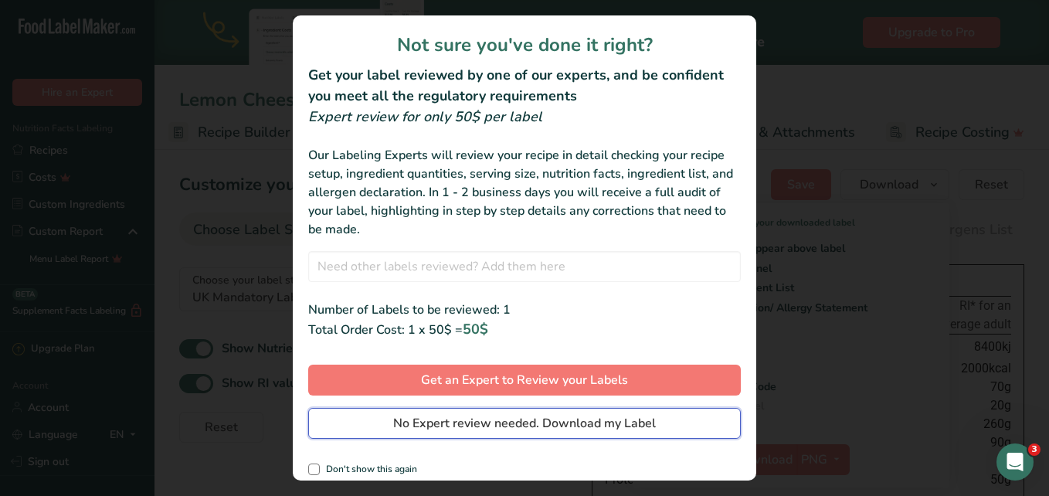
click at [629, 426] on span "No Expert review needed. Download my Label" at bounding box center [524, 423] width 263 height 19
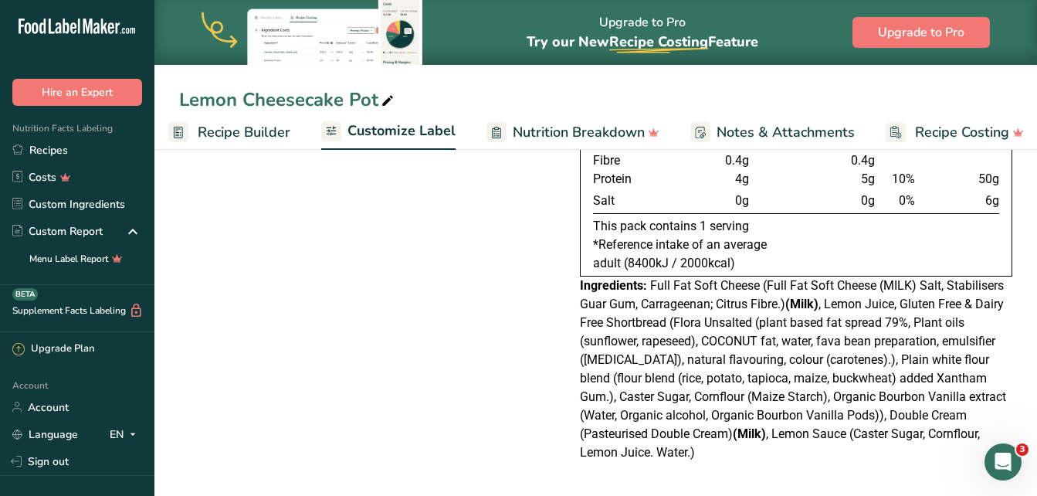
scroll to position [304, 0]
click at [414, 221] on div "Choose your label style UK Mandatory Label "Back of Pack" USA (FDA) Standard FD…" at bounding box center [595, 212] width 833 height 517
click at [278, 129] on span "Recipe Builder" at bounding box center [244, 132] width 93 height 21
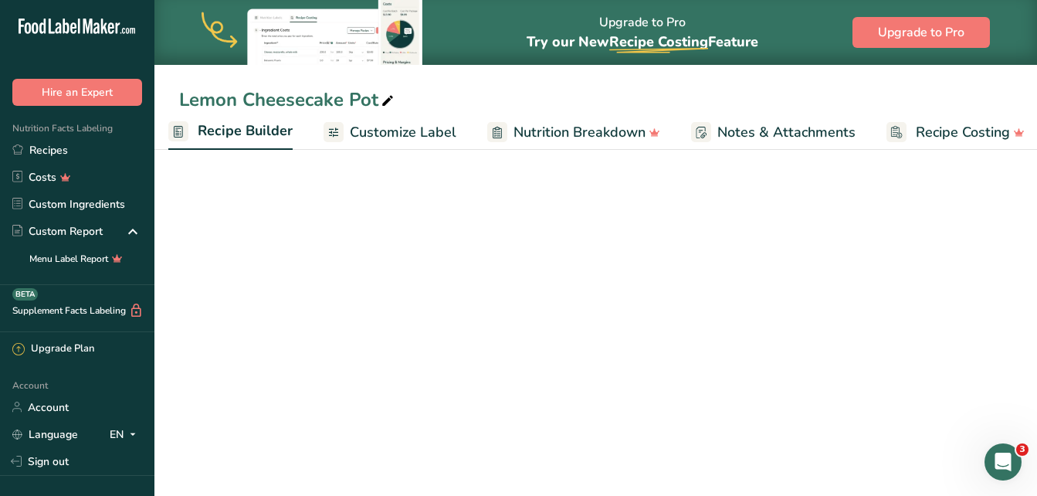
scroll to position [0, 149]
click at [747, 131] on span "Notes & Attachments" at bounding box center [793, 132] width 138 height 21
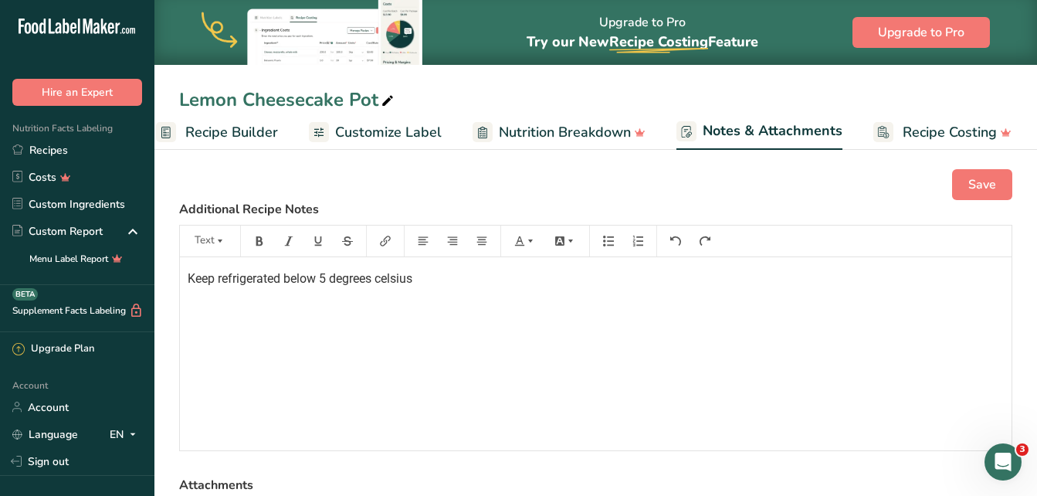
click at [409, 276] on span "Keep refrigerated below 5 degrees celsius" at bounding box center [300, 278] width 225 height 15
click at [384, 283] on span "Keep refrigerated below 5 degrees celsius" at bounding box center [300, 278] width 225 height 15
click at [471, 303] on div "Keep refrigerated below 5 degrees Celsius" at bounding box center [596, 353] width 832 height 193
click at [966, 180] on button "Save" at bounding box center [982, 184] width 60 height 31
click at [416, 129] on span "Customize Label" at bounding box center [388, 132] width 107 height 21
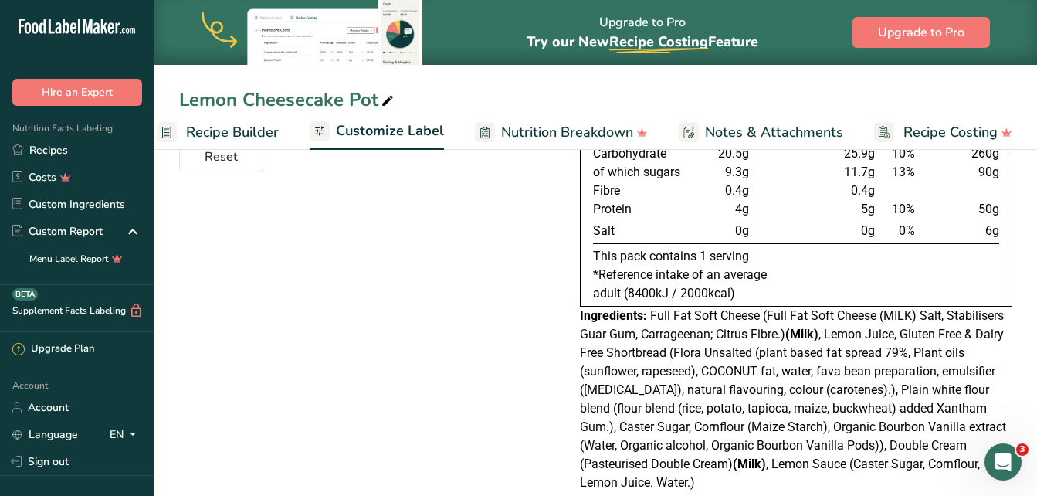
scroll to position [304, 0]
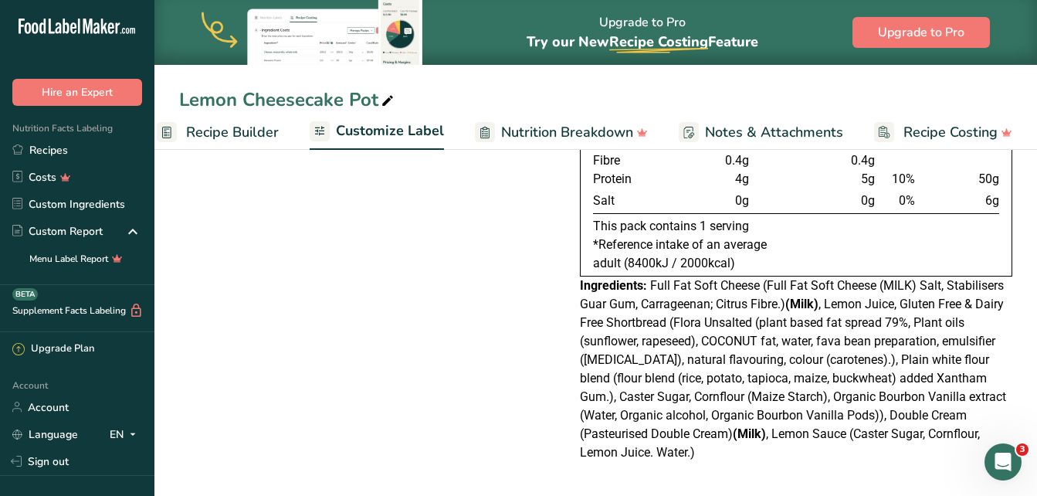
click at [671, 459] on div "Ingredients: Full Fat Soft Cheese (Full Fat Soft Cheese (MILK) Salt, Stabiliser…" at bounding box center [796, 368] width 433 height 185
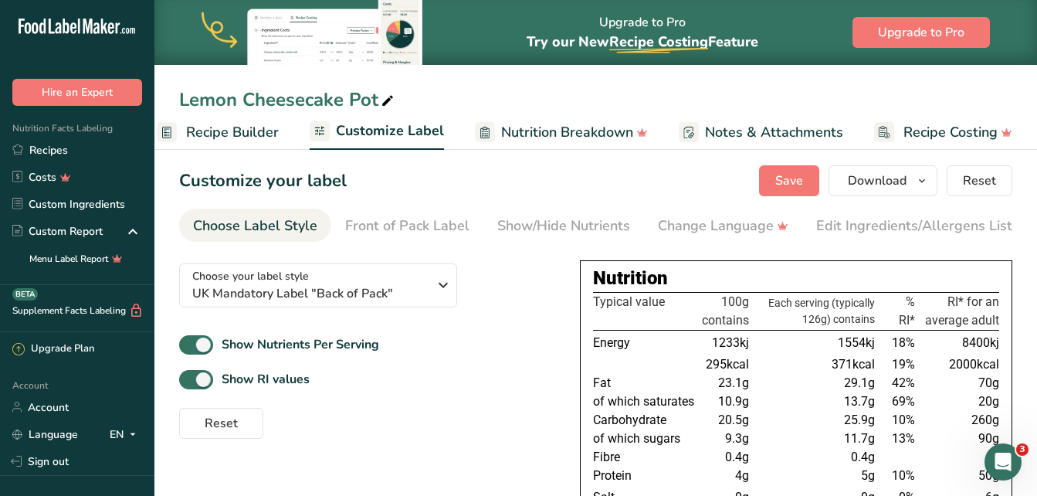
scroll to position [0, 0]
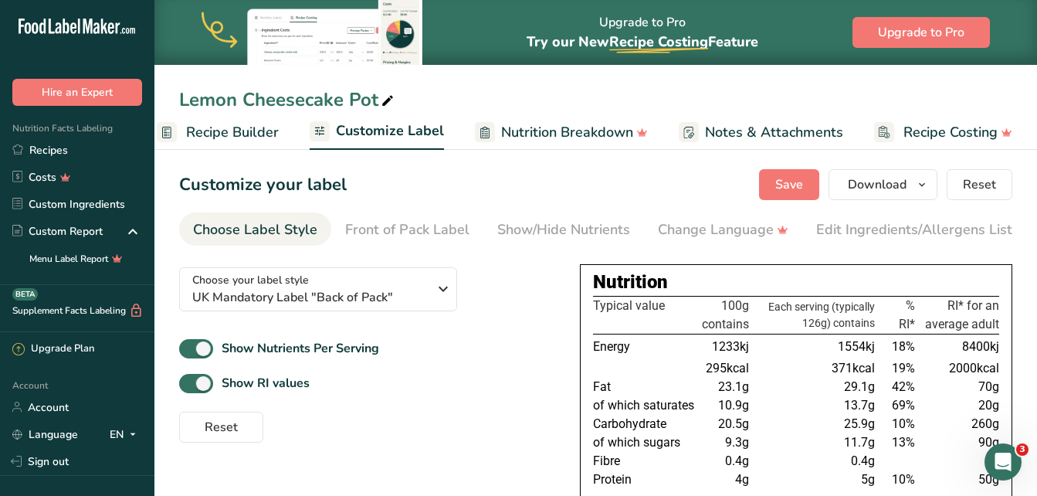
click at [230, 122] on span "Recipe Builder" at bounding box center [232, 132] width 93 height 21
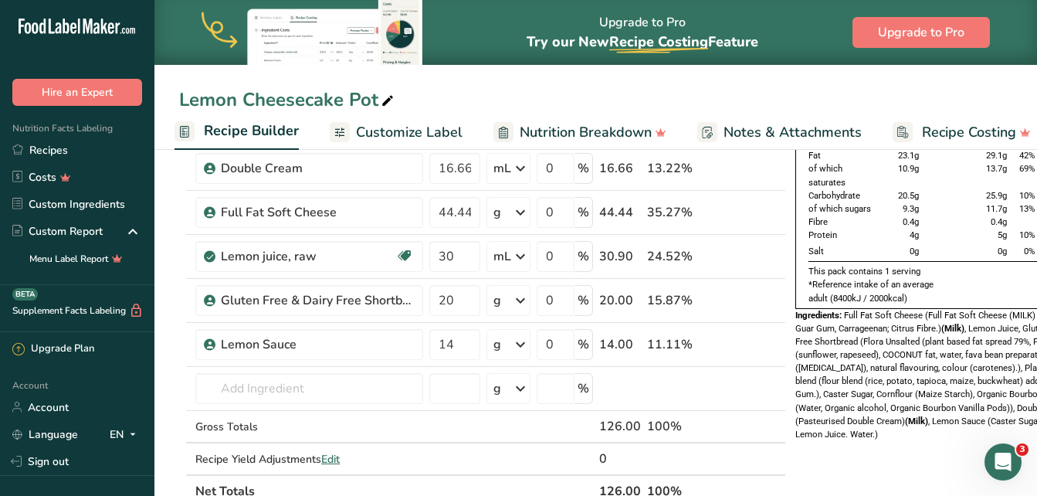
scroll to position [154, 0]
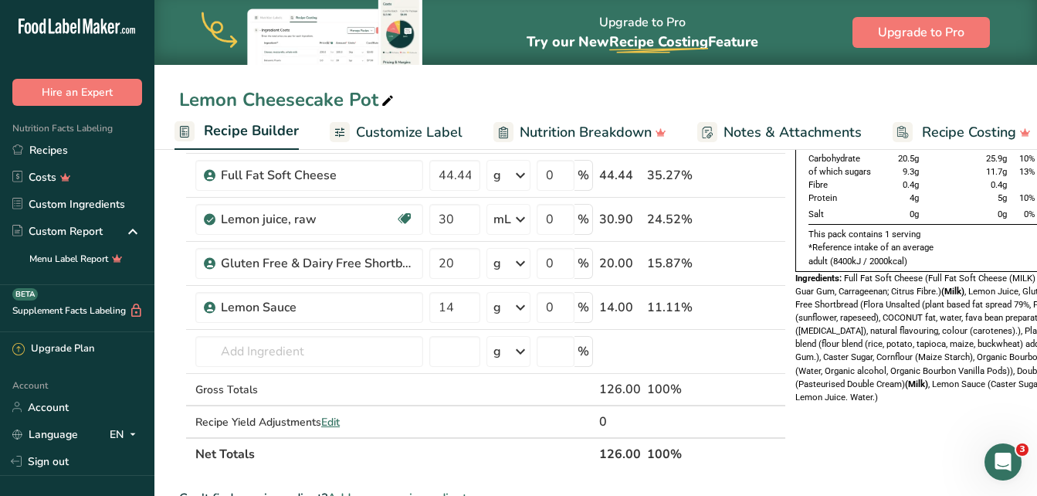
click at [740, 124] on span "Notes & Attachments" at bounding box center [793, 132] width 138 height 21
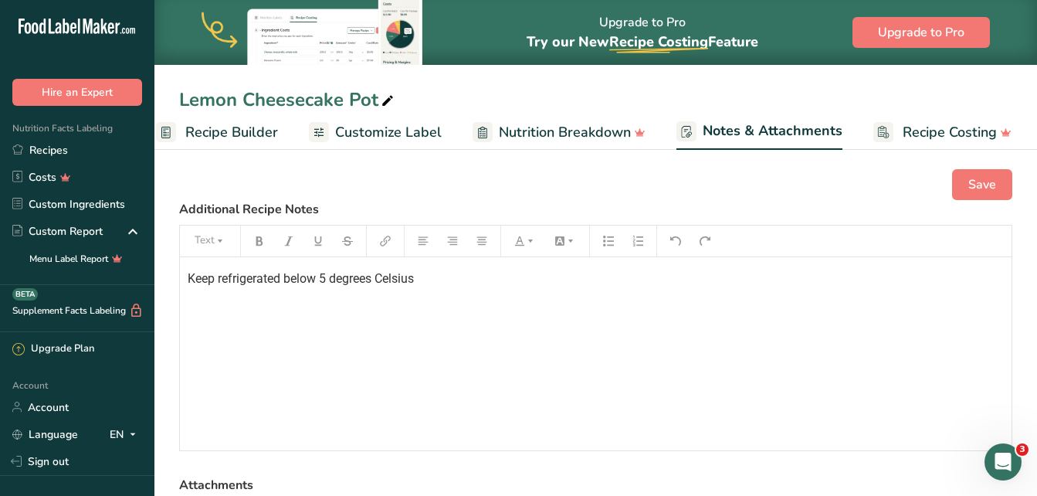
click at [438, 283] on p "Keep refrigerated below 5 degrees Celsius" at bounding box center [596, 279] width 816 height 19
click at [983, 183] on span "Save" at bounding box center [983, 184] width 28 height 19
click at [422, 127] on span "Customize Label" at bounding box center [388, 132] width 107 height 21
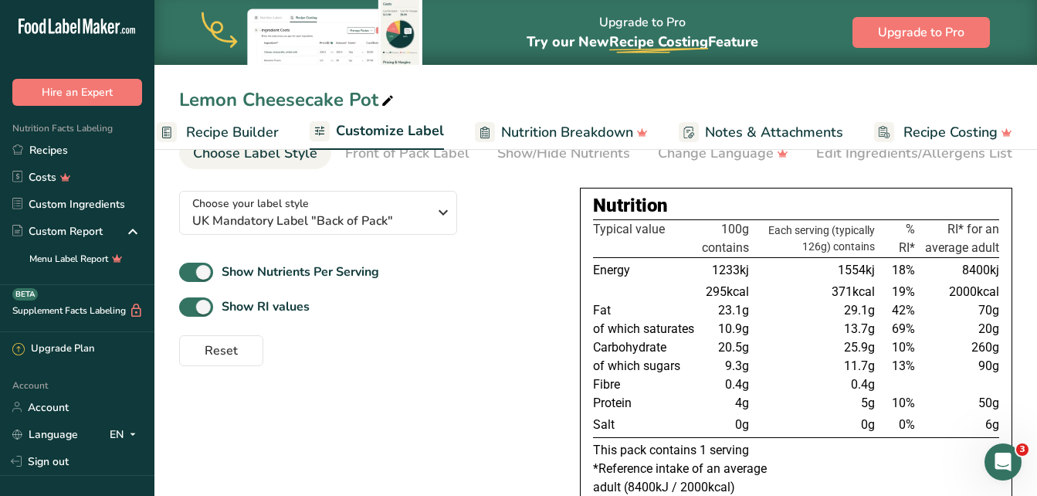
scroll to position [73, 0]
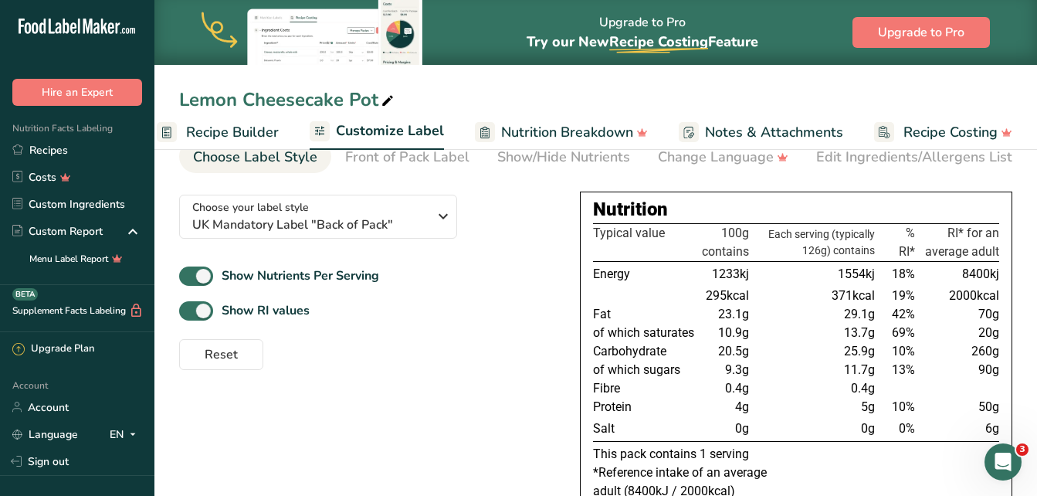
click at [409, 123] on span "Customize Label" at bounding box center [390, 130] width 108 height 21
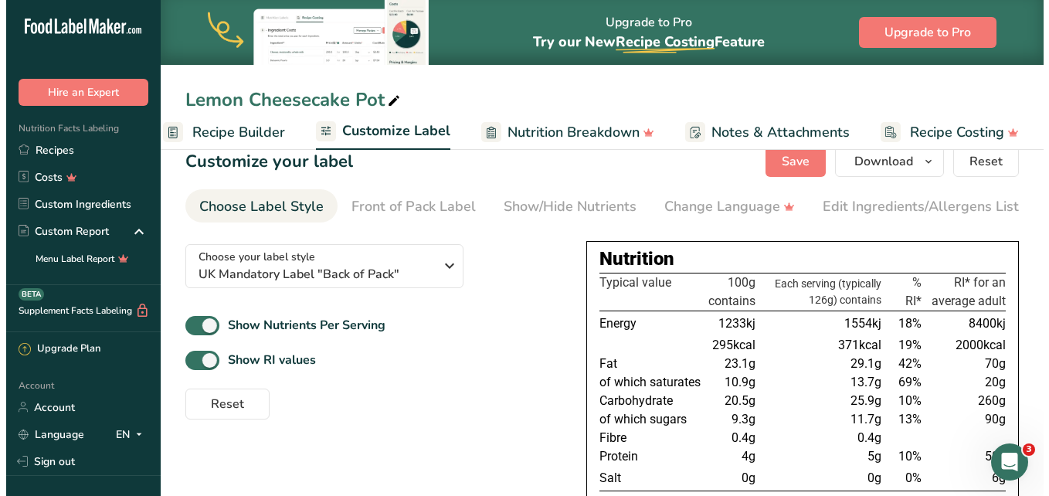
scroll to position [0, 0]
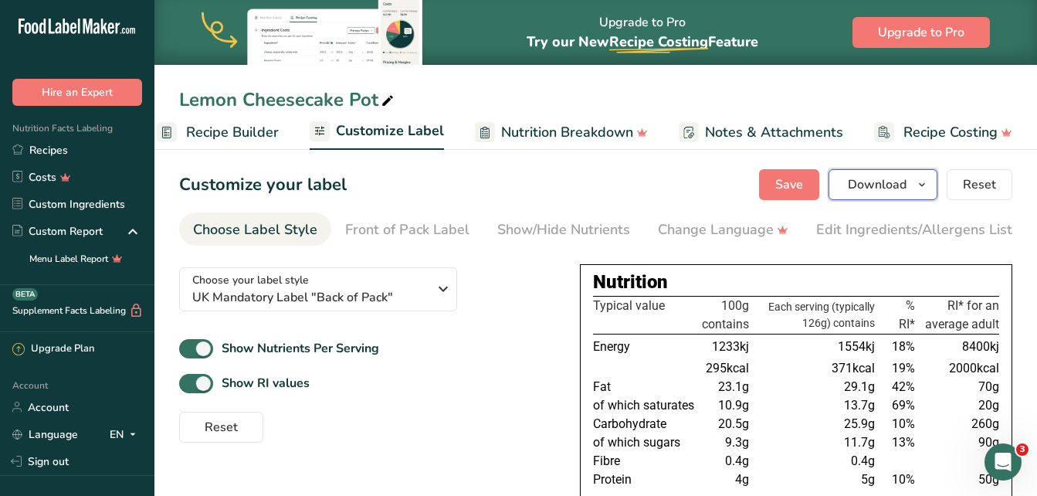
click at [880, 188] on span "Download" at bounding box center [877, 184] width 59 height 19
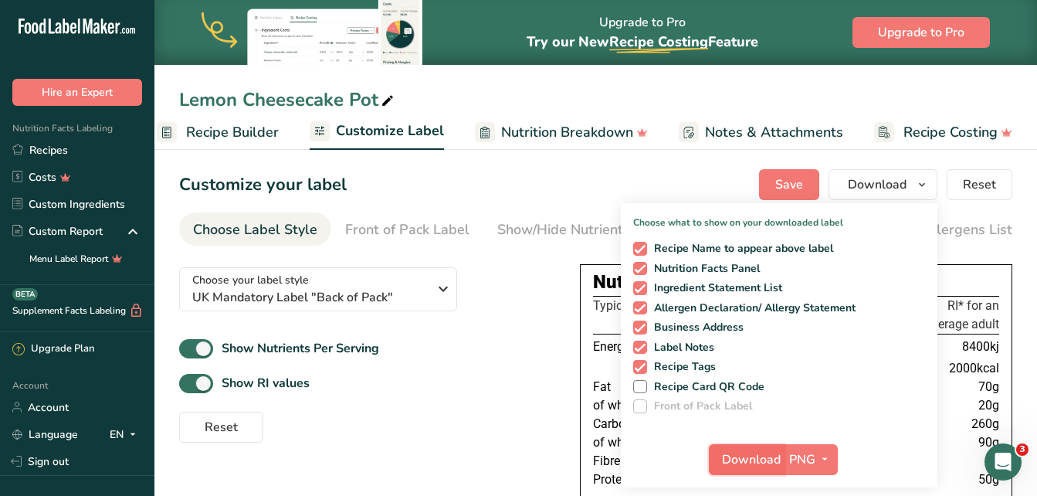
click at [768, 457] on span "Download" at bounding box center [751, 459] width 59 height 19
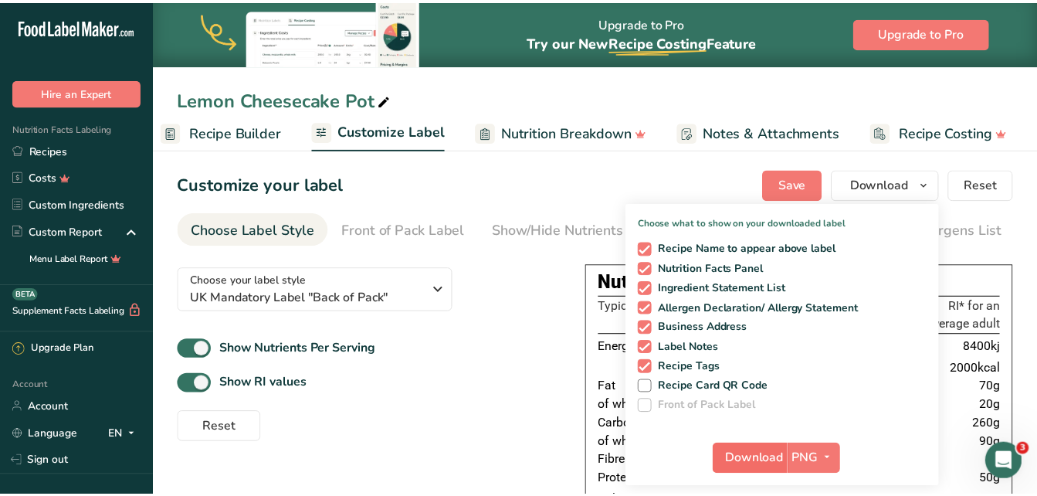
scroll to position [0, 155]
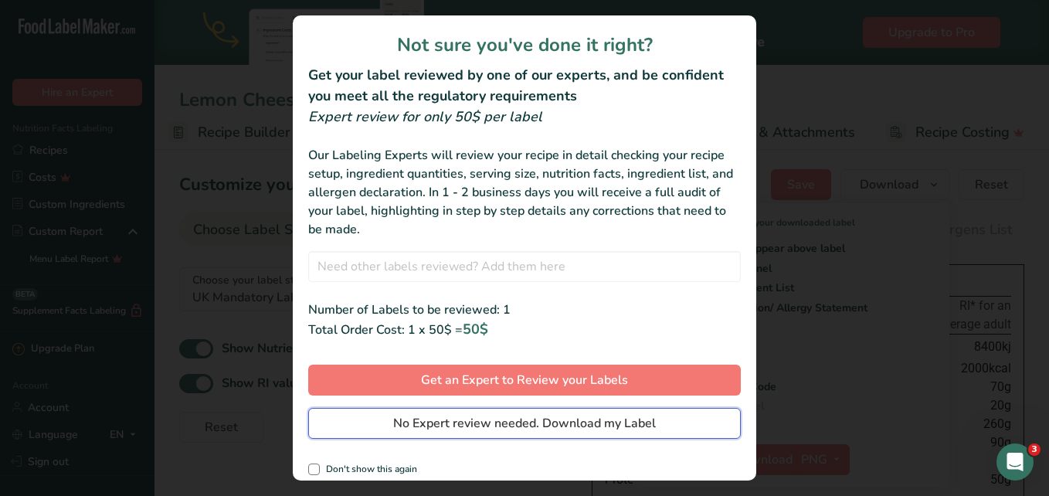
click at [673, 418] on button "No Expert review needed. Download my Label" at bounding box center [524, 423] width 433 height 31
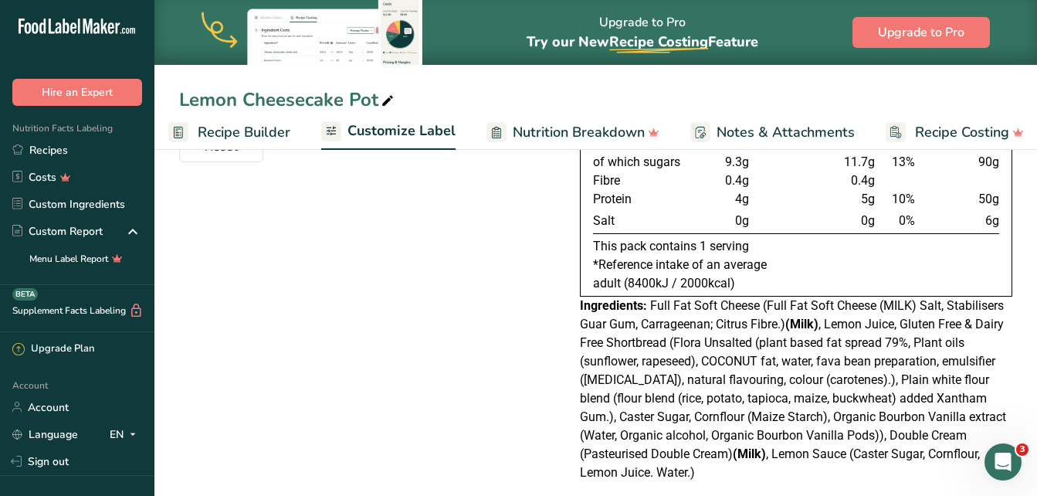
scroll to position [304, 0]
